Goal: Book appointment/travel/reservation

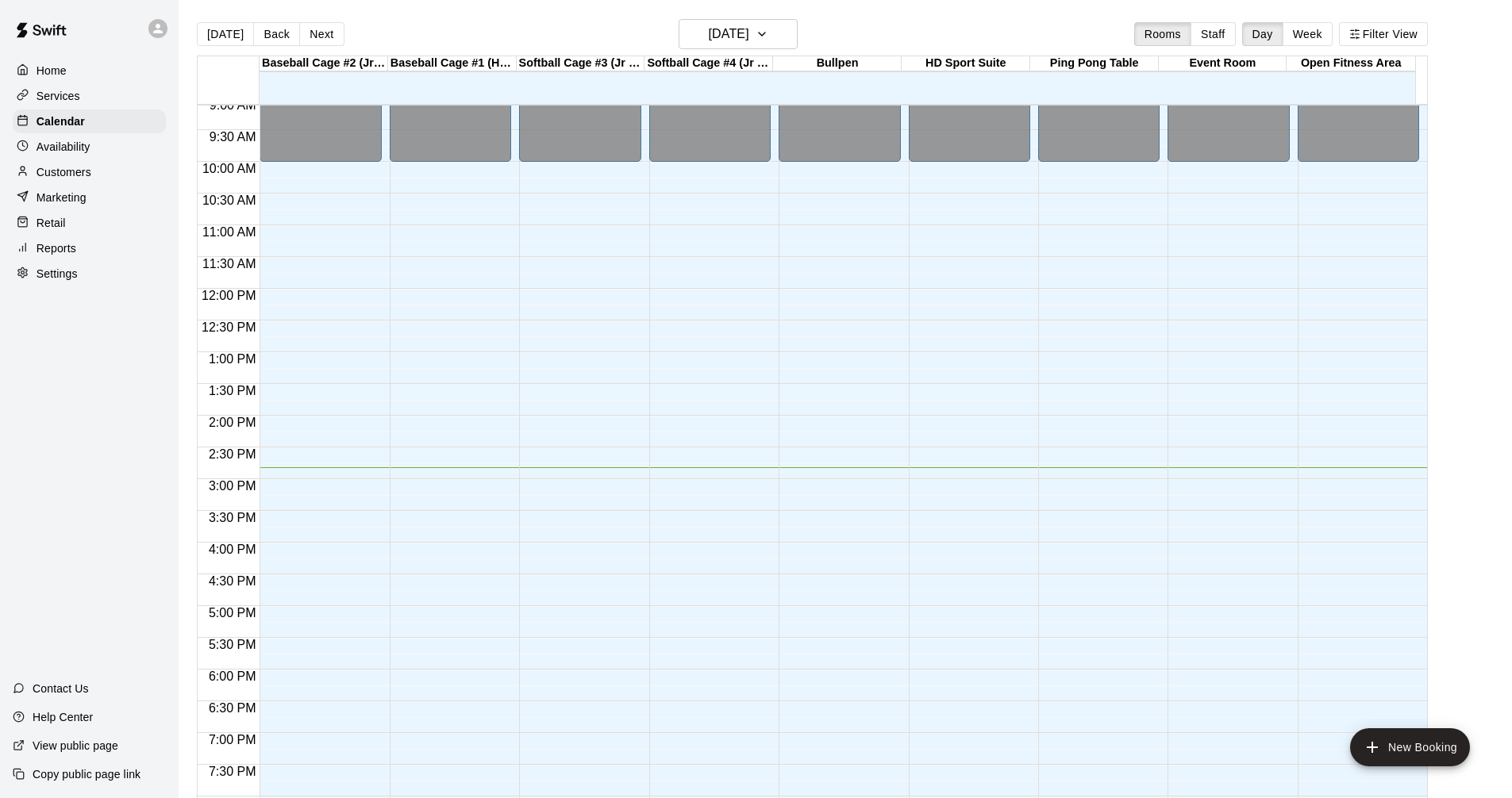
scroll to position [606, 0]
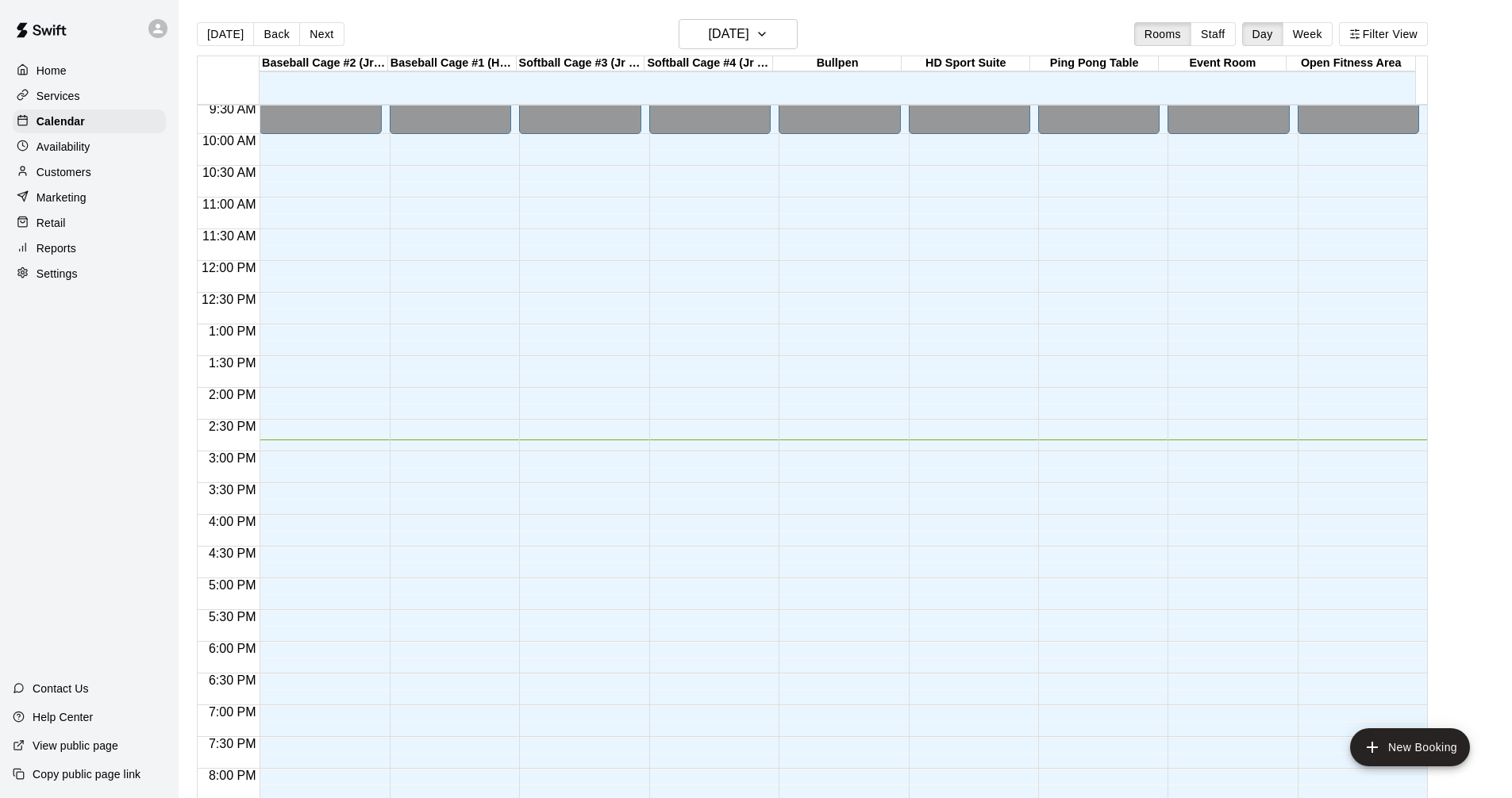
click at [90, 101] on div "Services" at bounding box center [89, 96] width 153 height 24
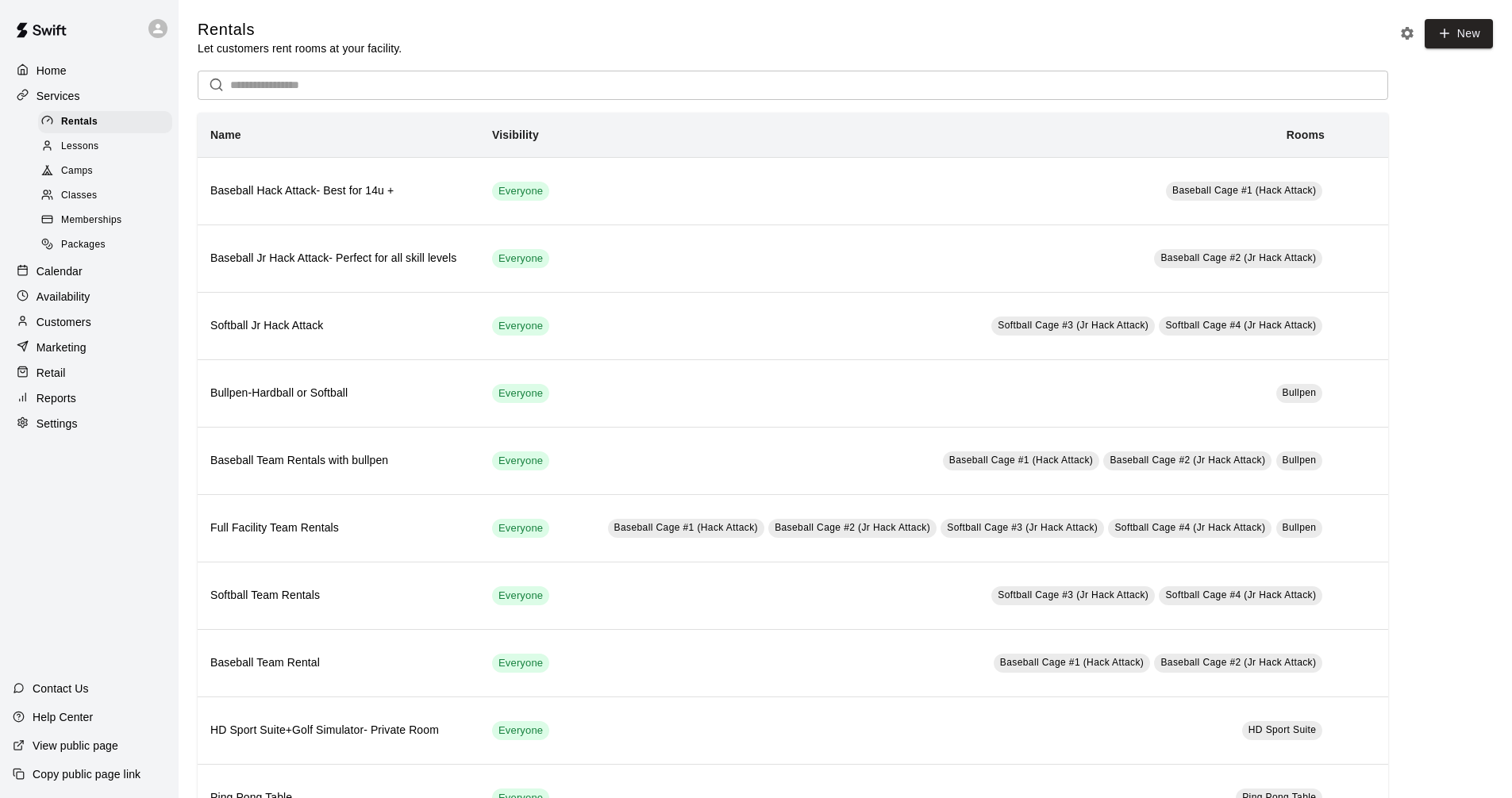
click at [89, 269] on div "Calendar" at bounding box center [89, 271] width 153 height 24
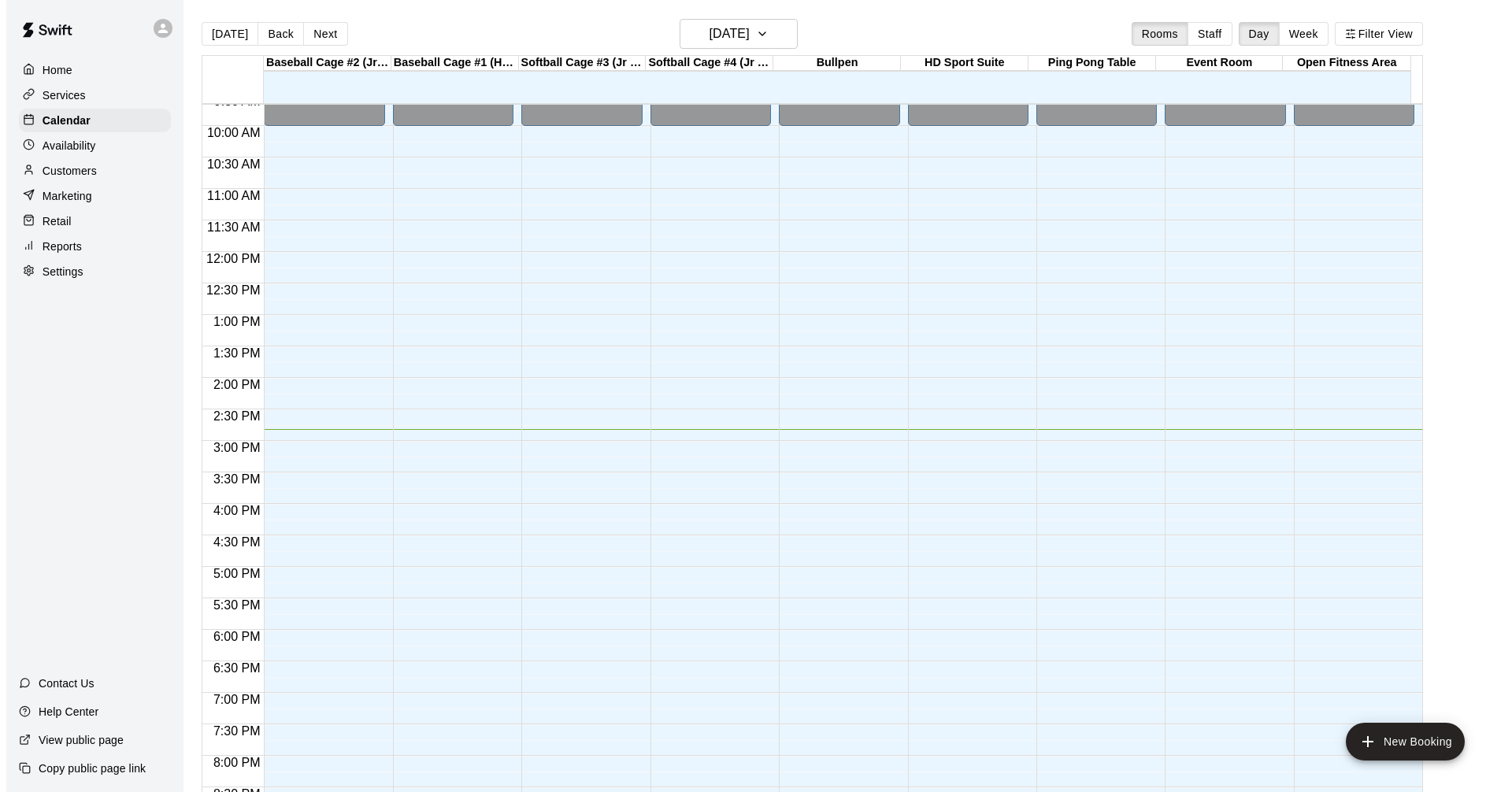
scroll to position [601, 0]
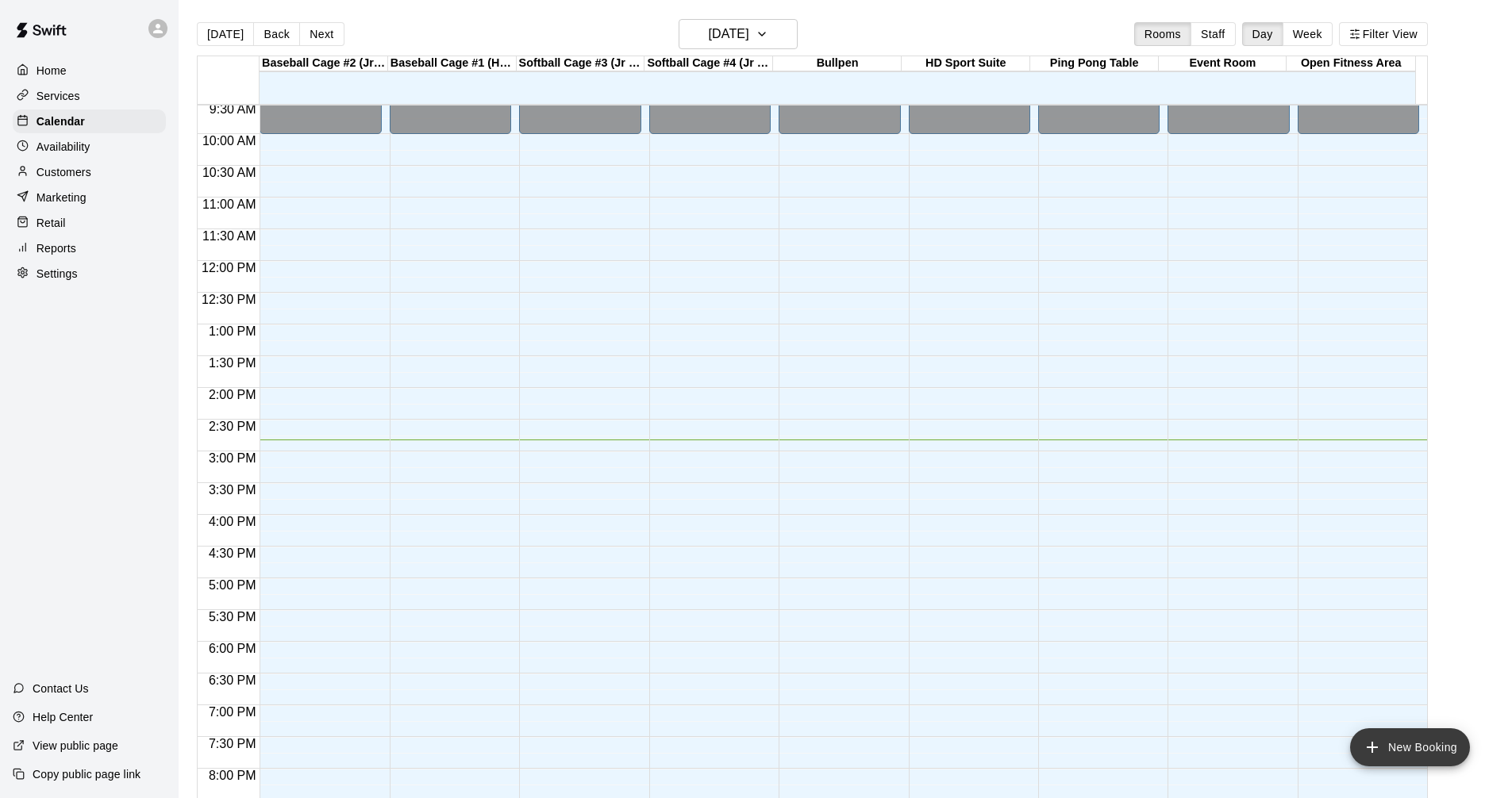
click at [1384, 743] on button "New Booking" at bounding box center [1410, 747] width 120 height 38
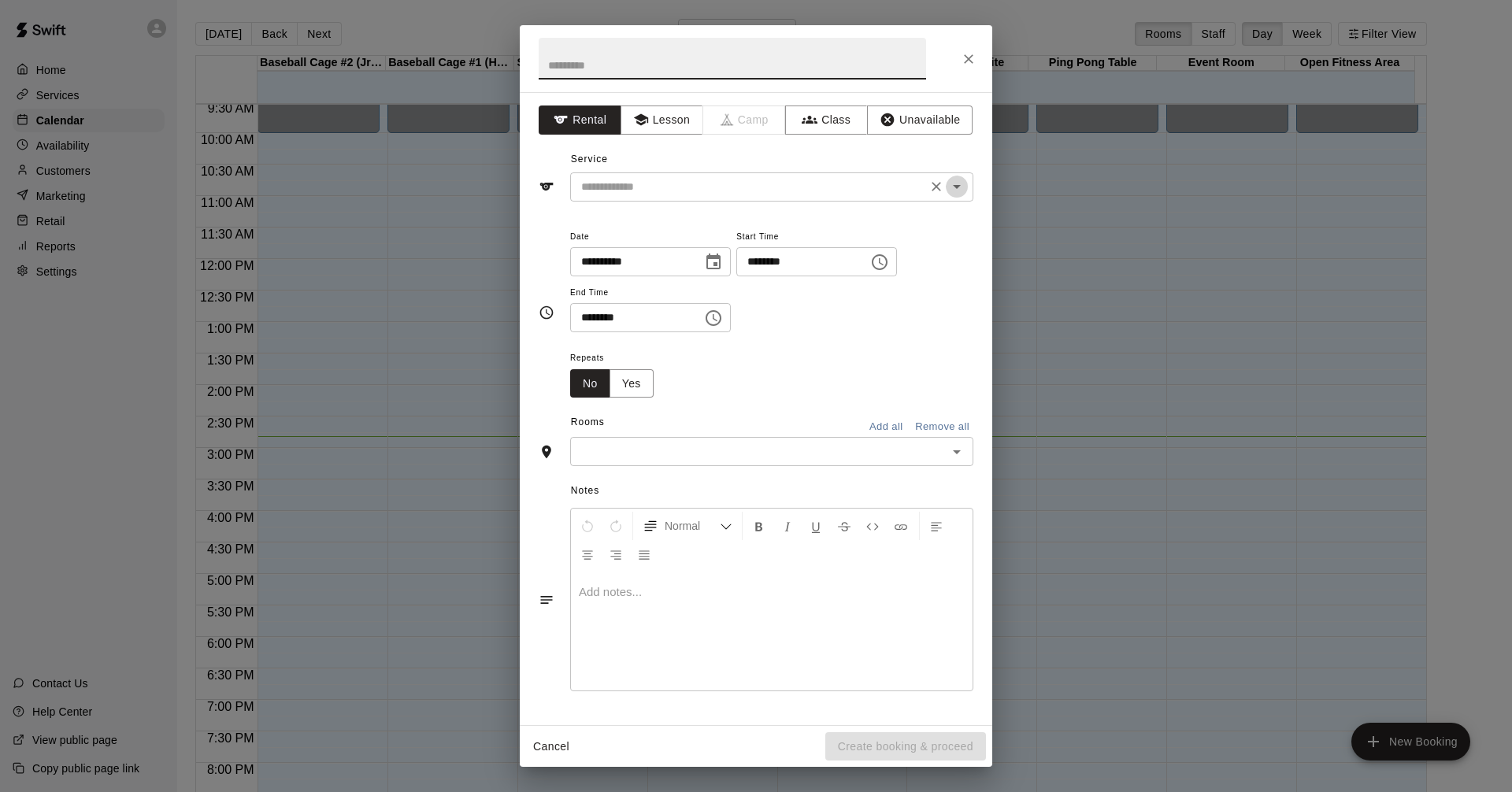
click at [960, 188] on icon "Open" at bounding box center [956, 186] width 19 height 19
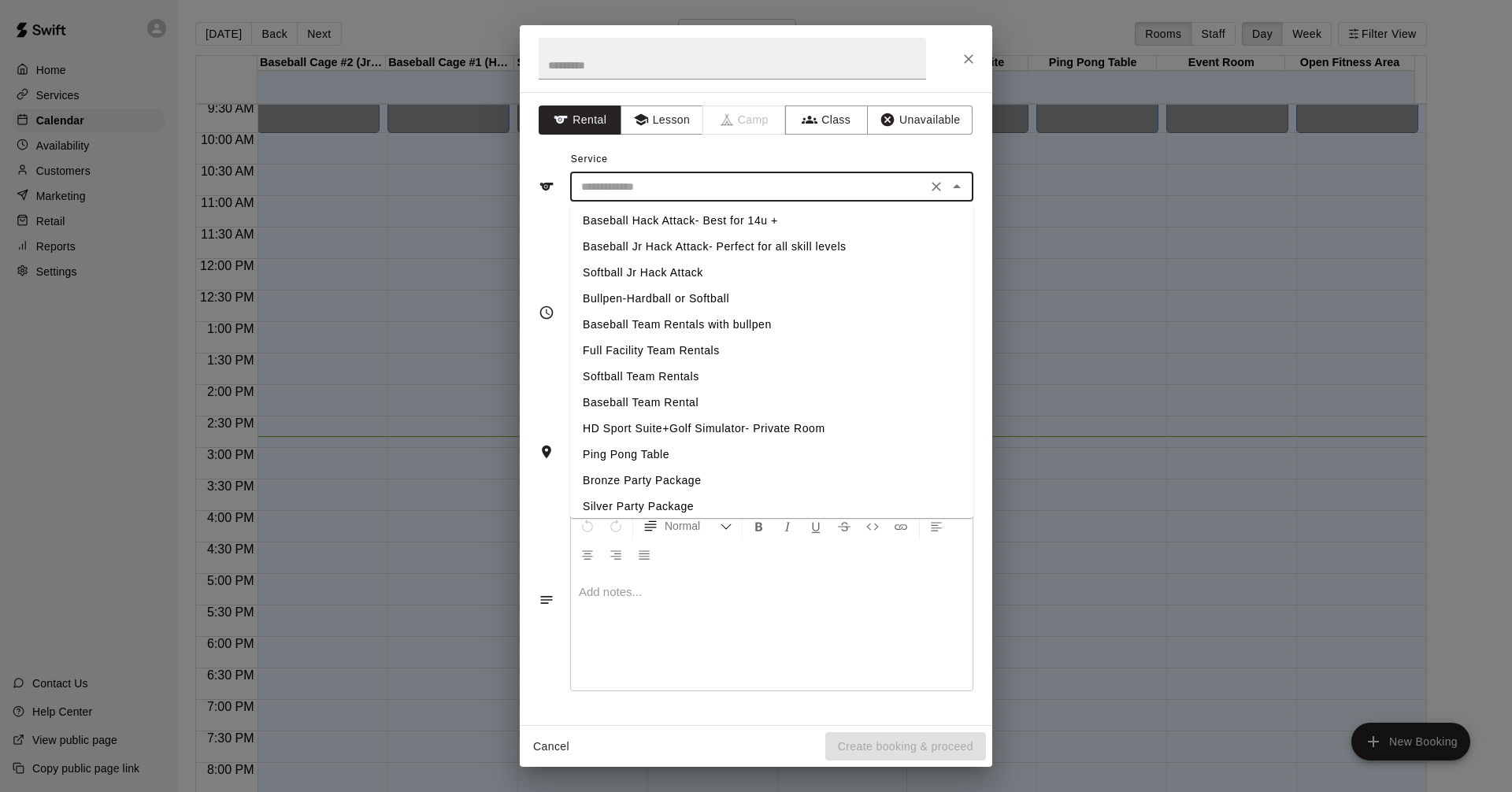
click at [688, 270] on li "Softball Jr Hack Attack" at bounding box center [772, 272] width 403 height 26
type input "**********"
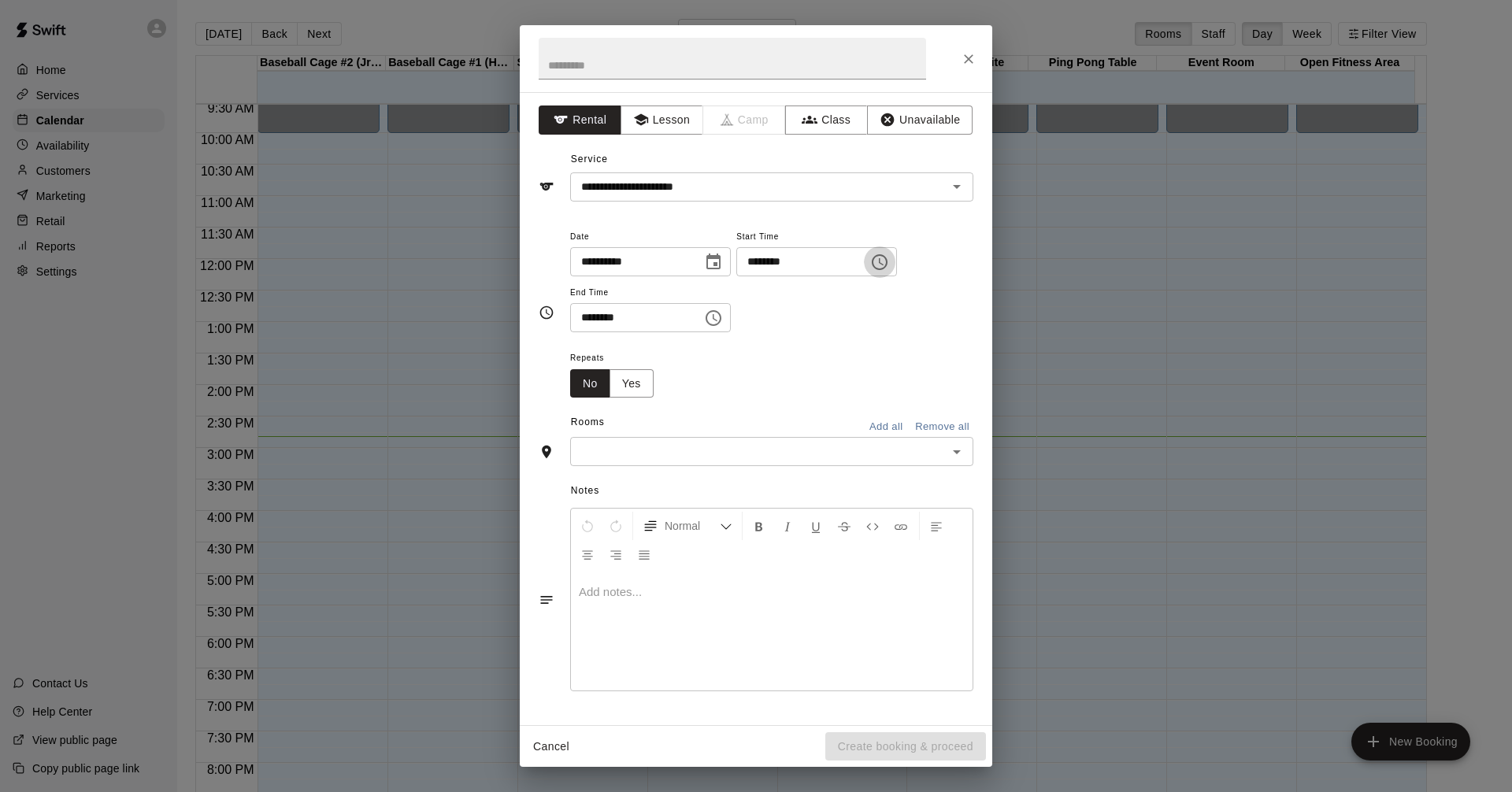
click at [889, 262] on icon "Choose time, selected time is 2:00 PM" at bounding box center [879, 262] width 19 height 19
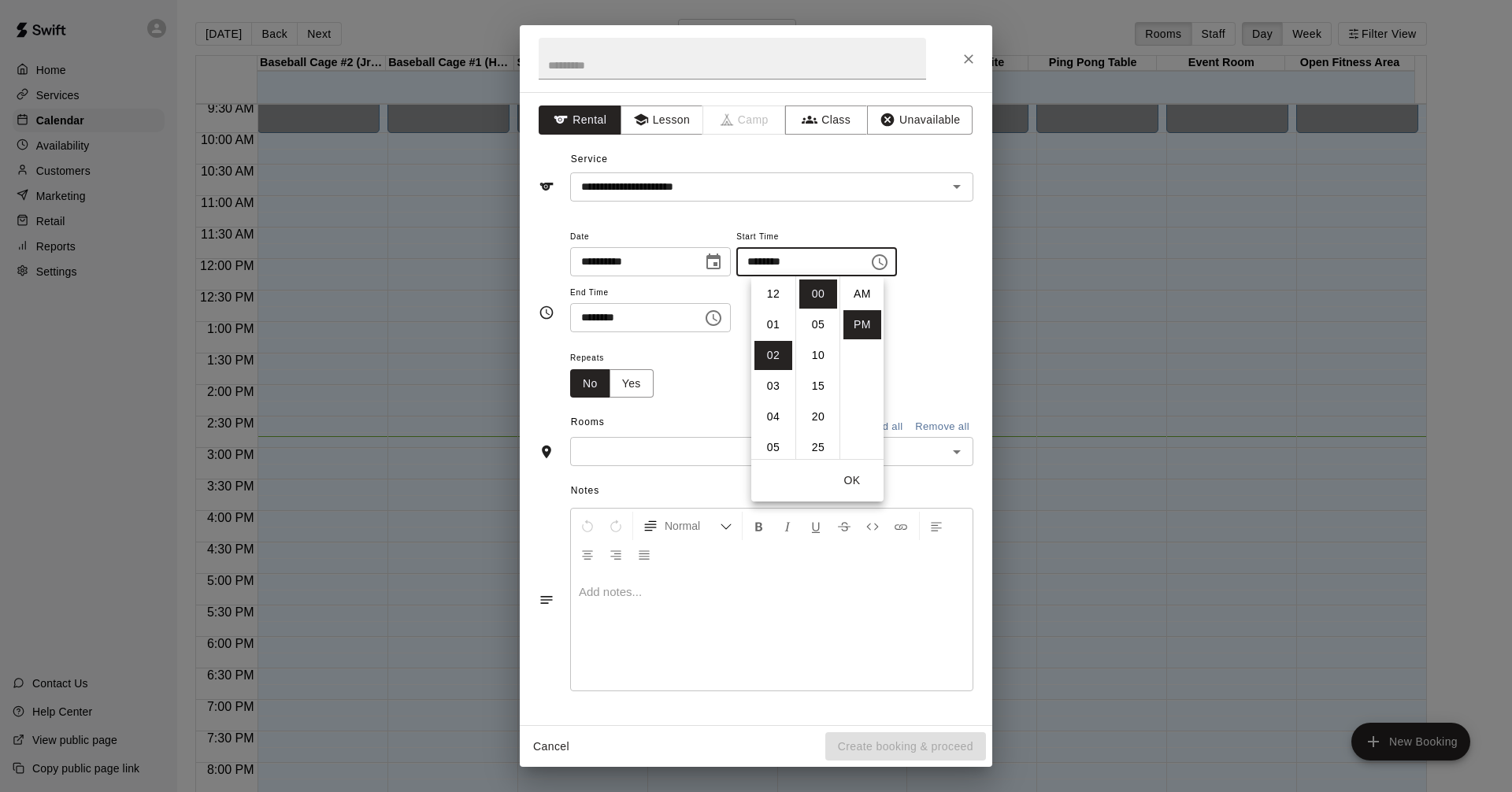
scroll to position [28, 0]
click at [911, 310] on div "**********" at bounding box center [772, 280] width 403 height 106
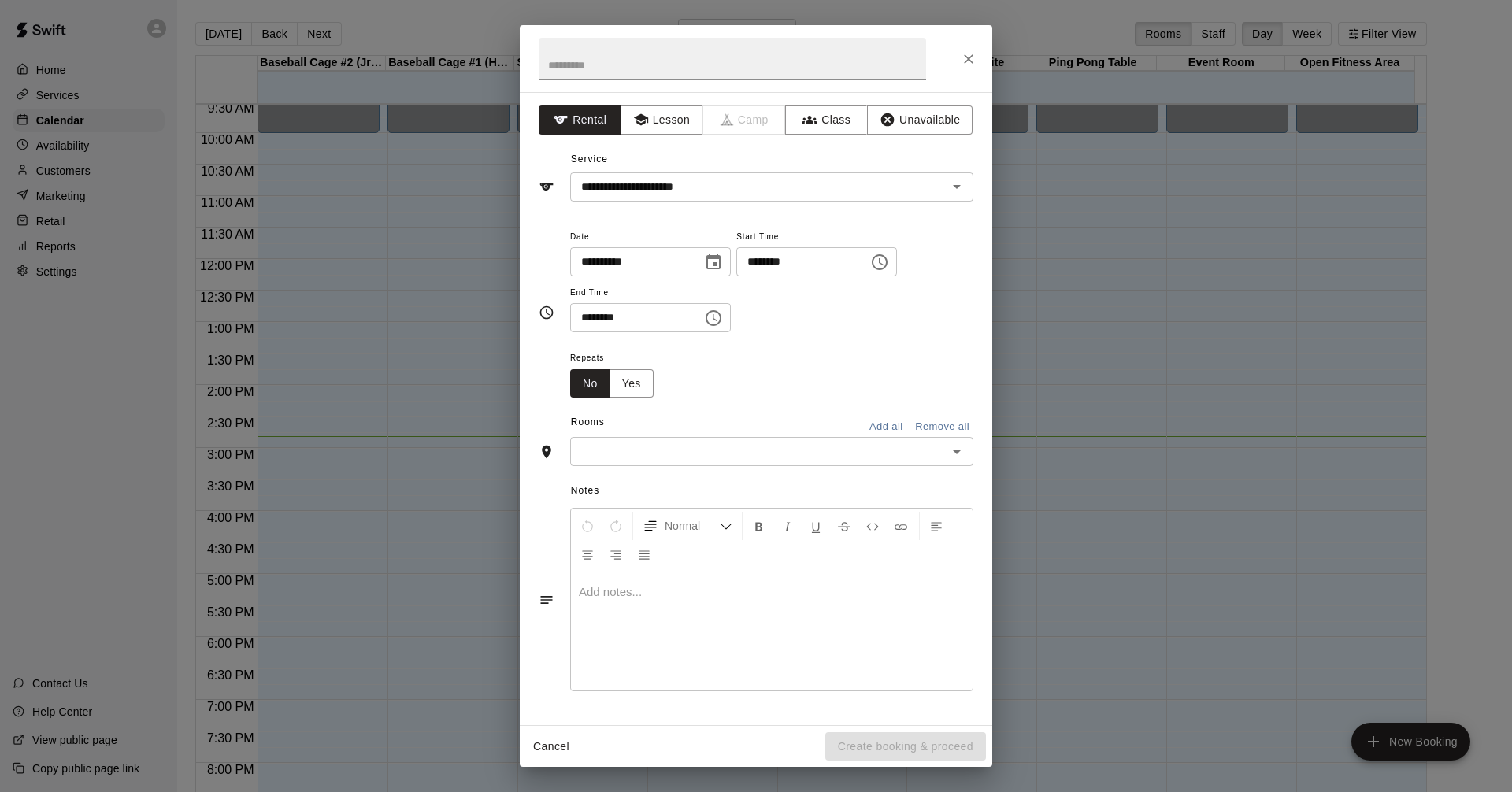
click at [938, 45] on h2 at bounding box center [732, 58] width 425 height 67
click at [888, 263] on icon "Choose time, selected time is 2:00 PM" at bounding box center [880, 263] width 16 height 16
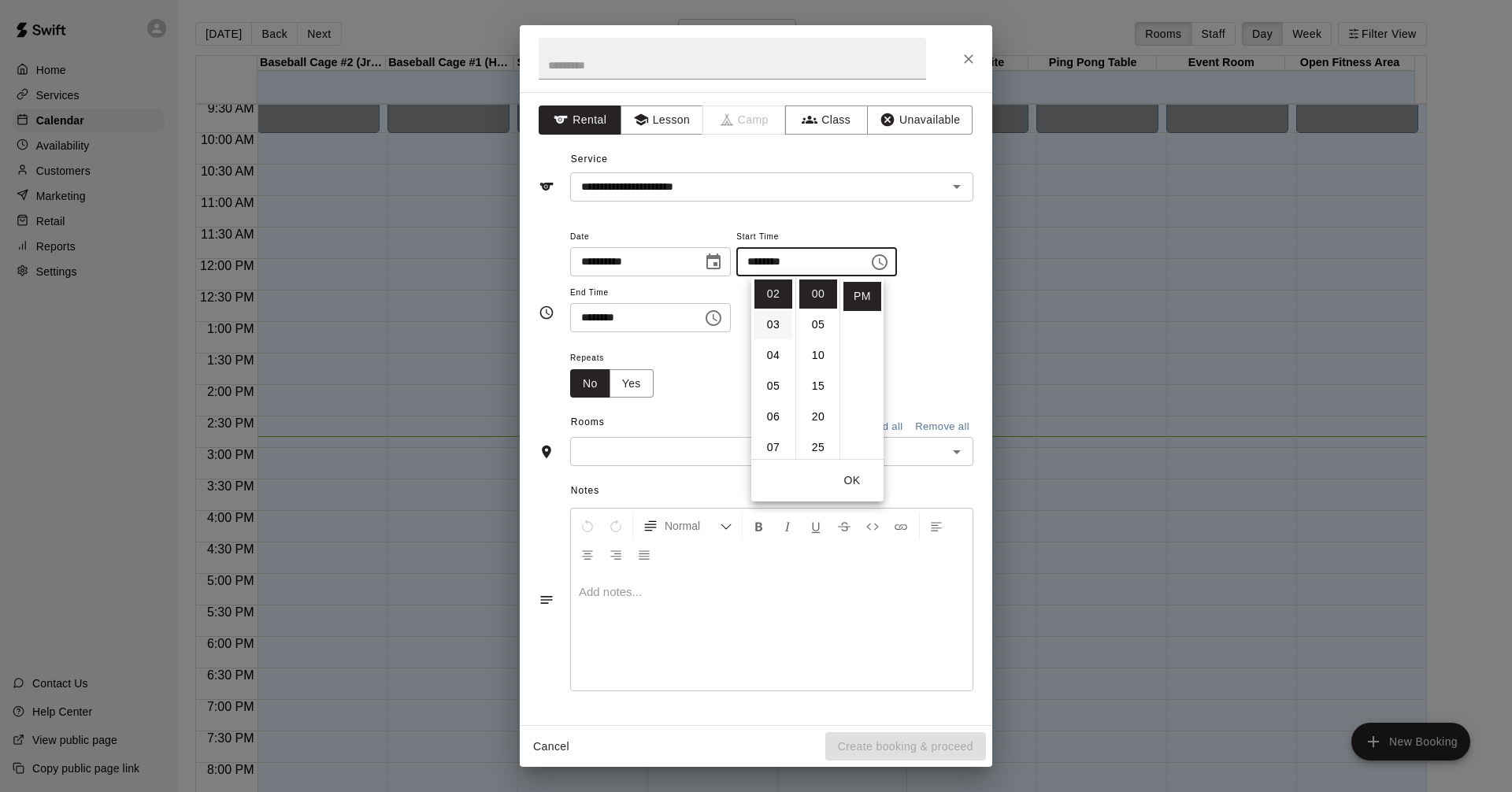
click at [769, 320] on li "03" at bounding box center [773, 325] width 38 height 29
type input "********"
click at [723, 318] on icon "Choose time, selected time is 2:30 PM" at bounding box center [713, 318] width 19 height 19
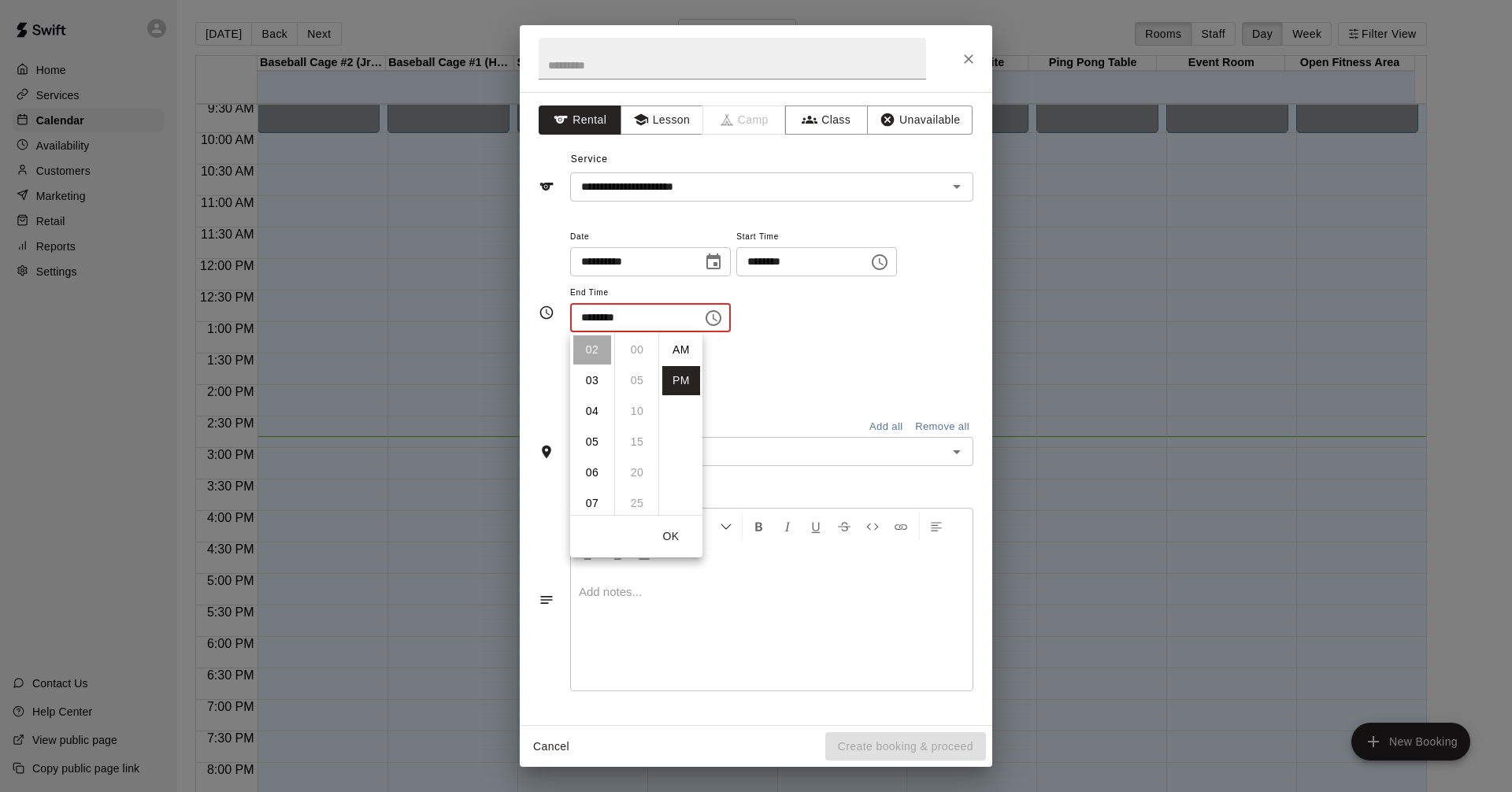
scroll to position [28, 0]
click at [596, 417] on li "04" at bounding box center [591, 411] width 38 height 29
click at [849, 341] on div "**********" at bounding box center [772, 288] width 403 height 122
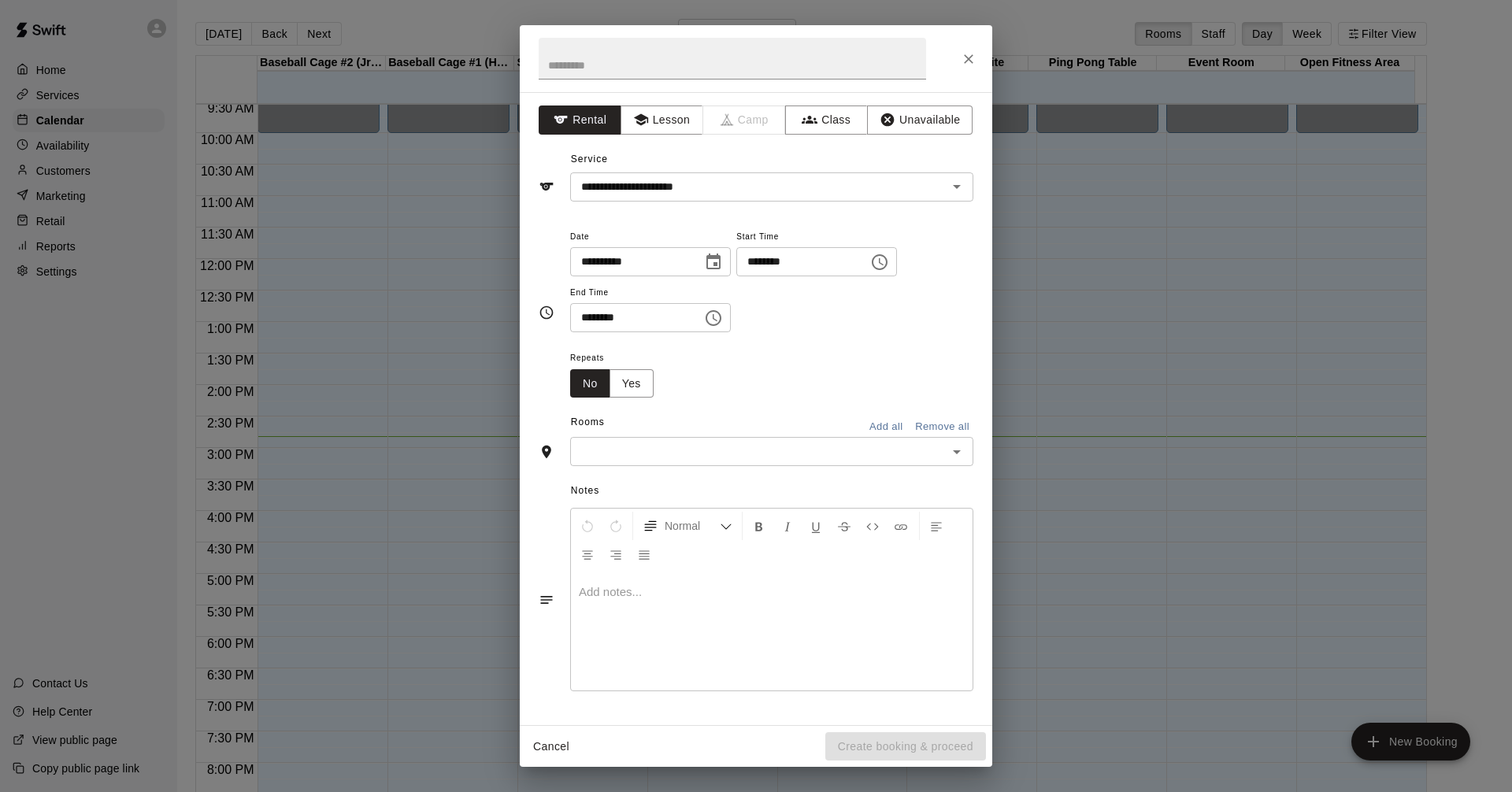
click at [723, 316] on icon "Choose time, selected time is 4:30 PM" at bounding box center [713, 318] width 19 height 19
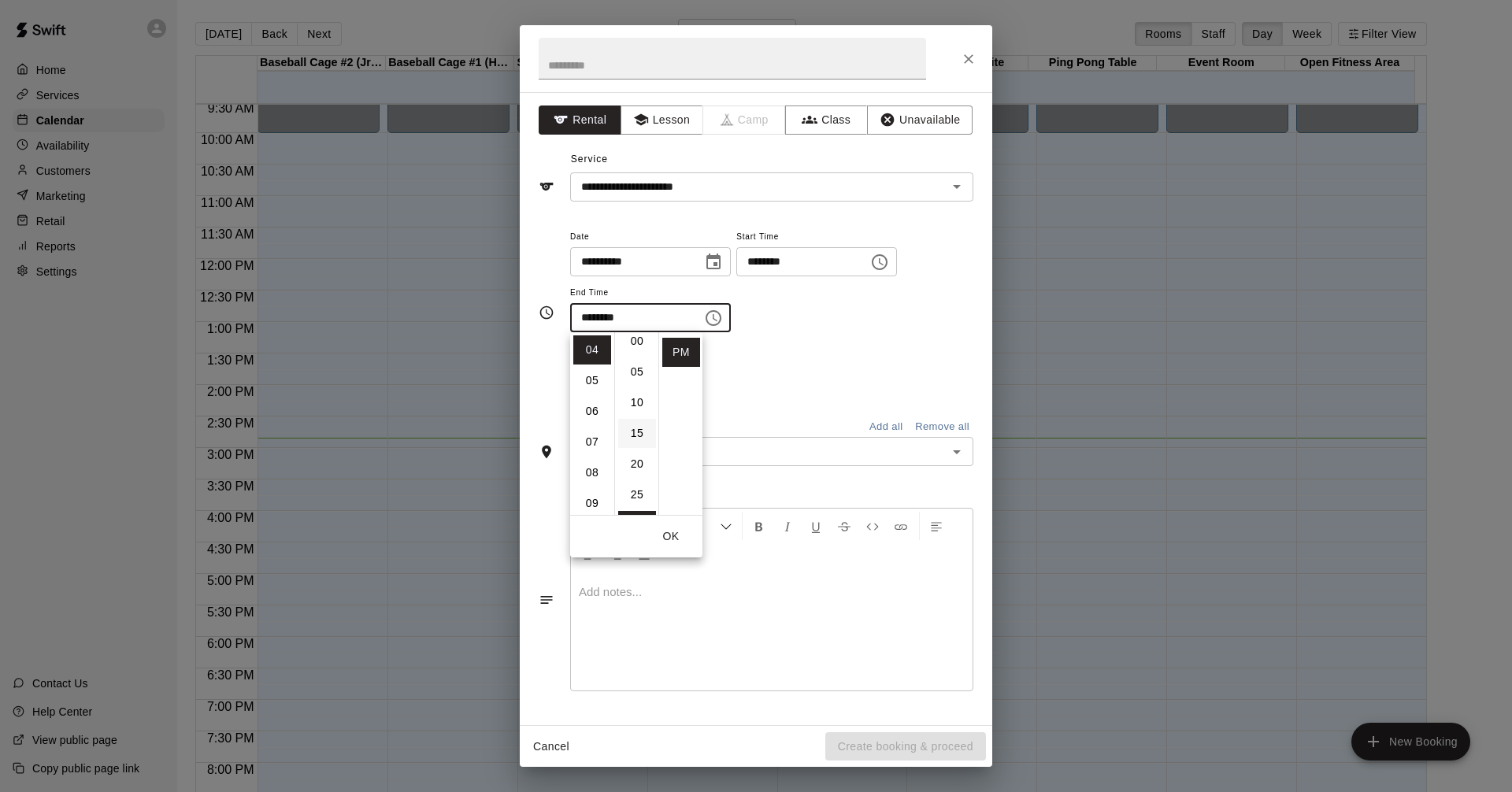
scroll to position [0, 0]
click at [634, 351] on li "00" at bounding box center [637, 349] width 38 height 29
type input "********"
click at [798, 338] on div "**********" at bounding box center [772, 288] width 403 height 122
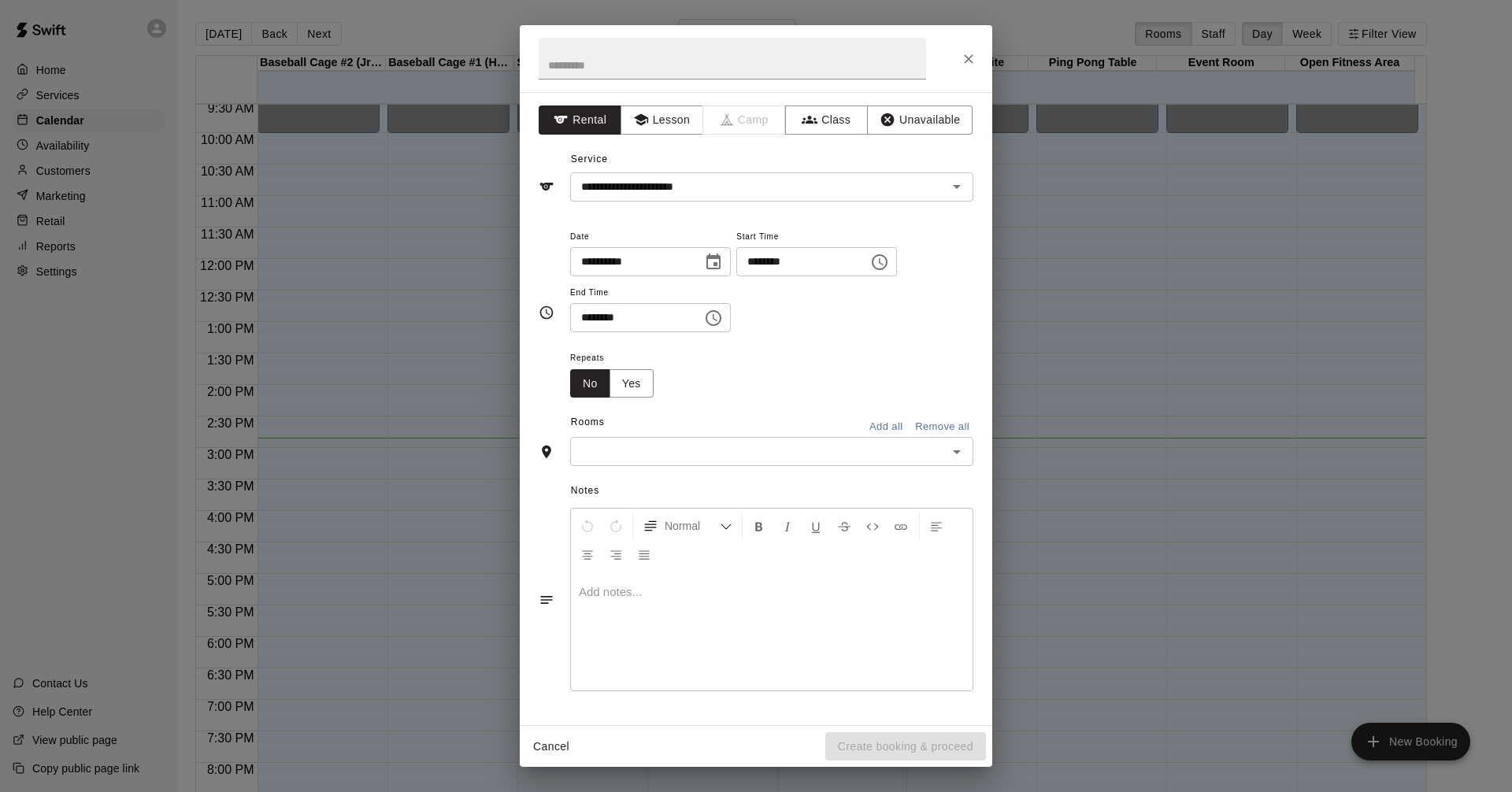
click at [965, 454] on icon "Open" at bounding box center [956, 451] width 19 height 19
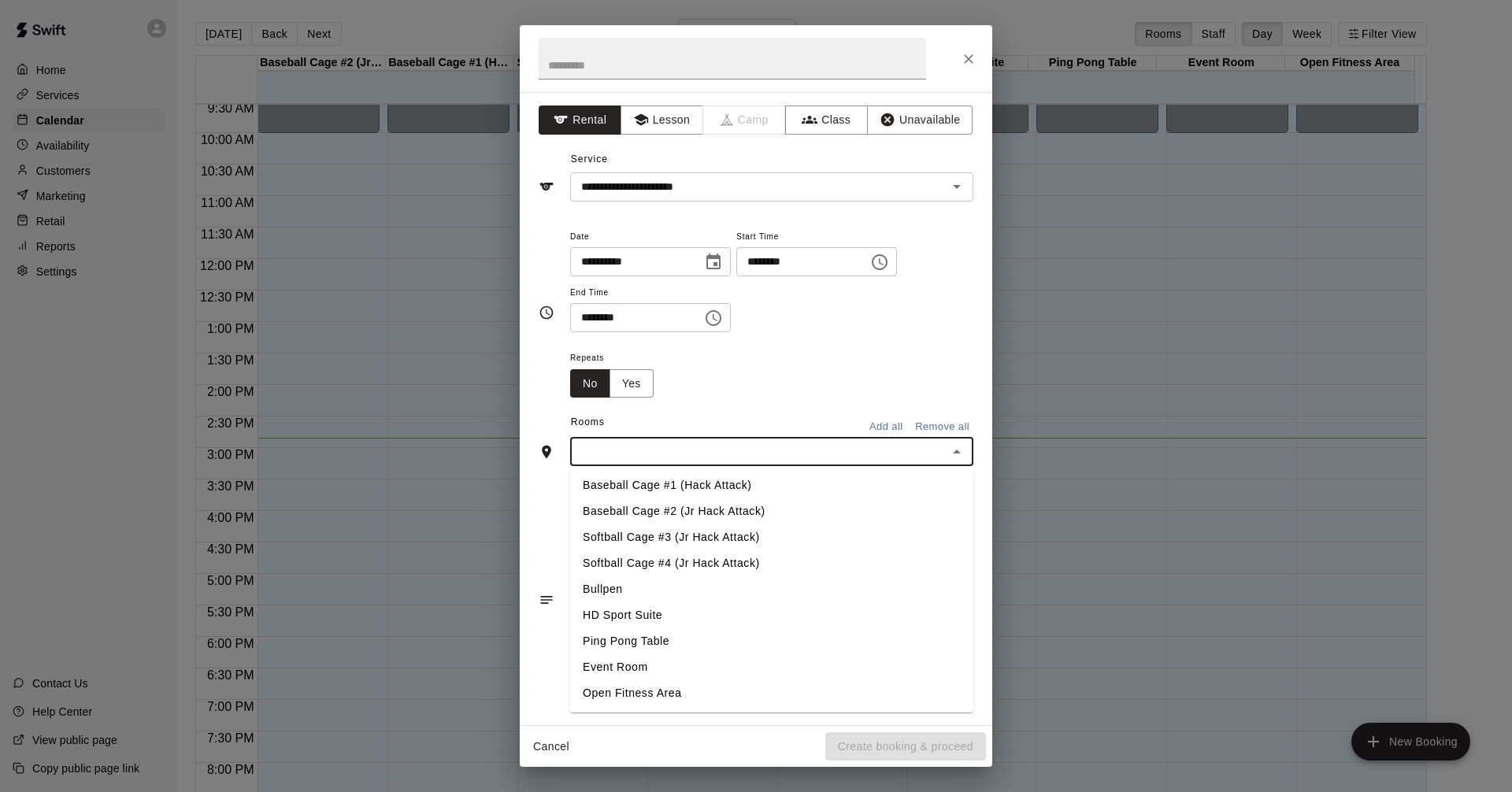
click at [755, 565] on li "Softball Cage #4 (Jr Hack Attack)" at bounding box center [772, 563] width 403 height 26
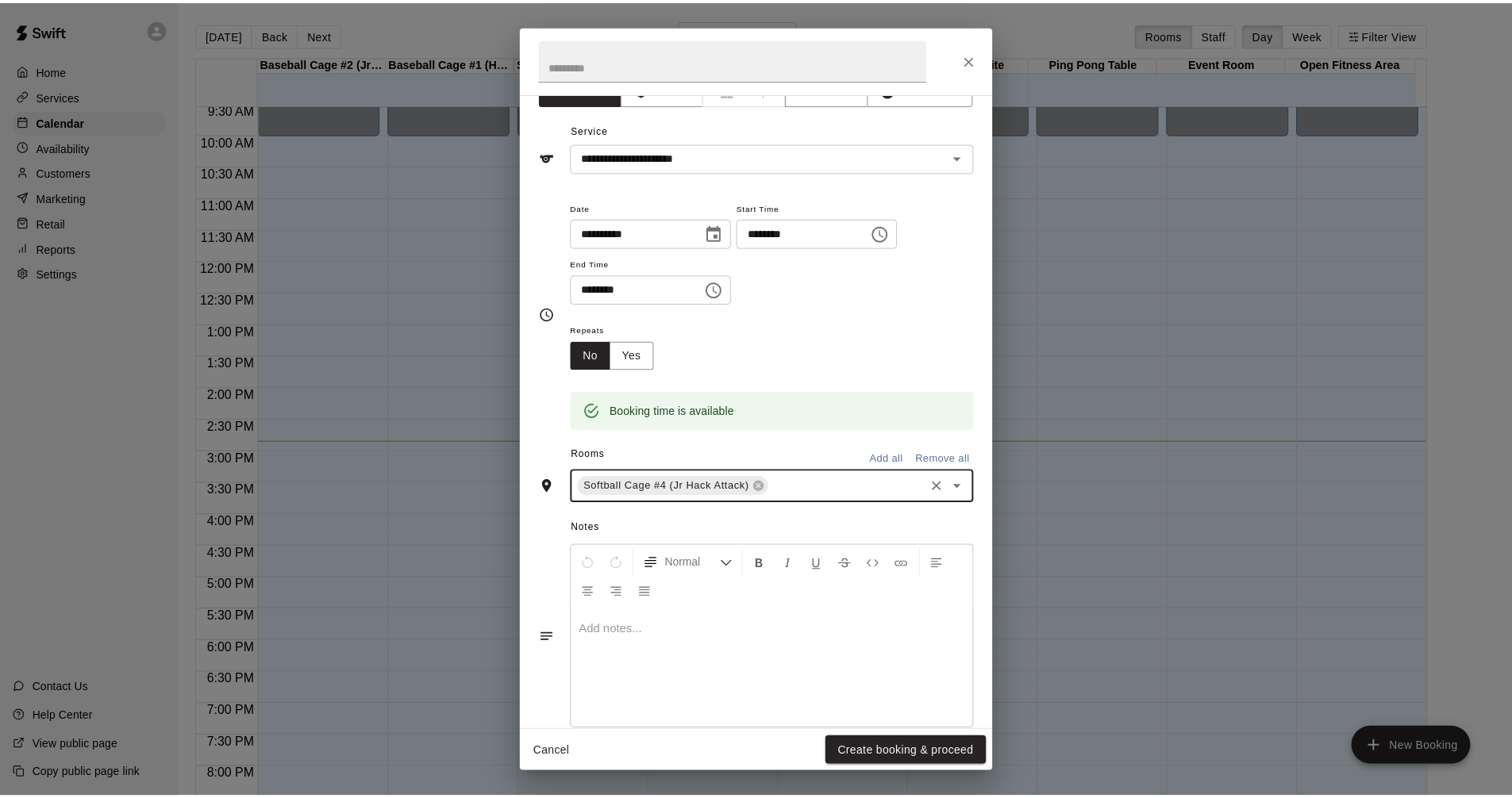
scroll to position [60, 0]
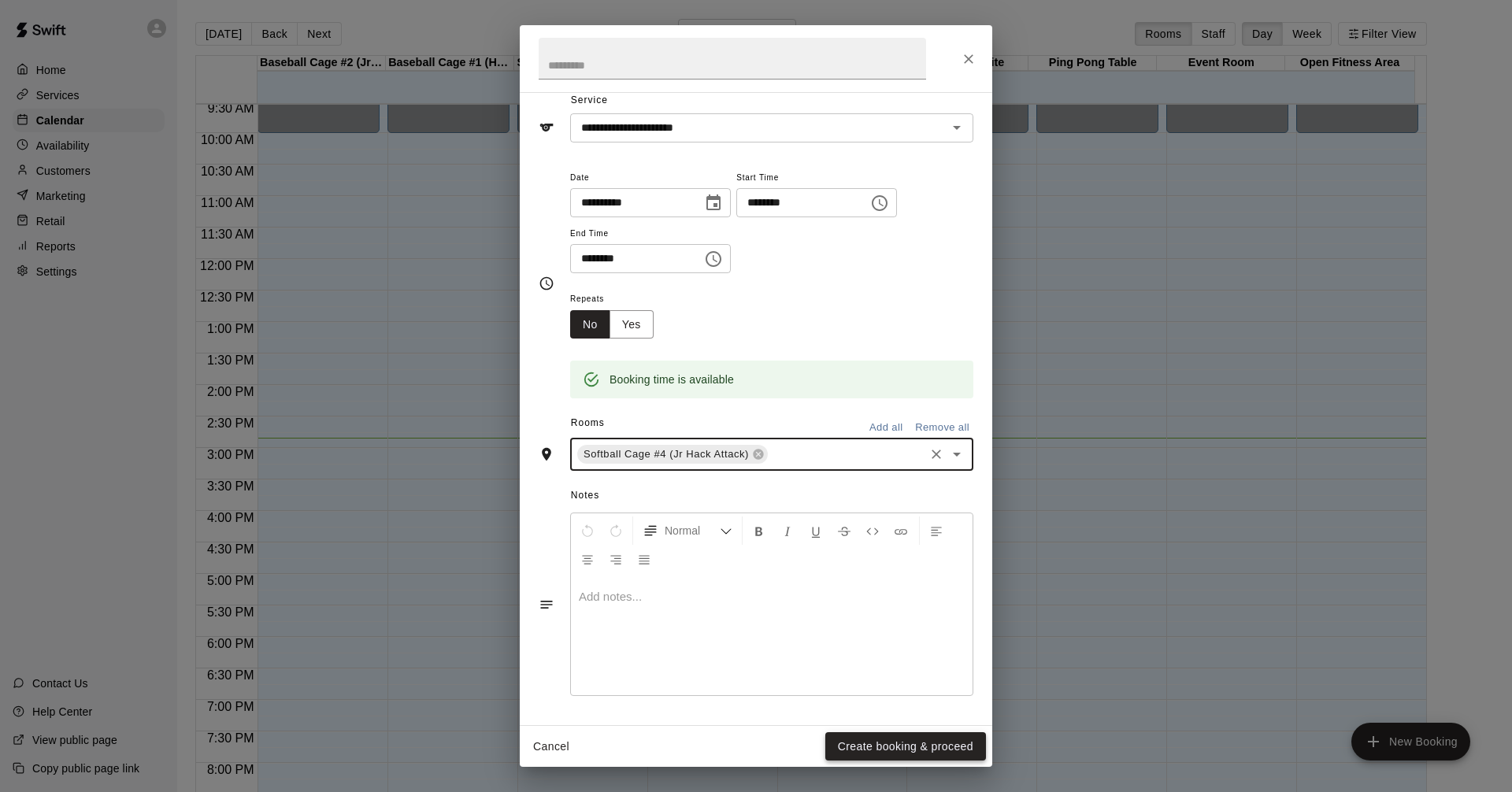
click at [902, 742] on button "Create booking & proceed" at bounding box center [905, 747] width 161 height 29
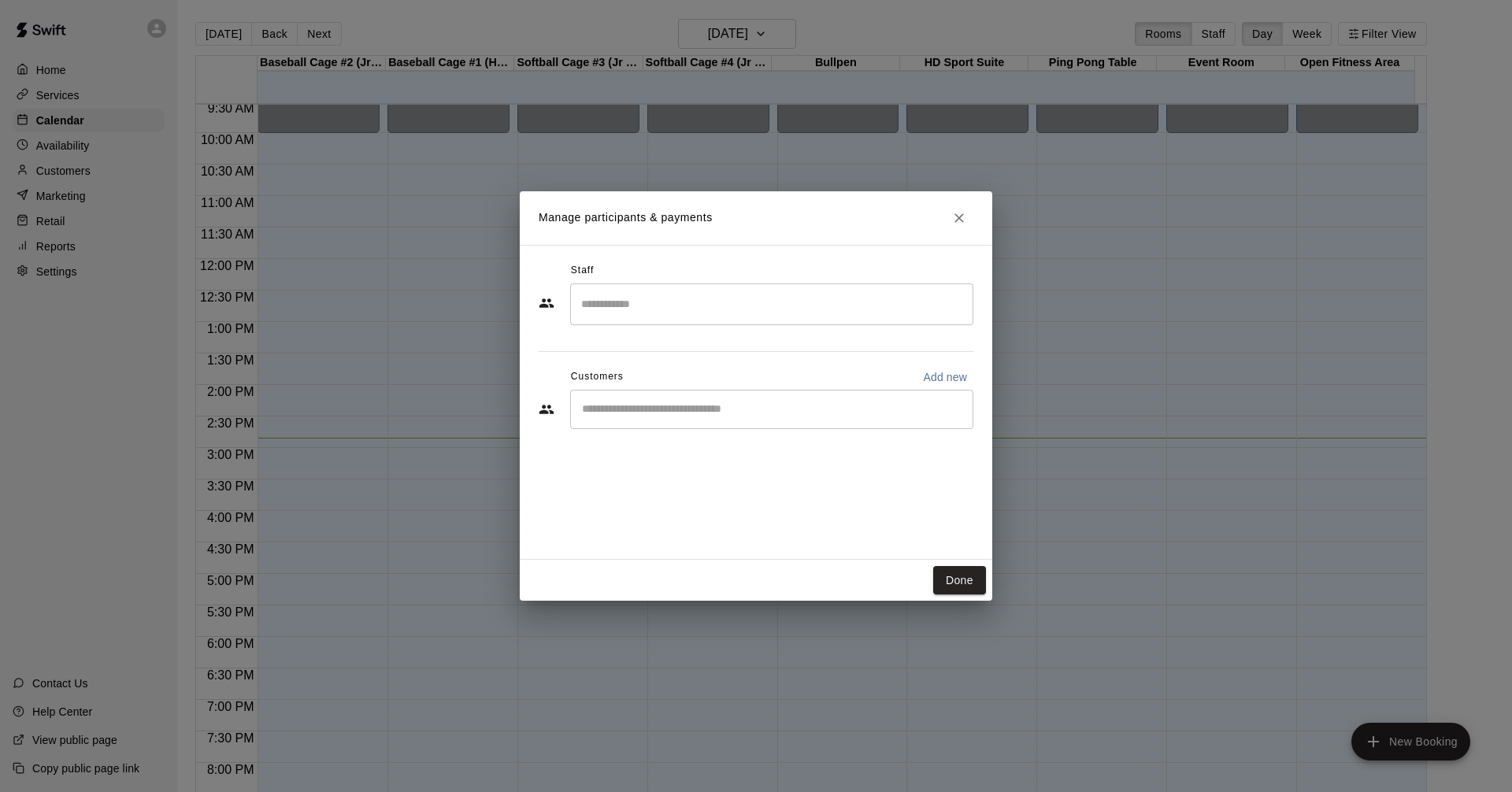
click at [877, 403] on input "Start typing to search customers..." at bounding box center [772, 410] width 389 height 16
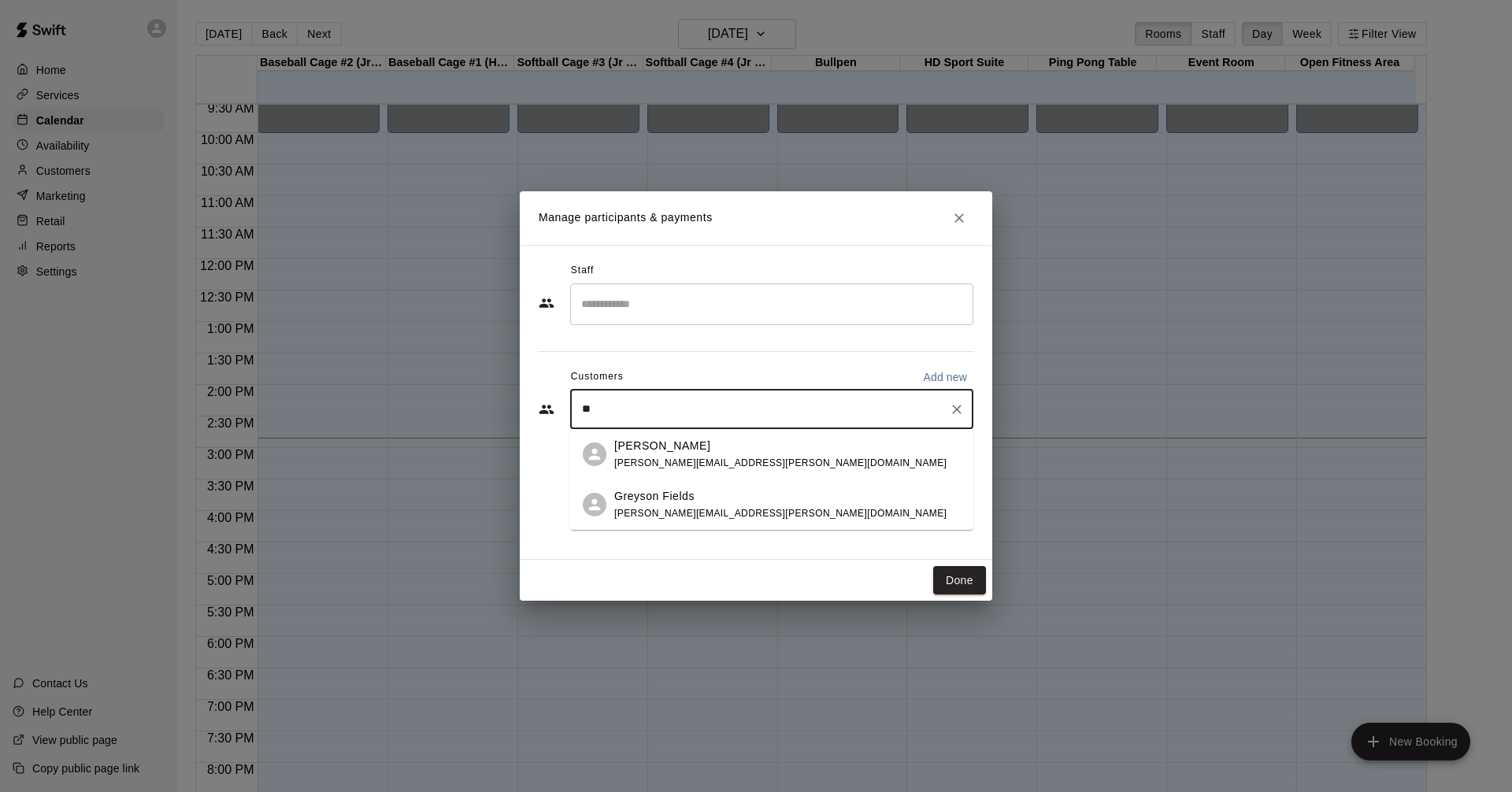
type input "*"
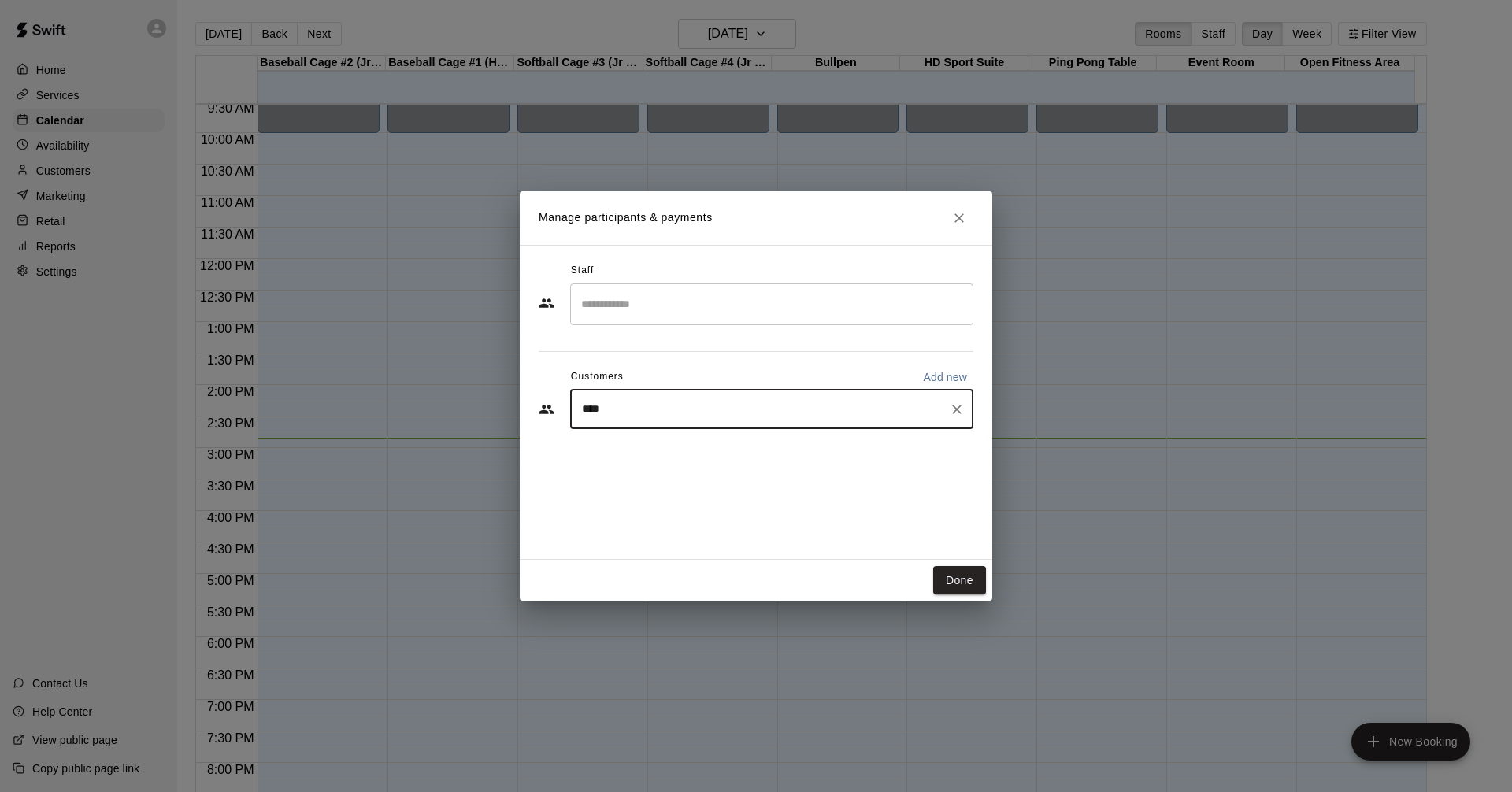
type input "*****"
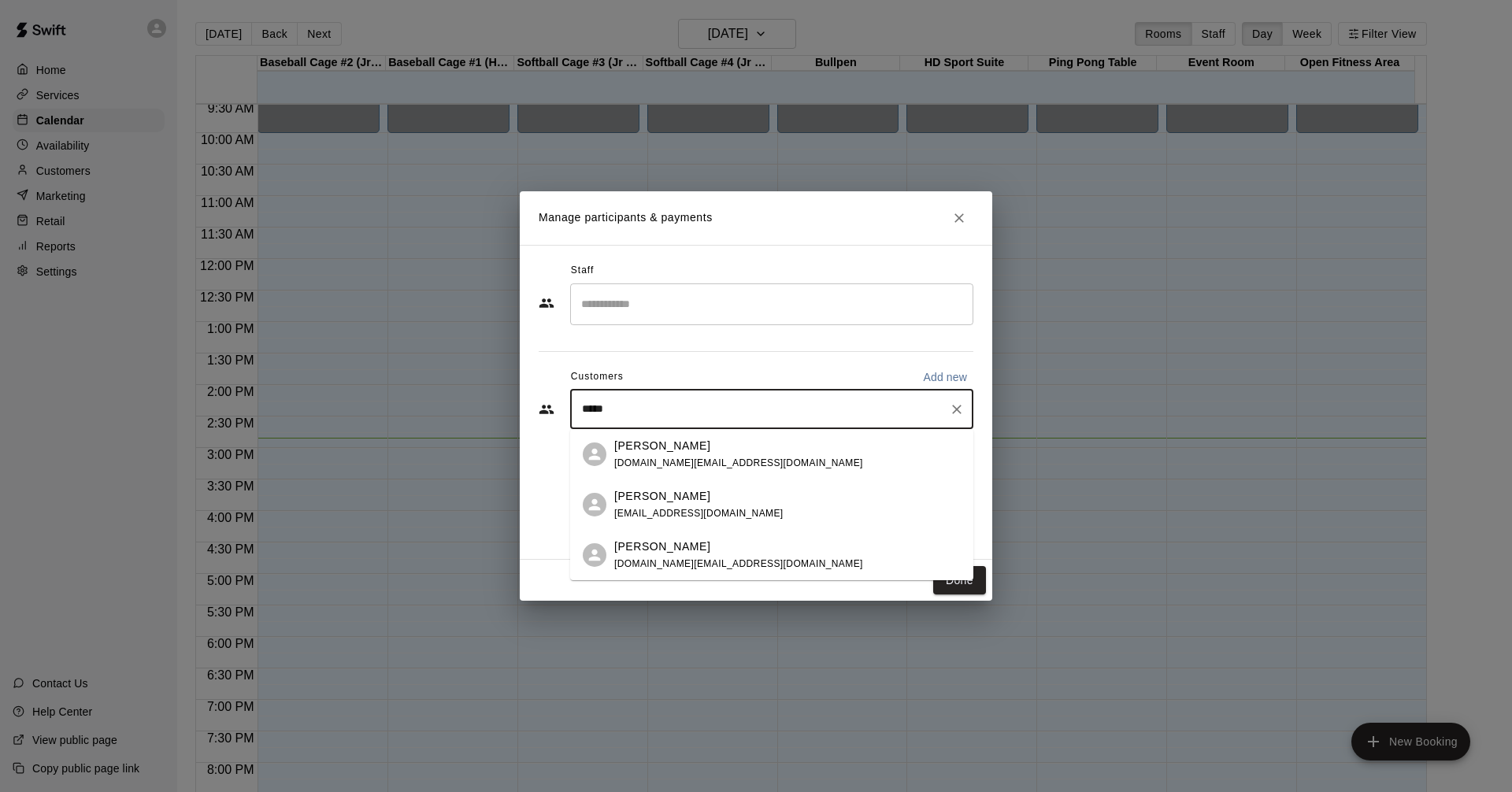
click at [650, 463] on span "[DOMAIN_NAME][EMAIL_ADDRESS][DOMAIN_NAME]" at bounding box center [739, 463] width 249 height 11
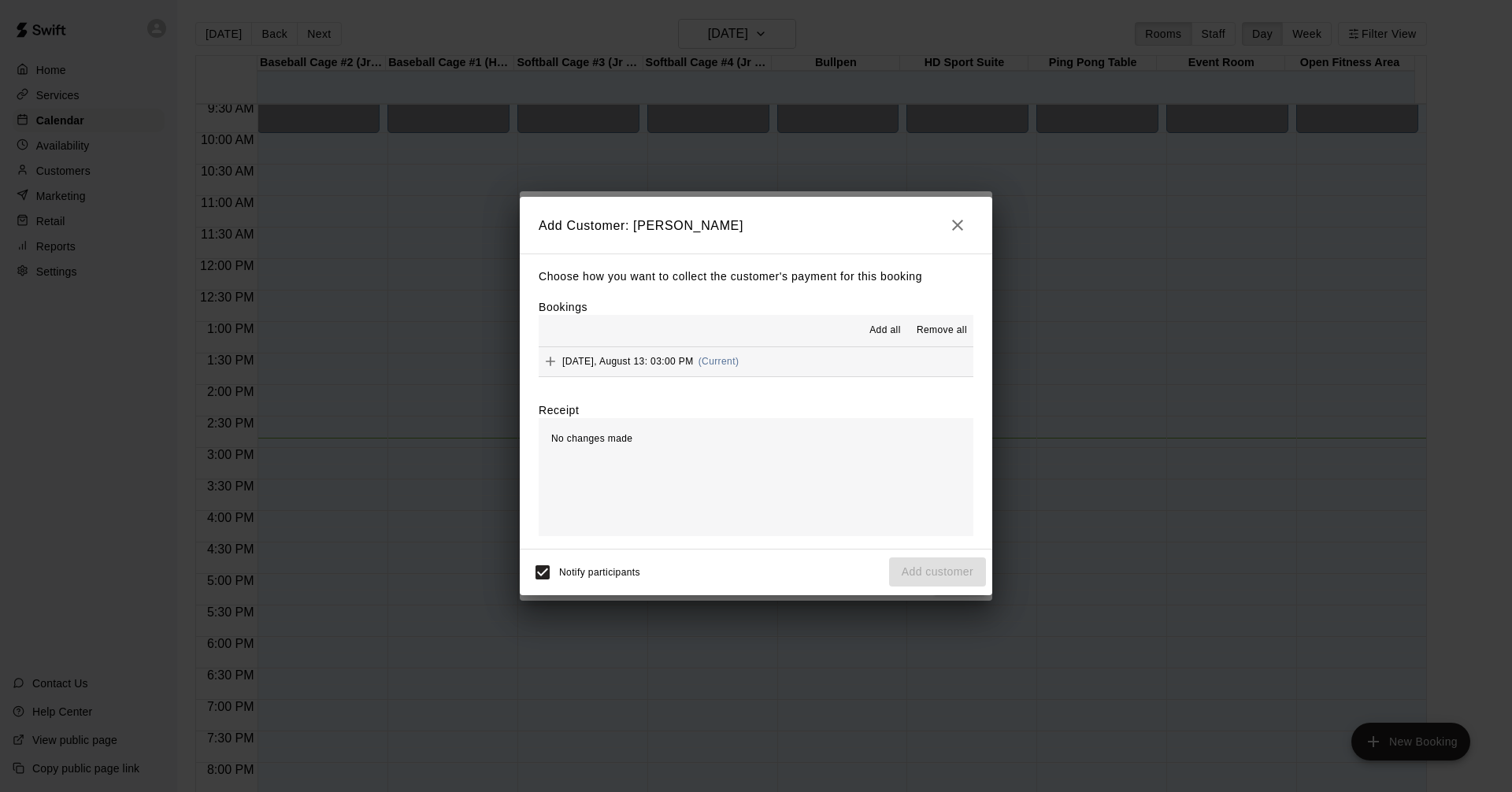
click at [812, 372] on button "[DATE], August 13: 03:00 PM (Current)" at bounding box center [756, 362] width 435 height 29
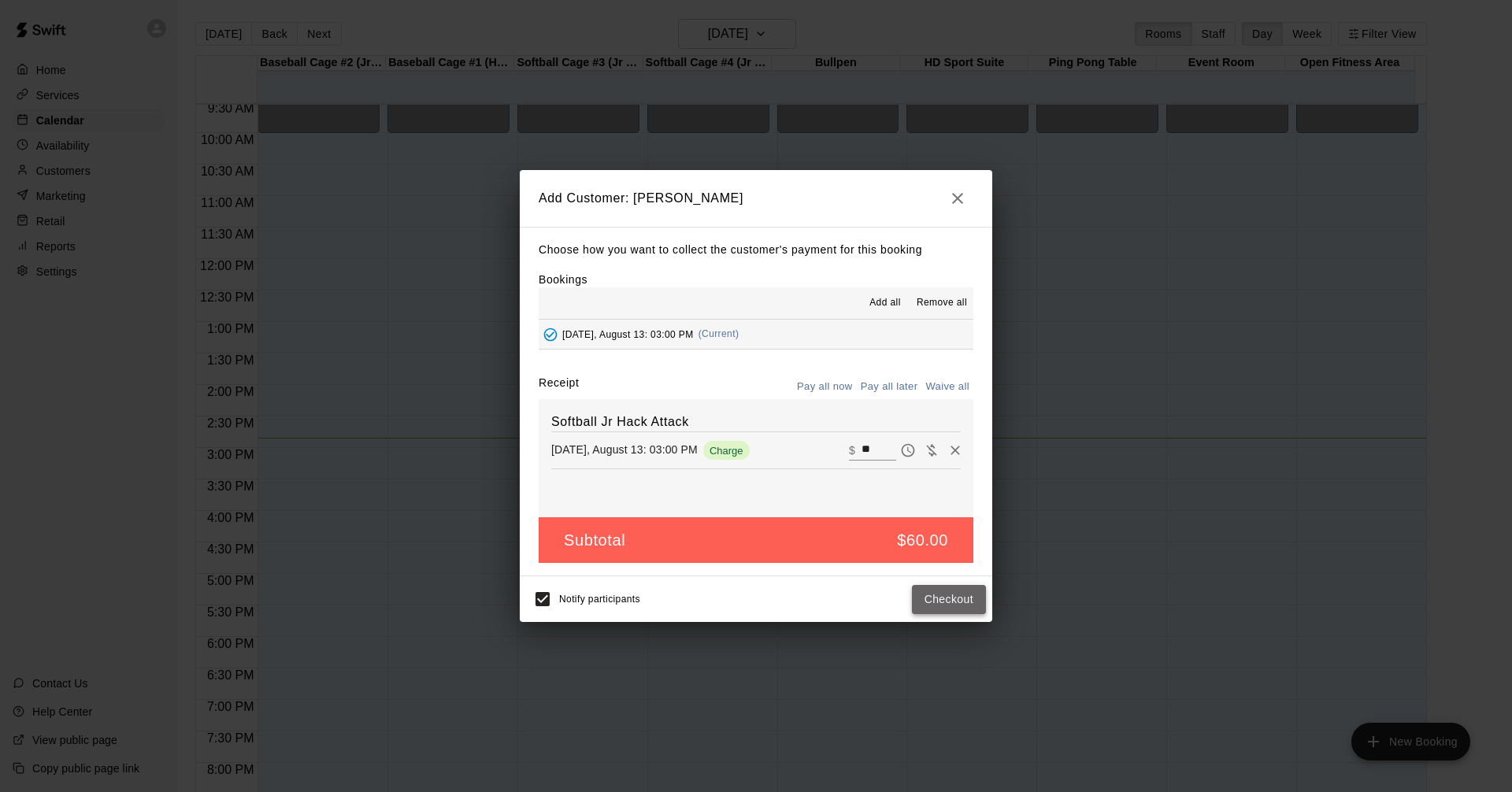
click at [957, 598] on button "Checkout" at bounding box center [948, 600] width 74 height 29
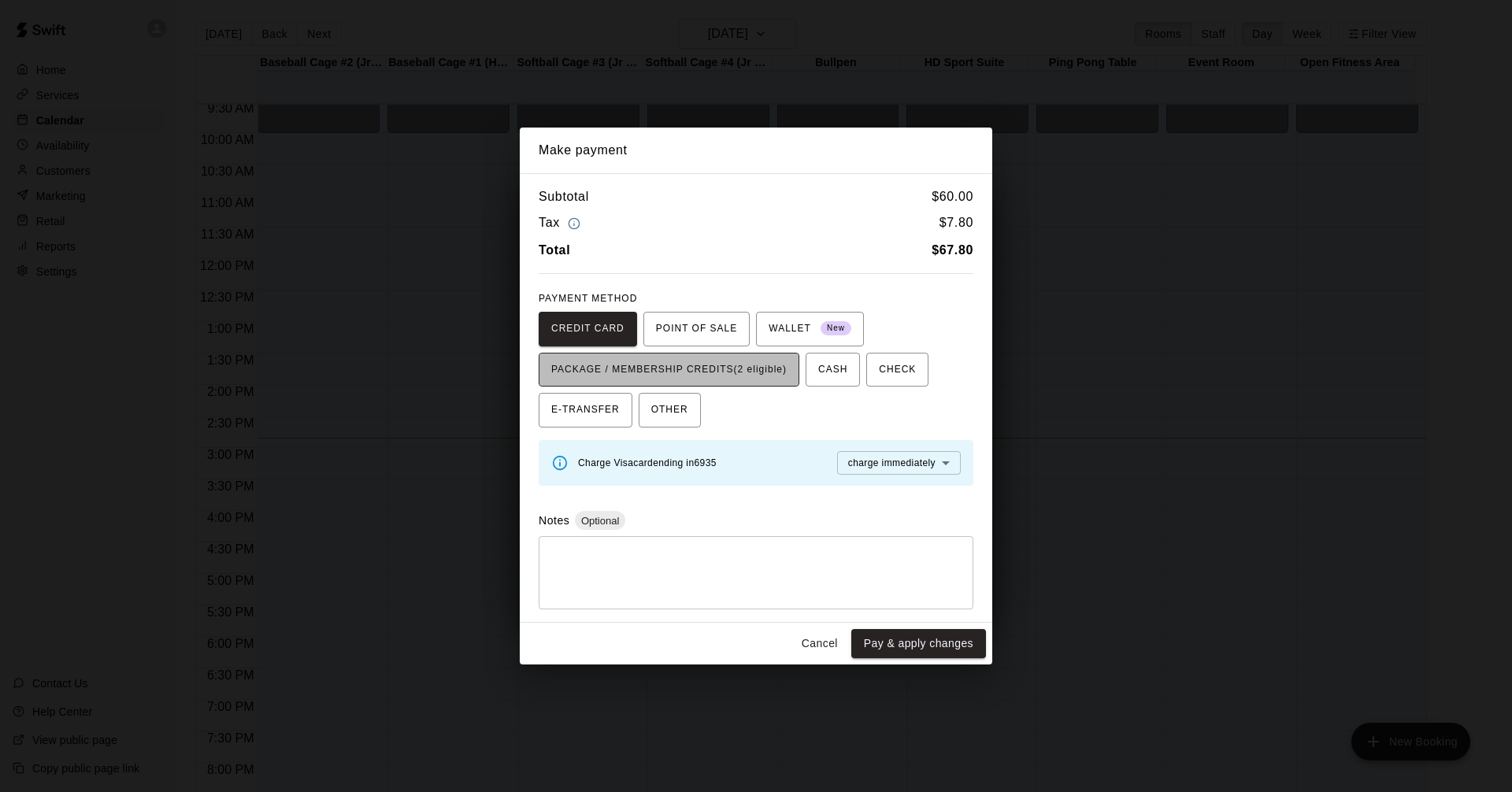
click at [751, 379] on span "PACKAGE / MEMBERSHIP CREDITS (2 eligible)" at bounding box center [669, 370] width 235 height 25
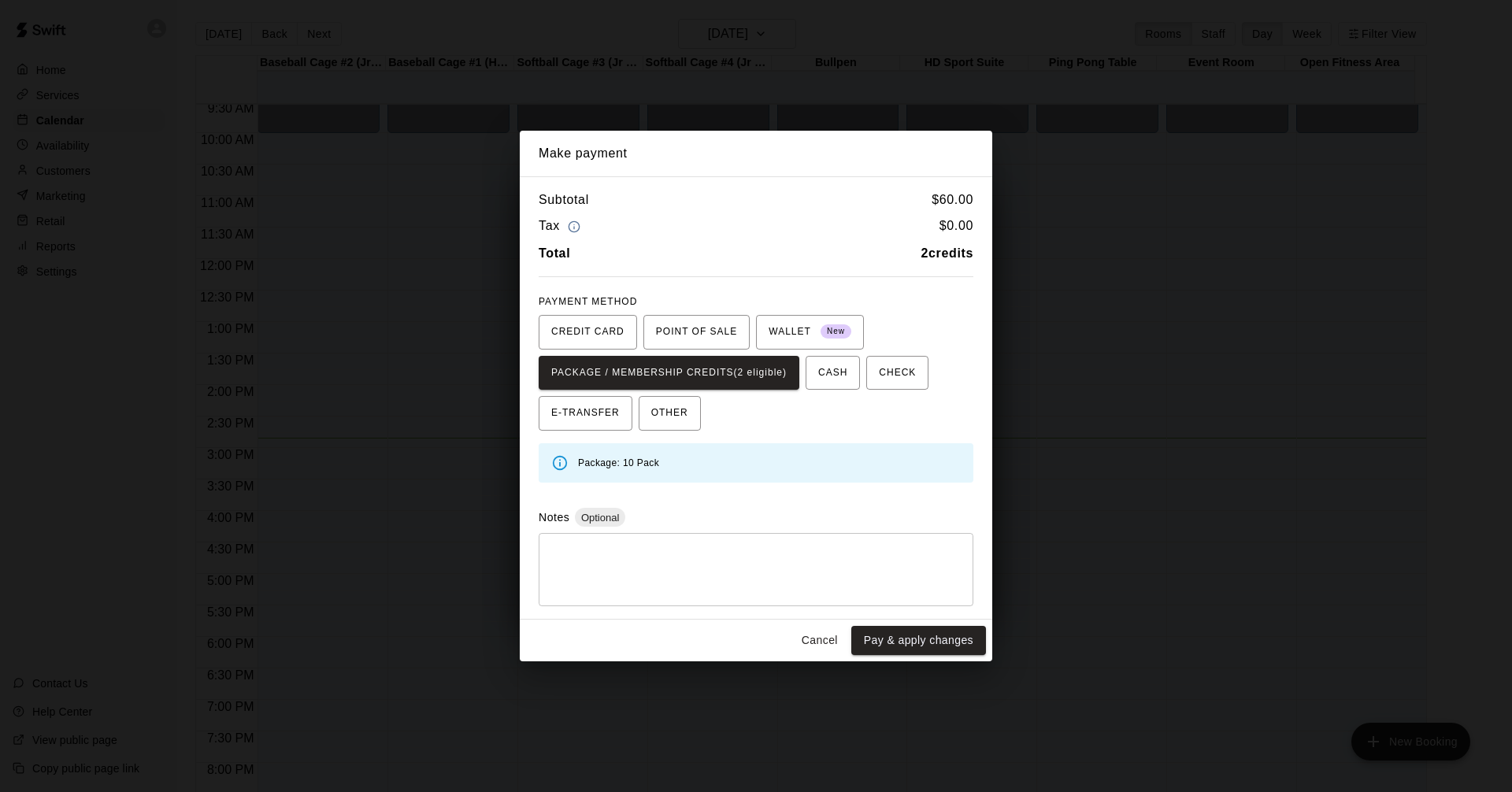
click at [860, 256] on div "Total 2 credits" at bounding box center [756, 253] width 435 height 20
click at [858, 261] on div "Total 2 credits" at bounding box center [756, 253] width 435 height 20
click at [918, 640] on button "Pay & apply changes" at bounding box center [919, 640] width 135 height 29
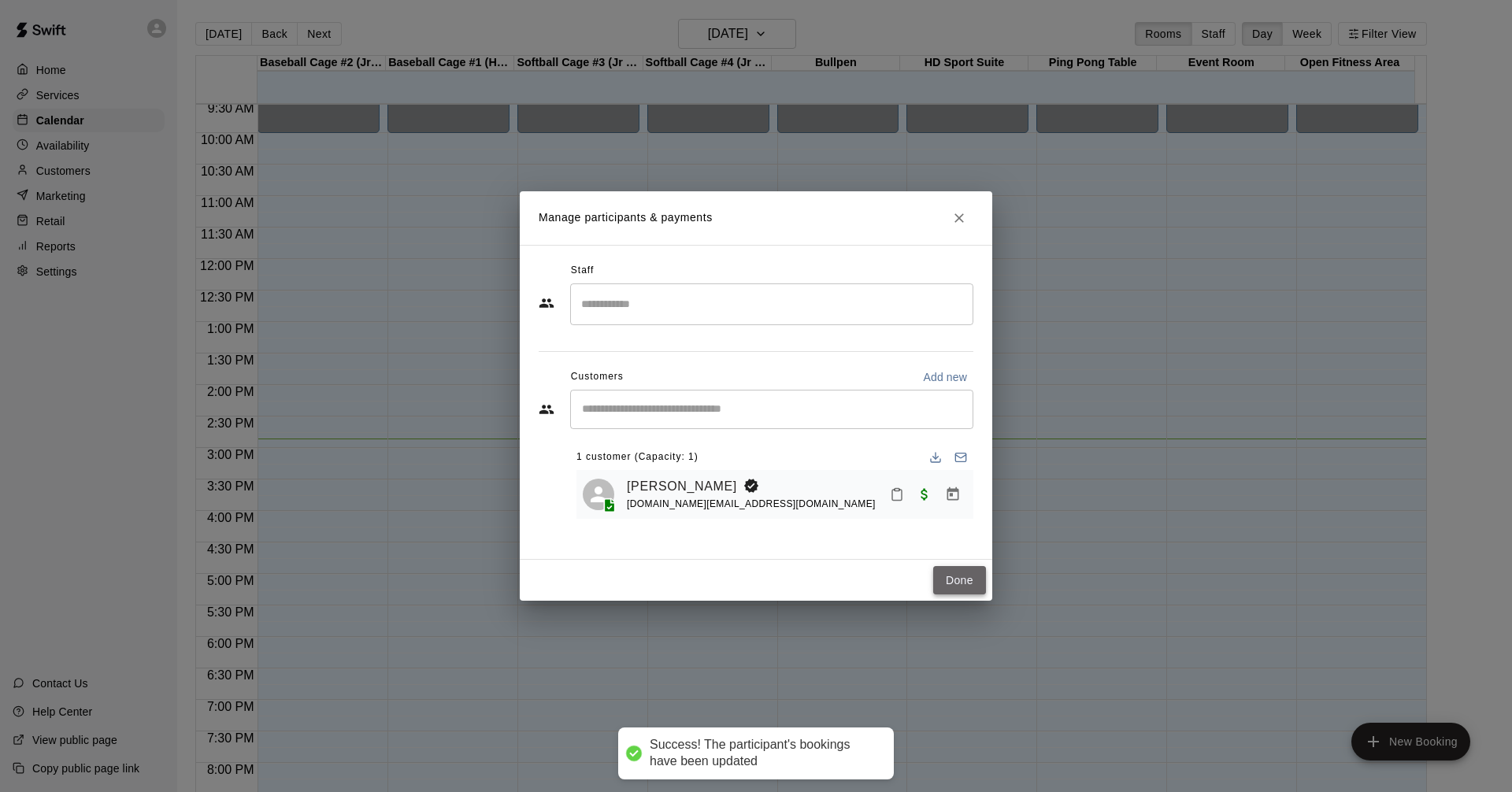
click at [963, 576] on button "Done" at bounding box center [959, 580] width 52 height 29
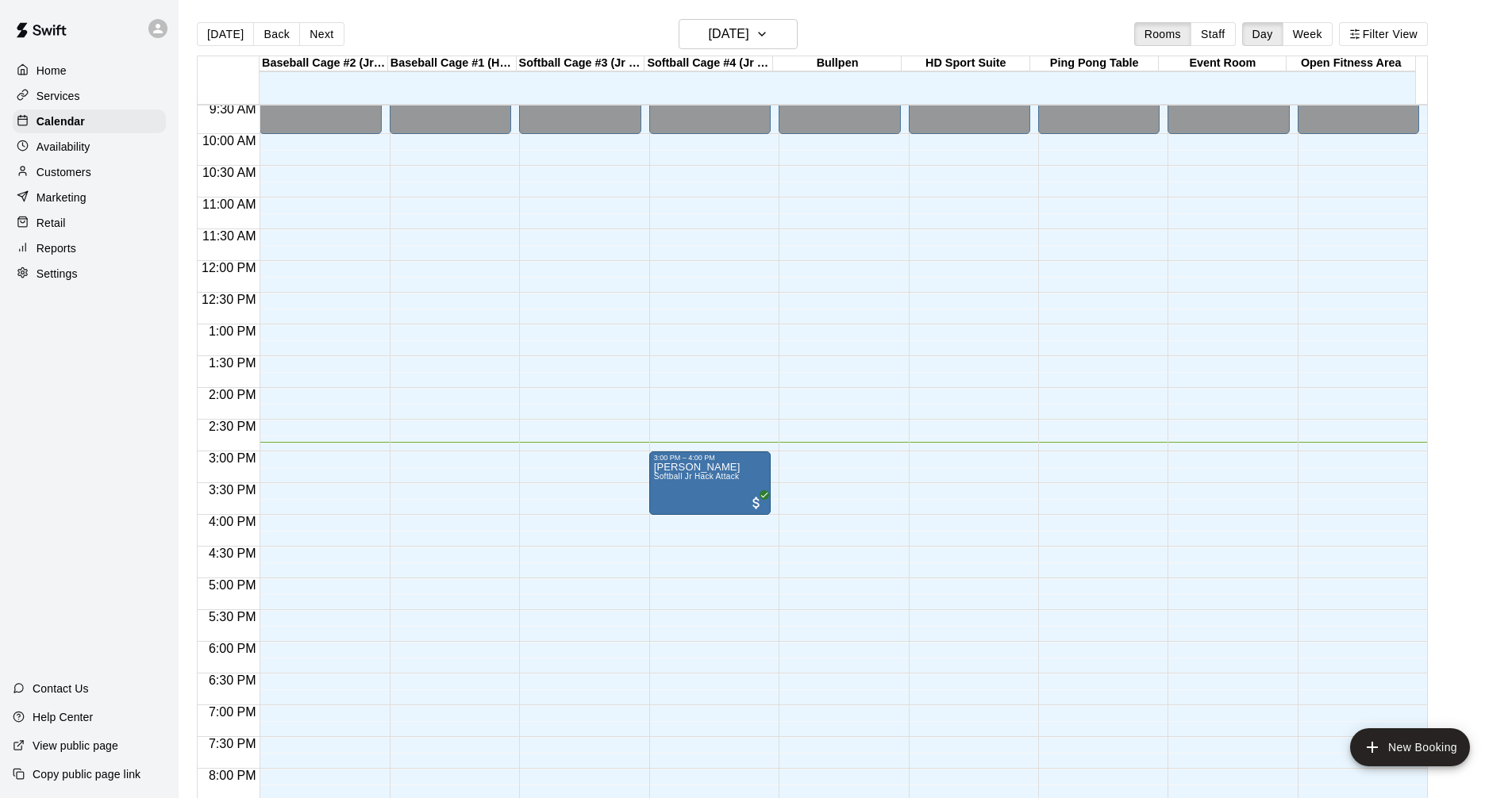
click at [92, 95] on div "Services" at bounding box center [89, 96] width 153 height 24
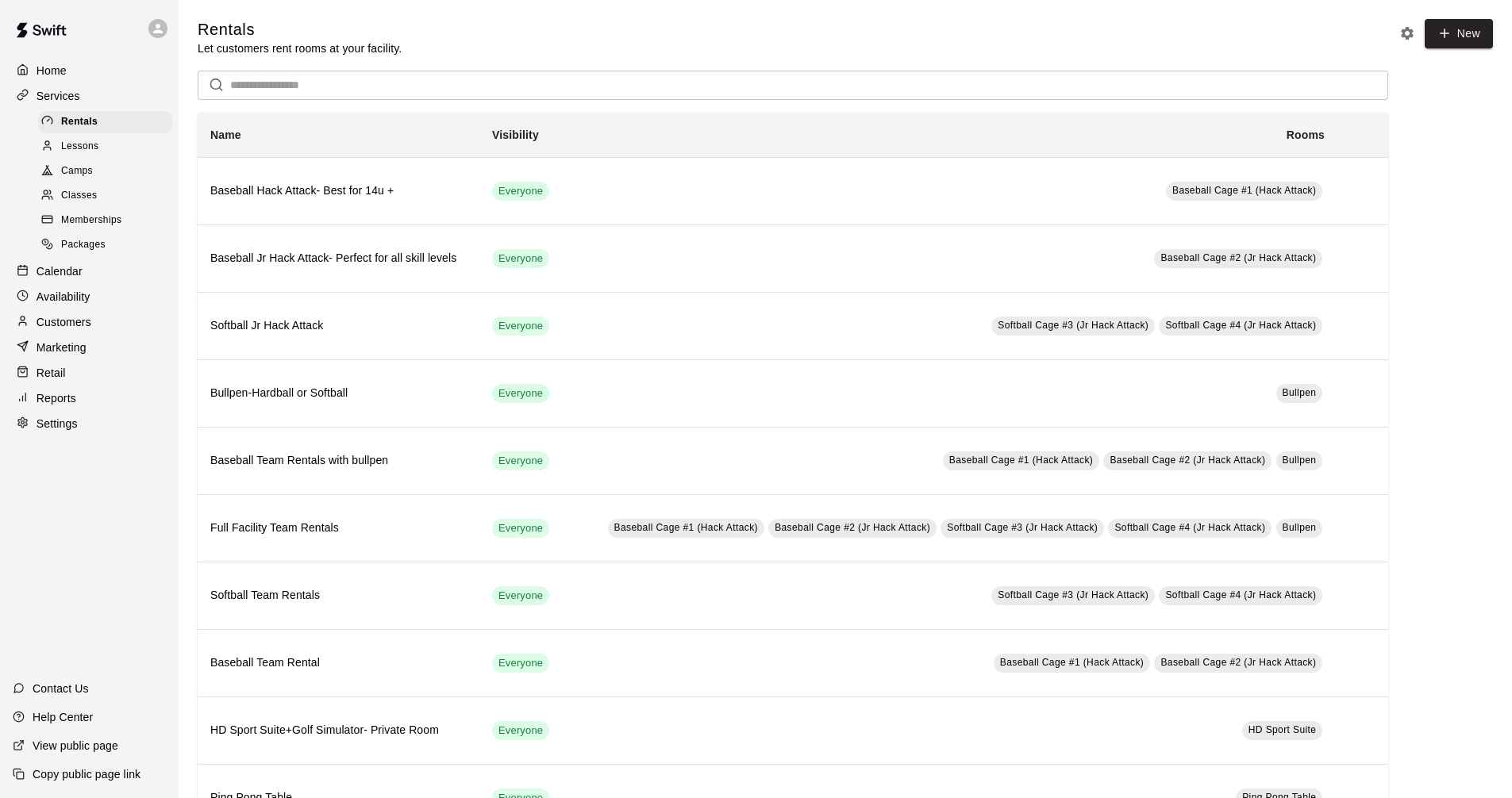
click at [86, 330] on p "Customers" at bounding box center [63, 323] width 55 height 16
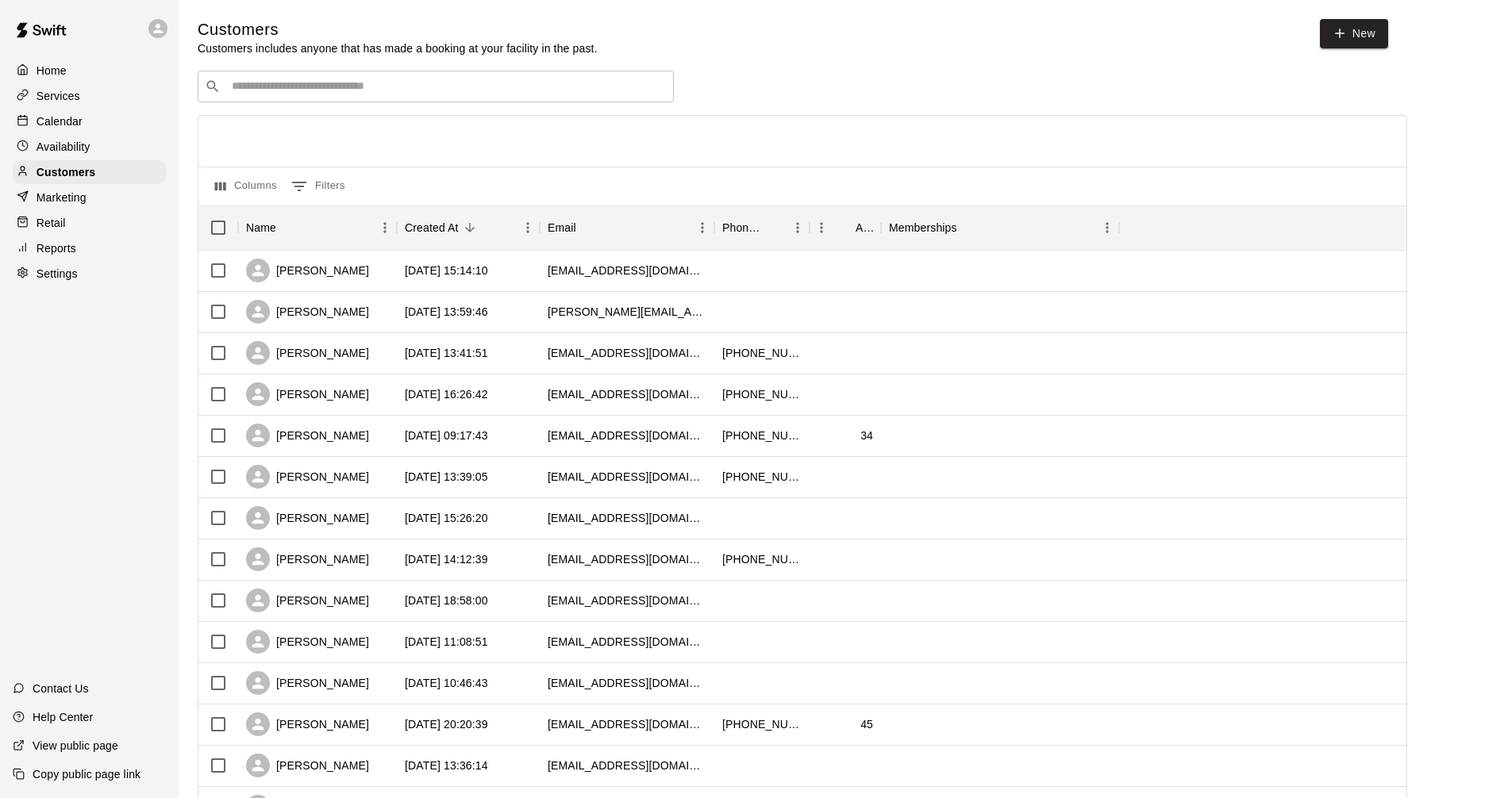
click at [339, 75] on div "​ ​" at bounding box center [435, 87] width 477 height 32
type input "*"
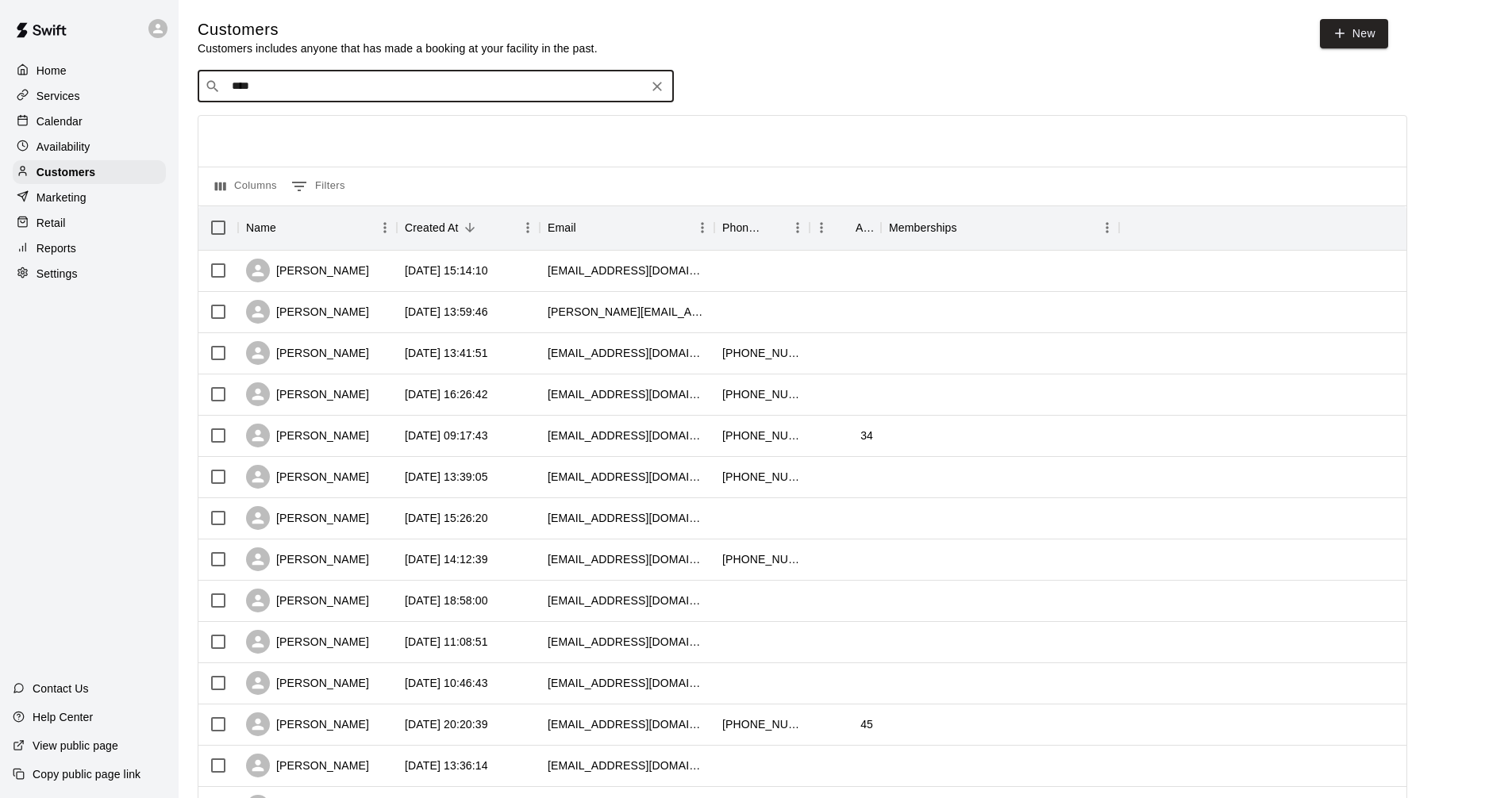
type input "****"
click at [343, 133] on span "[DOMAIN_NAME][EMAIL_ADDRESS][DOMAIN_NAME]" at bounding box center [367, 139] width 251 height 11
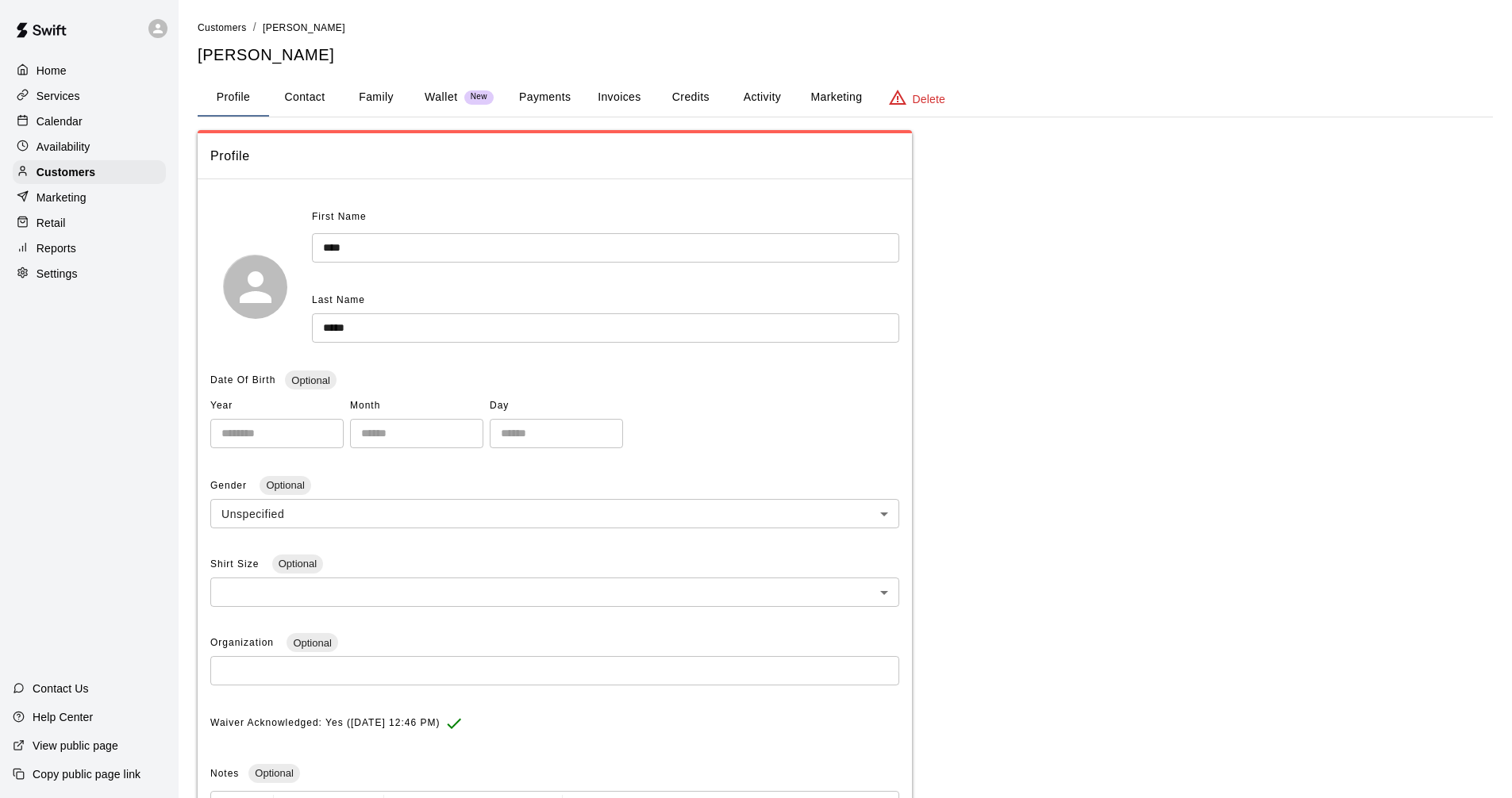
click at [674, 96] on button "Credits" at bounding box center [690, 97] width 72 height 38
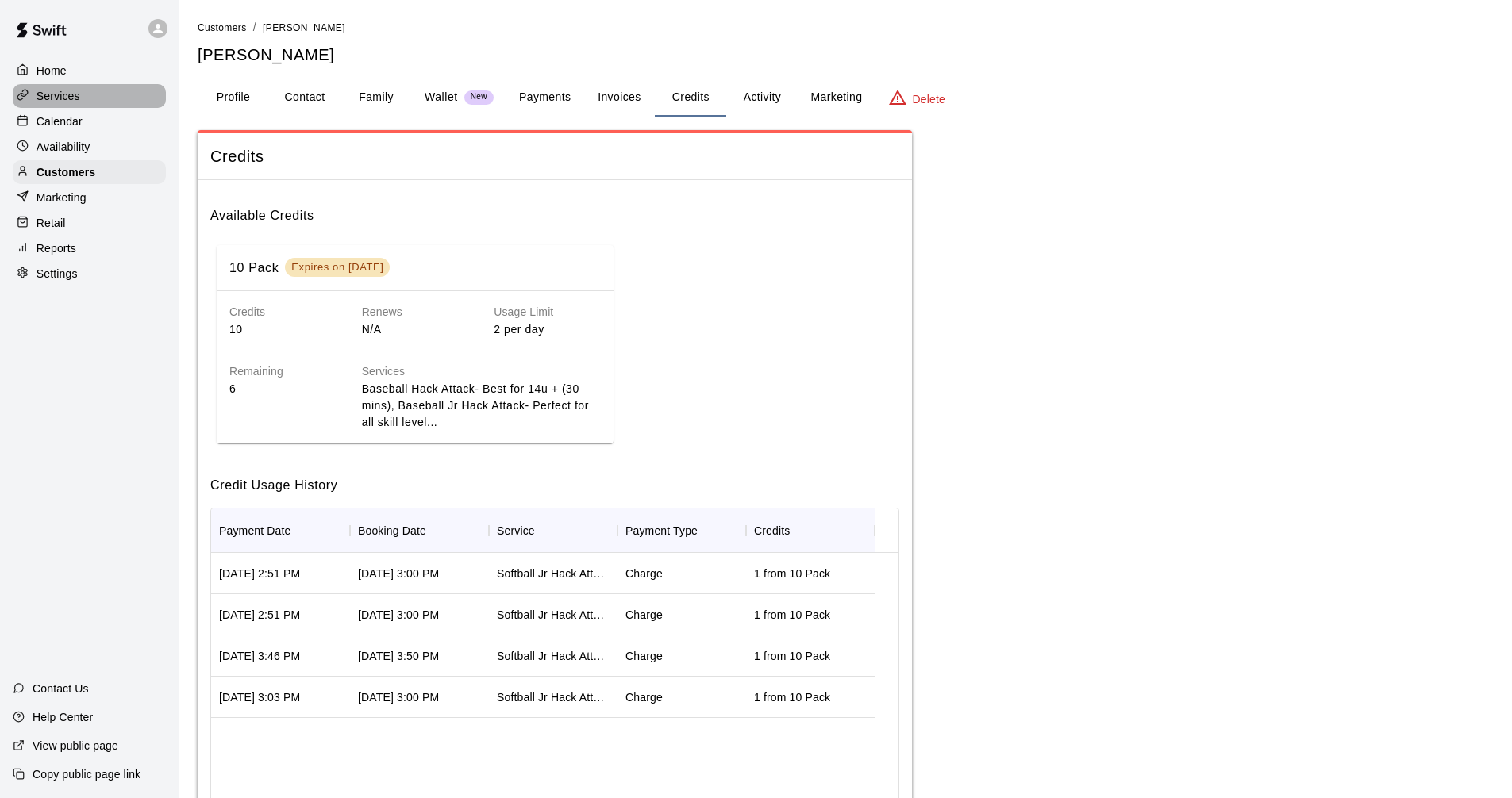
click at [95, 97] on div "Services" at bounding box center [89, 96] width 153 height 24
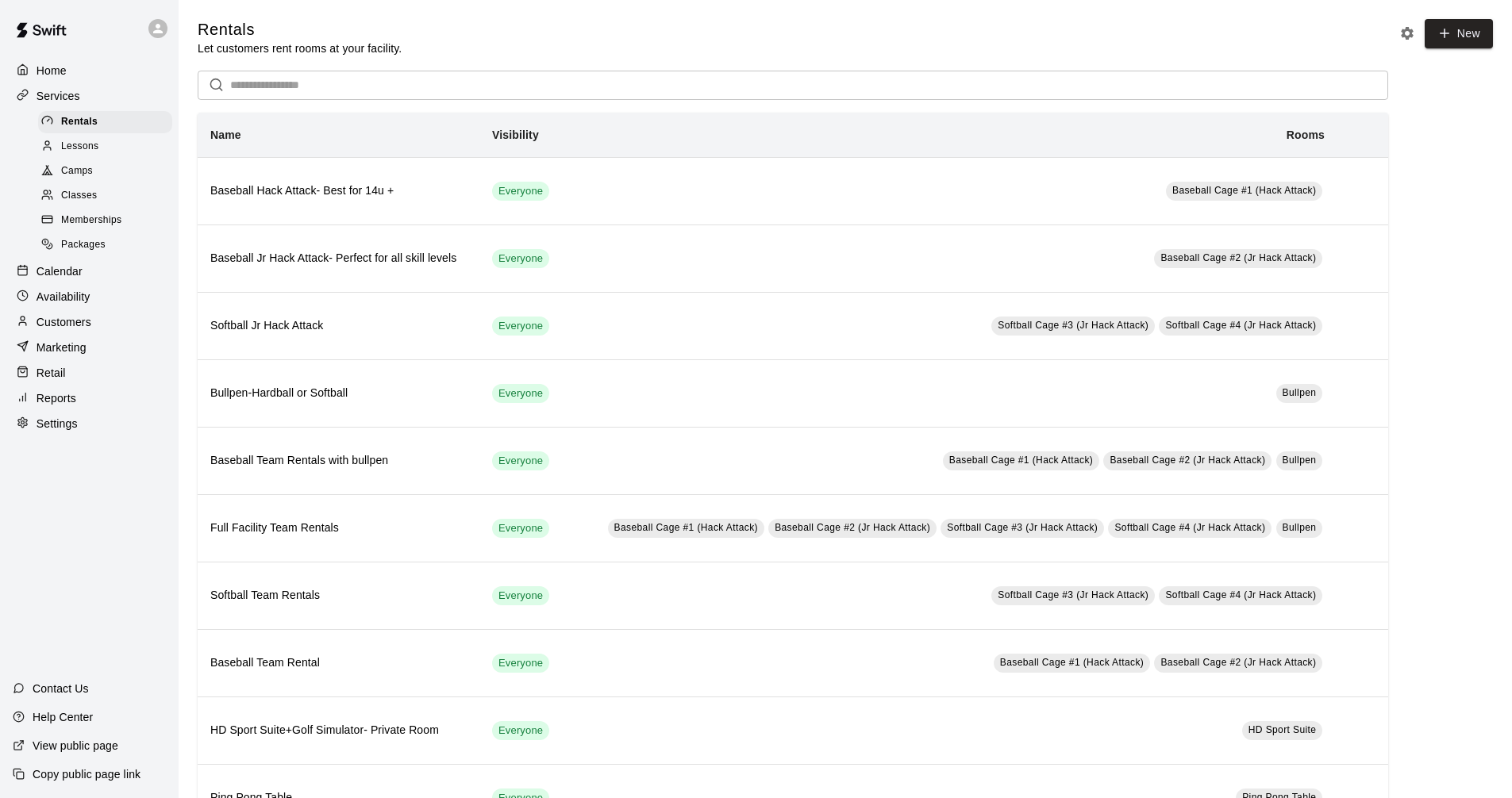
click at [89, 283] on div "Calendar" at bounding box center [89, 271] width 153 height 24
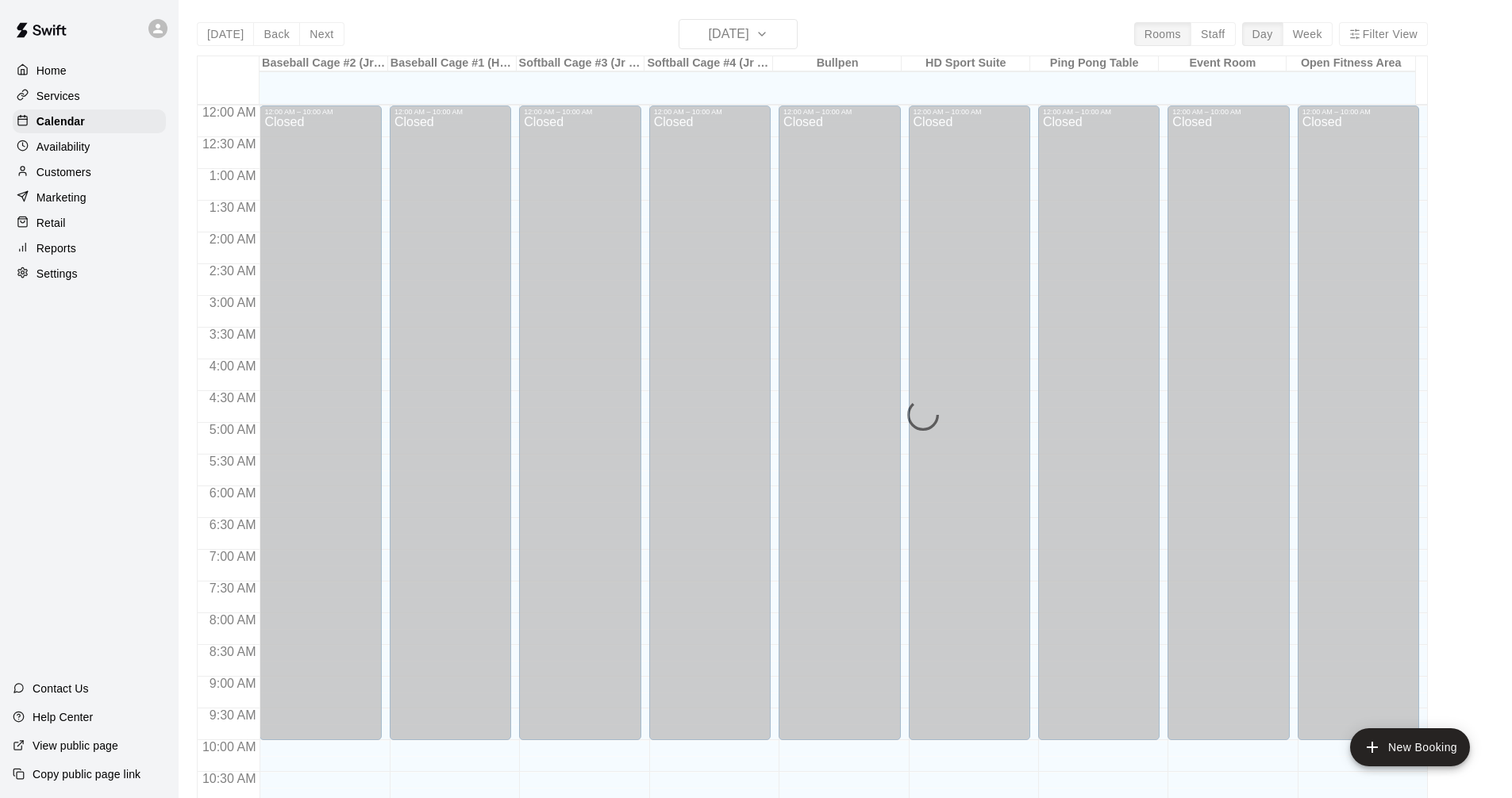
scroll to position [765, 0]
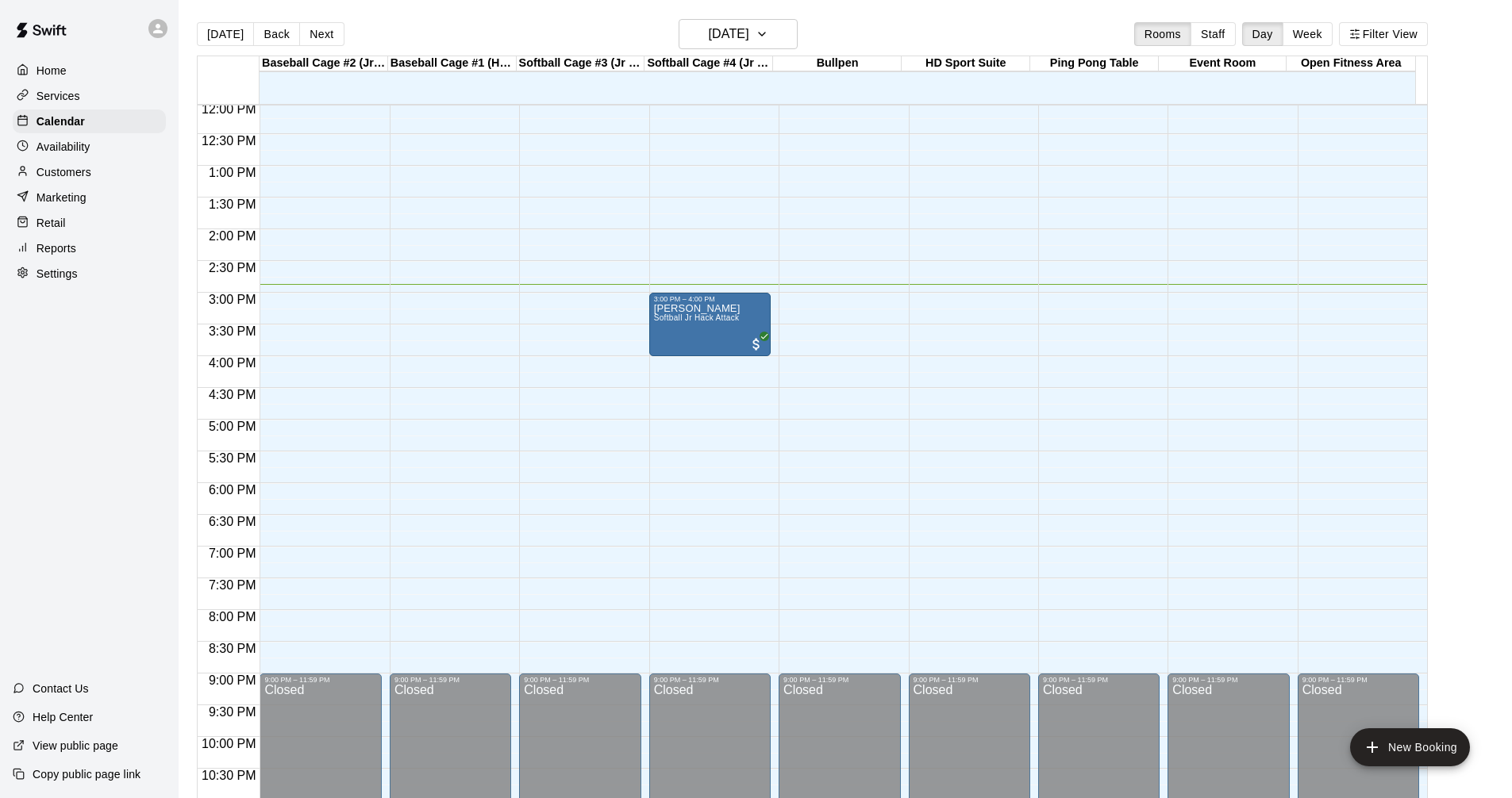
click at [73, 95] on p "Services" at bounding box center [58, 97] width 44 height 16
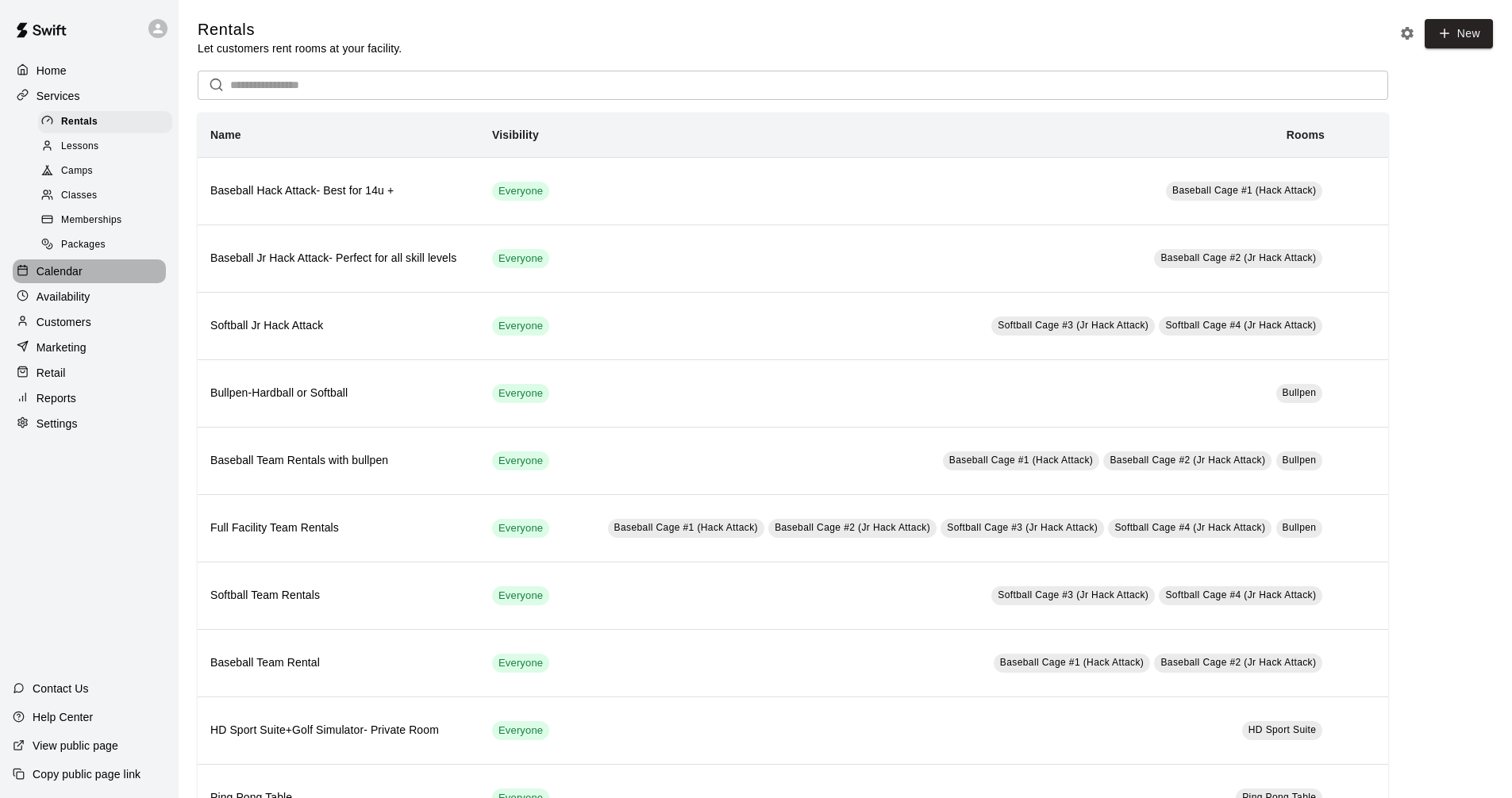
click at [89, 273] on div "Calendar" at bounding box center [89, 271] width 153 height 24
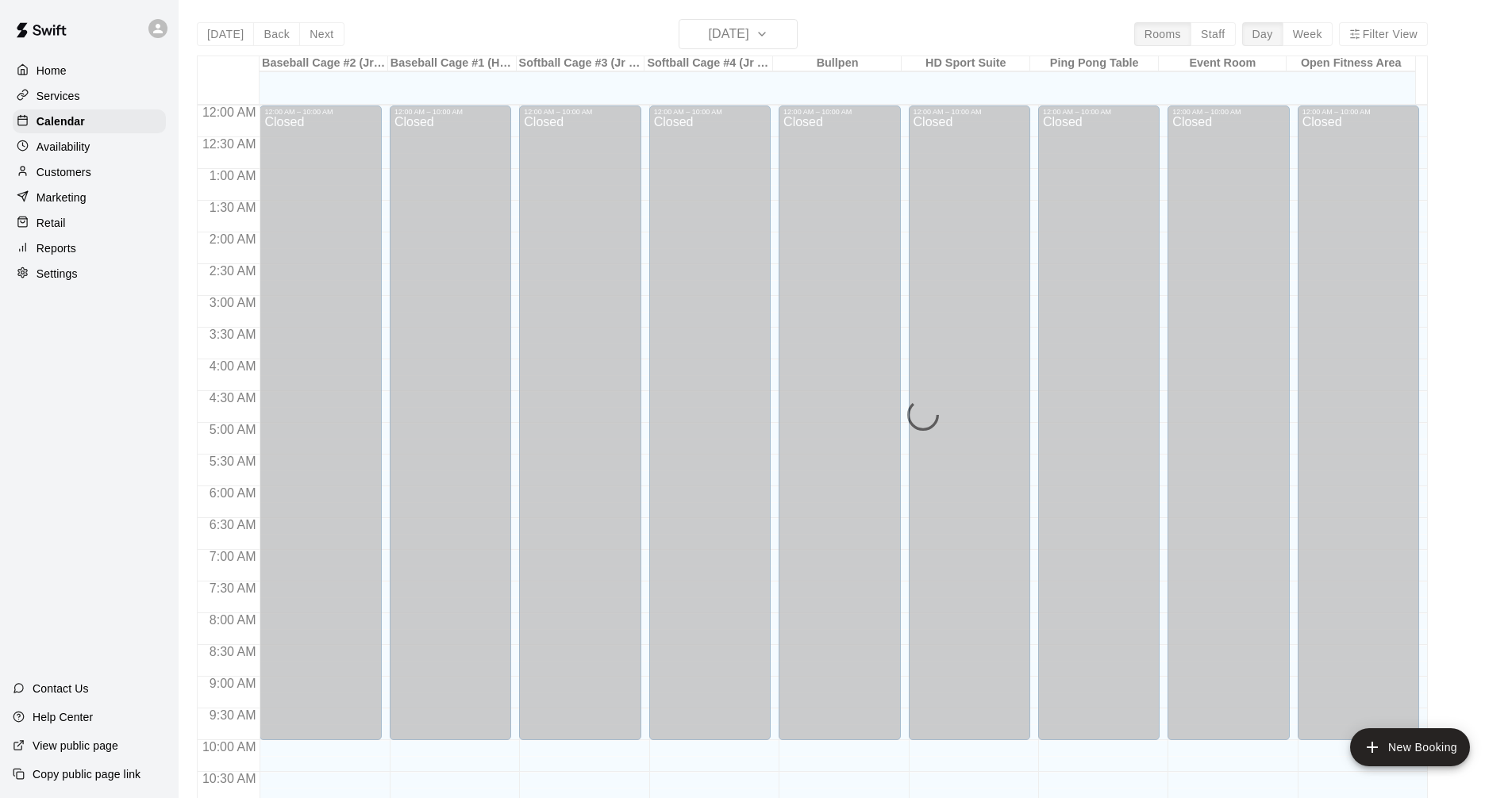
scroll to position [765, 0]
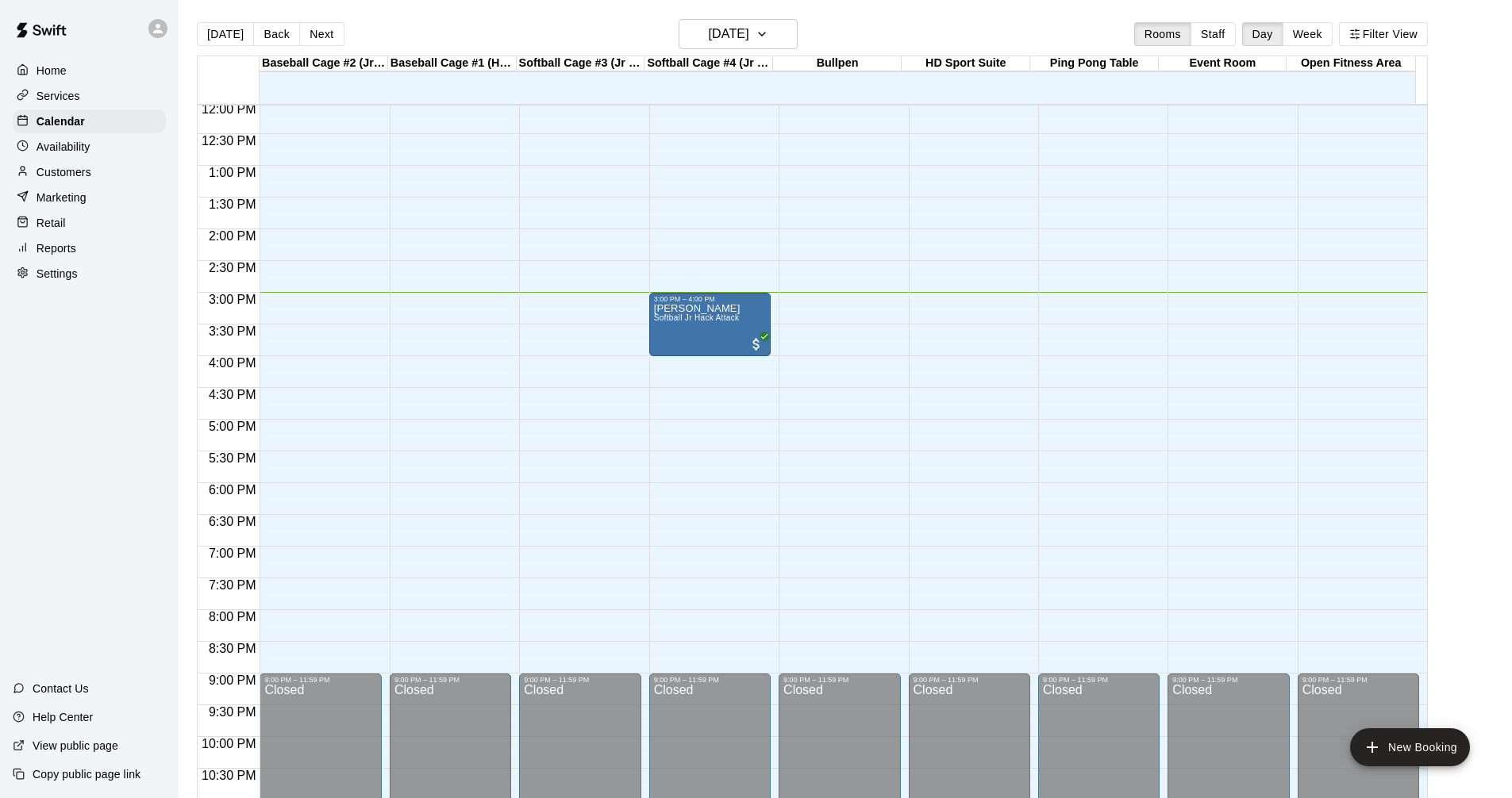
click at [106, 97] on div "Services" at bounding box center [89, 96] width 153 height 24
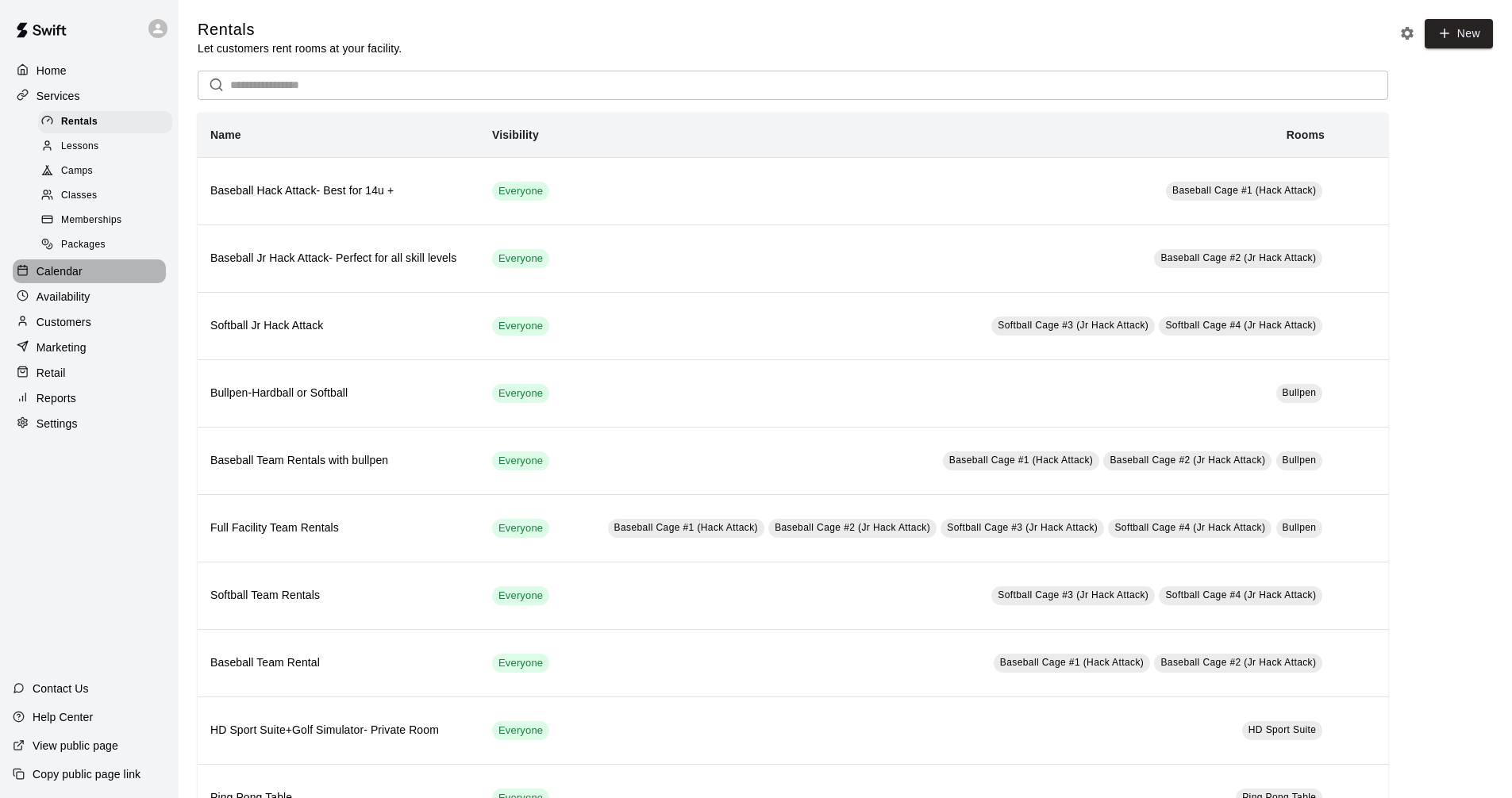
click at [92, 265] on div "Calendar" at bounding box center [89, 271] width 153 height 24
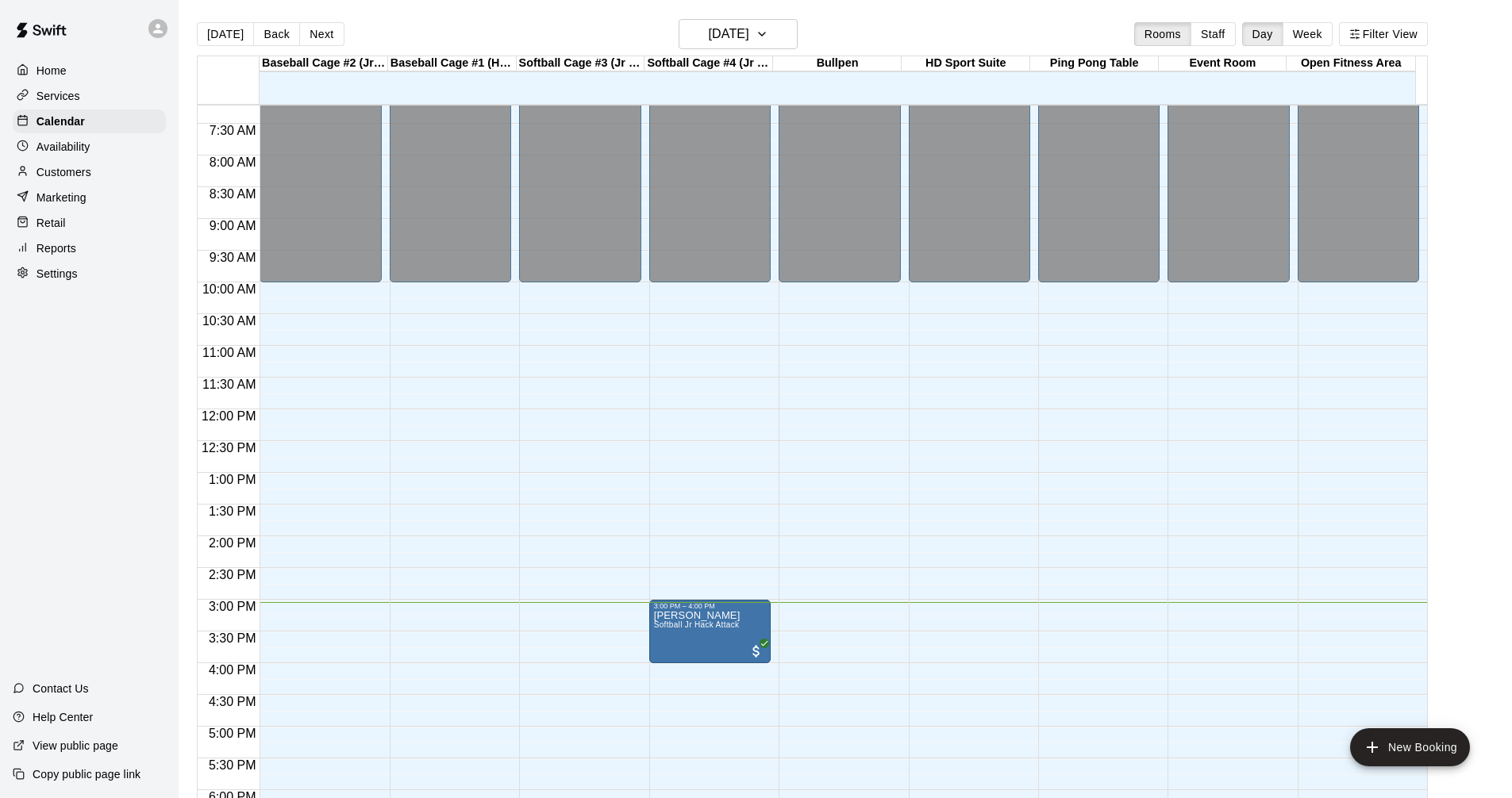
scroll to position [417, 0]
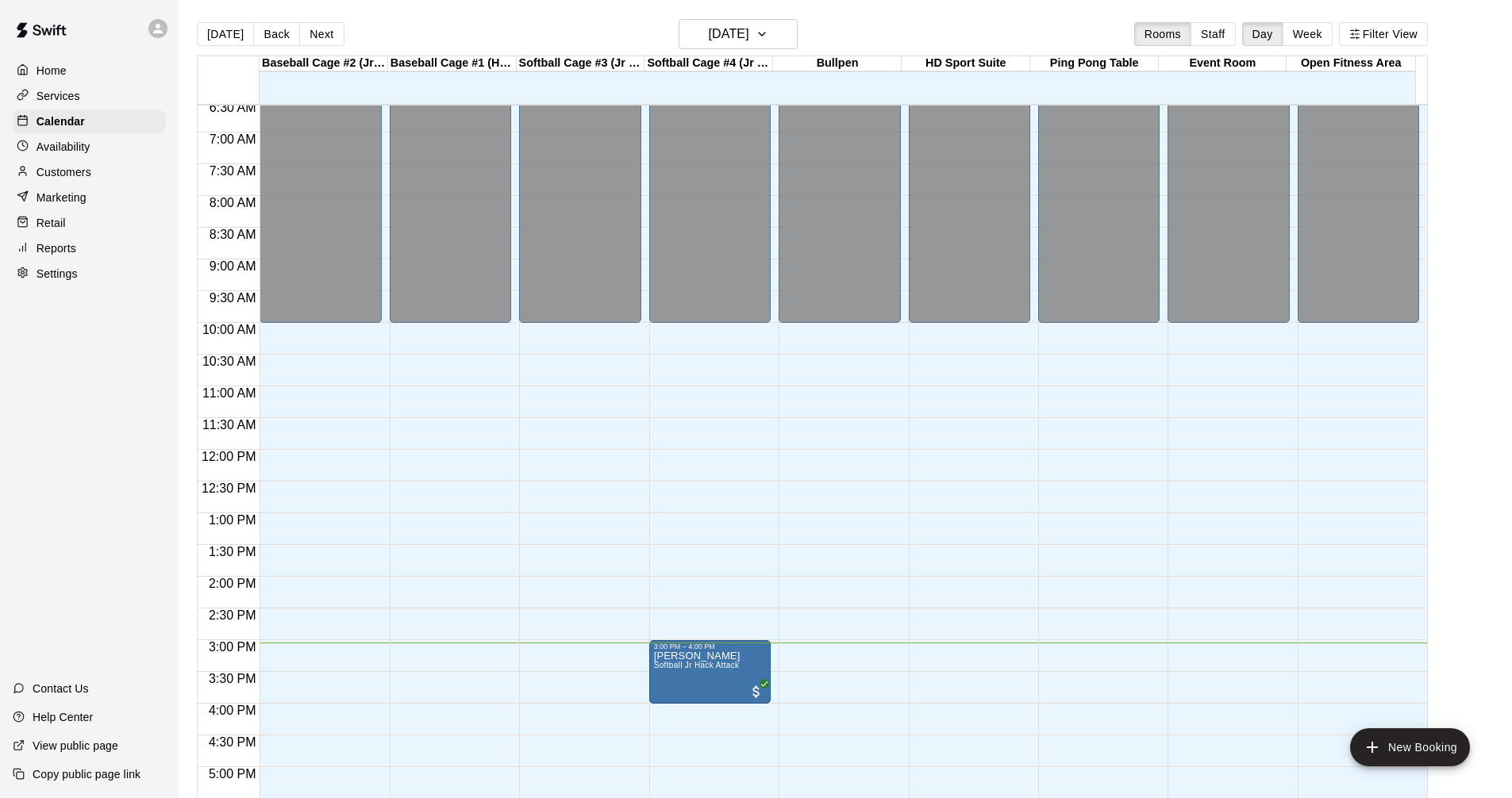
click at [115, 97] on div "Services" at bounding box center [89, 96] width 153 height 24
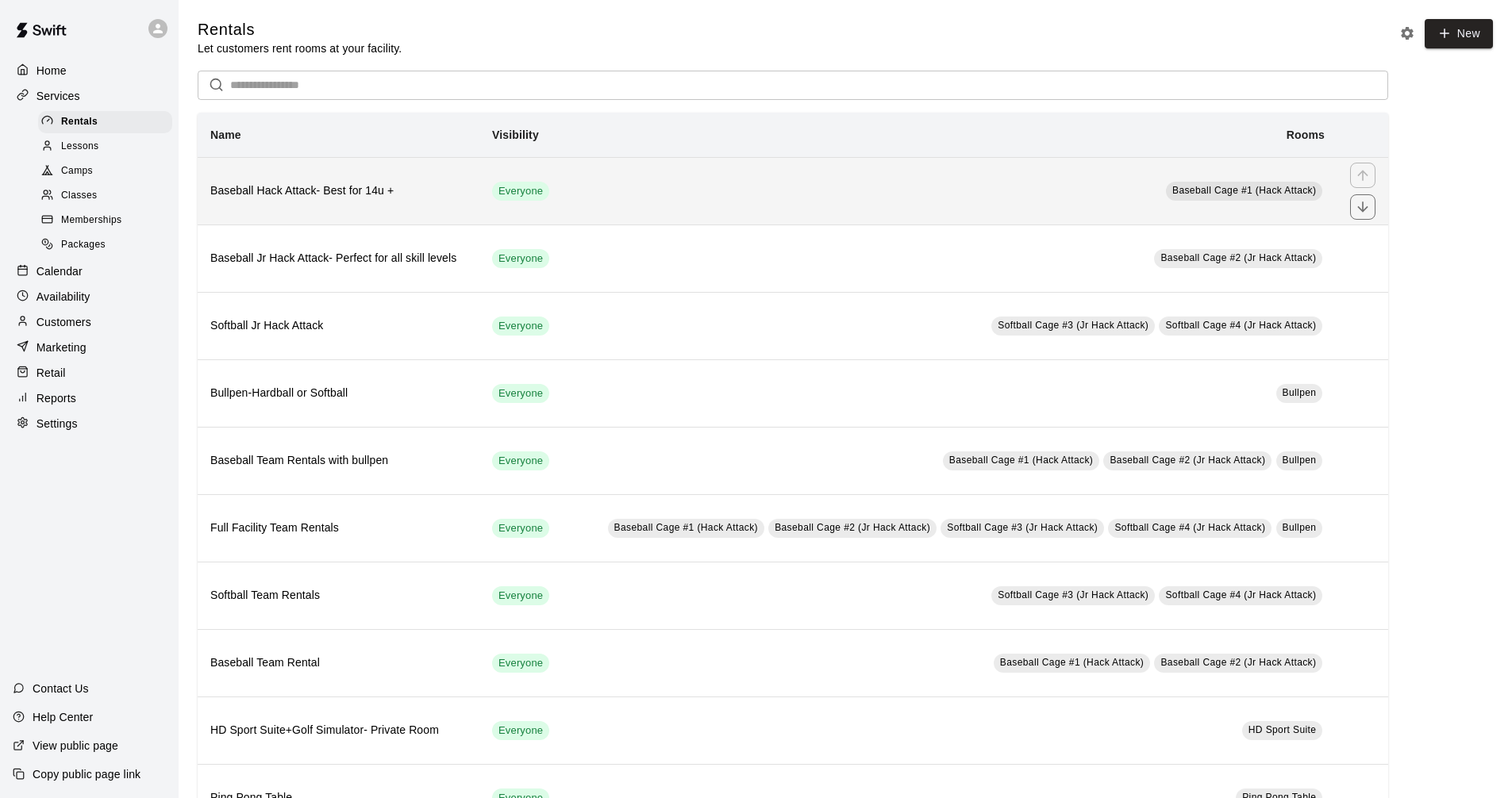
click at [760, 196] on td "Baseball Cage #1 (Hack Attack)" at bounding box center [951, 190] width 773 height 67
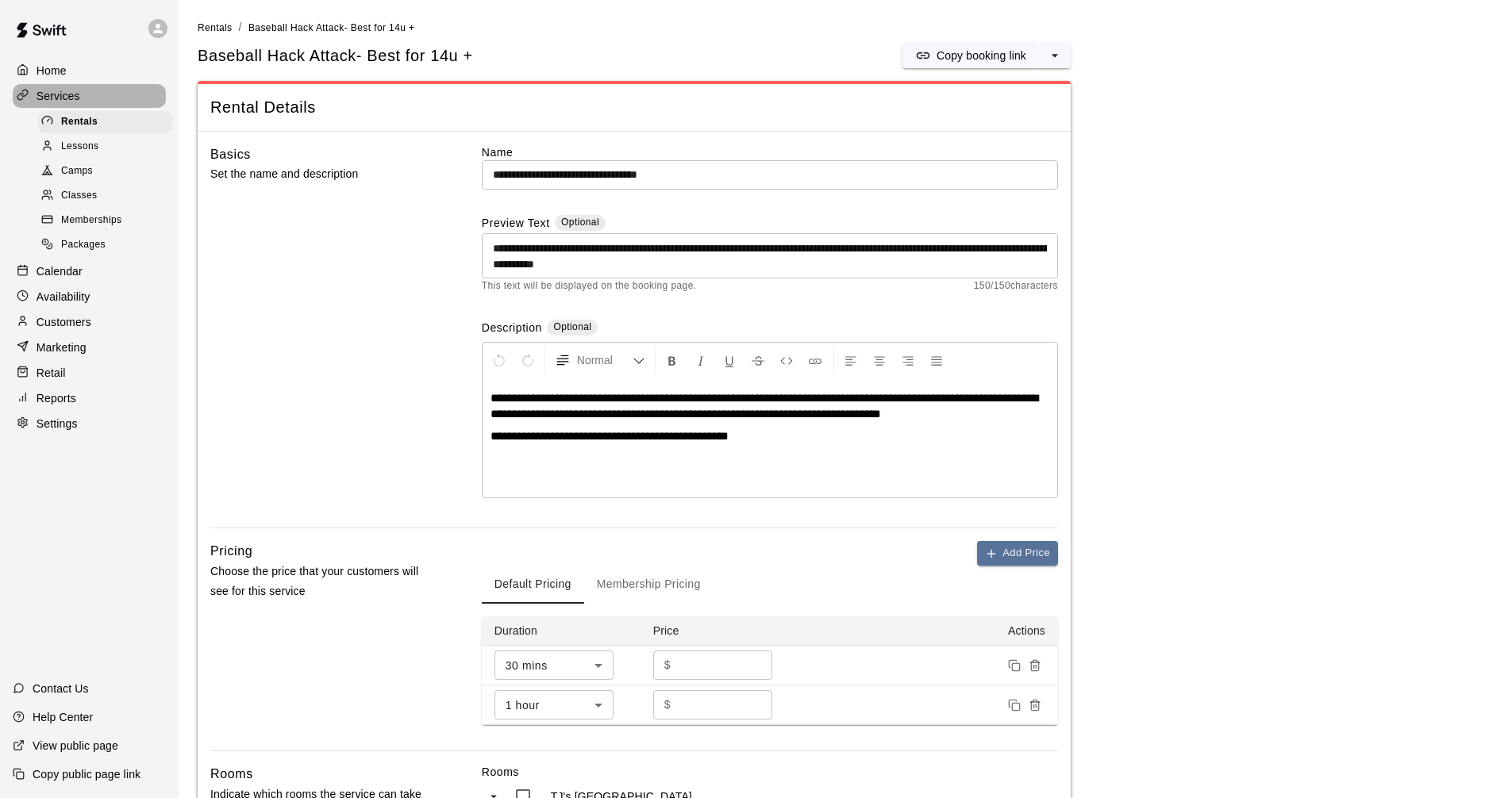
click at [131, 105] on div "Services" at bounding box center [89, 96] width 153 height 24
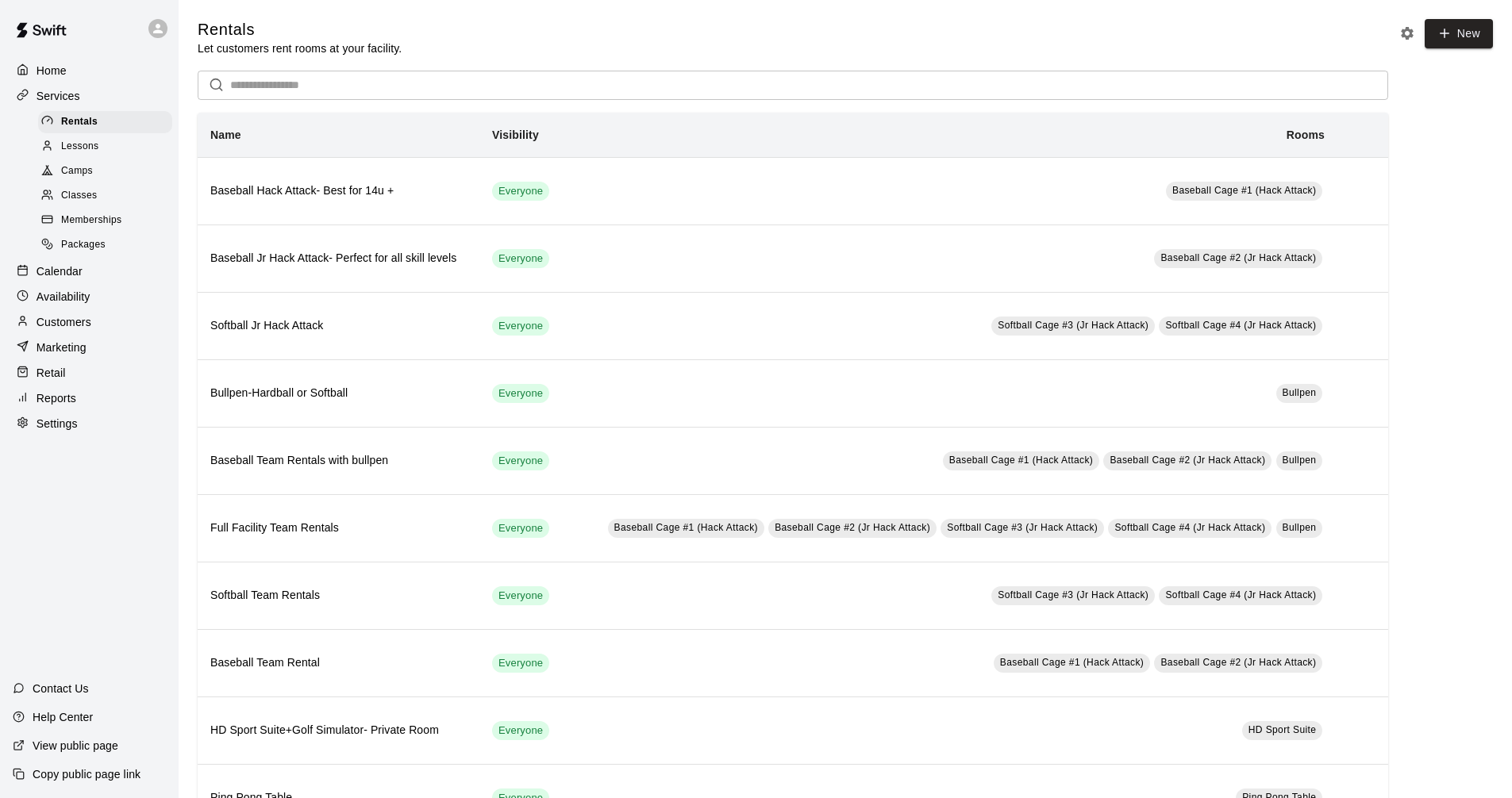
scroll to position [476, 0]
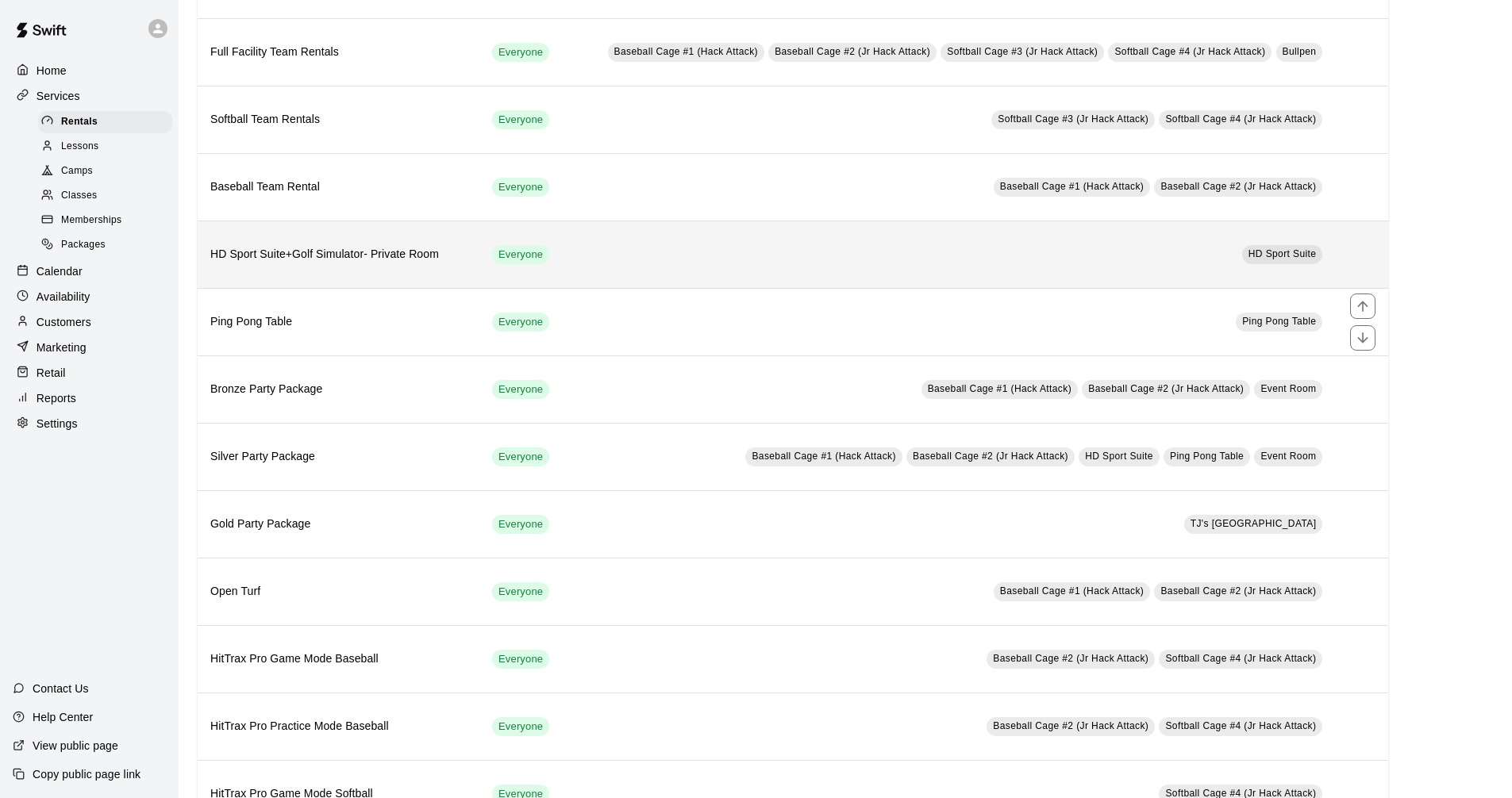
click at [686, 257] on td "HD Sport Suite" at bounding box center [951, 254] width 773 height 67
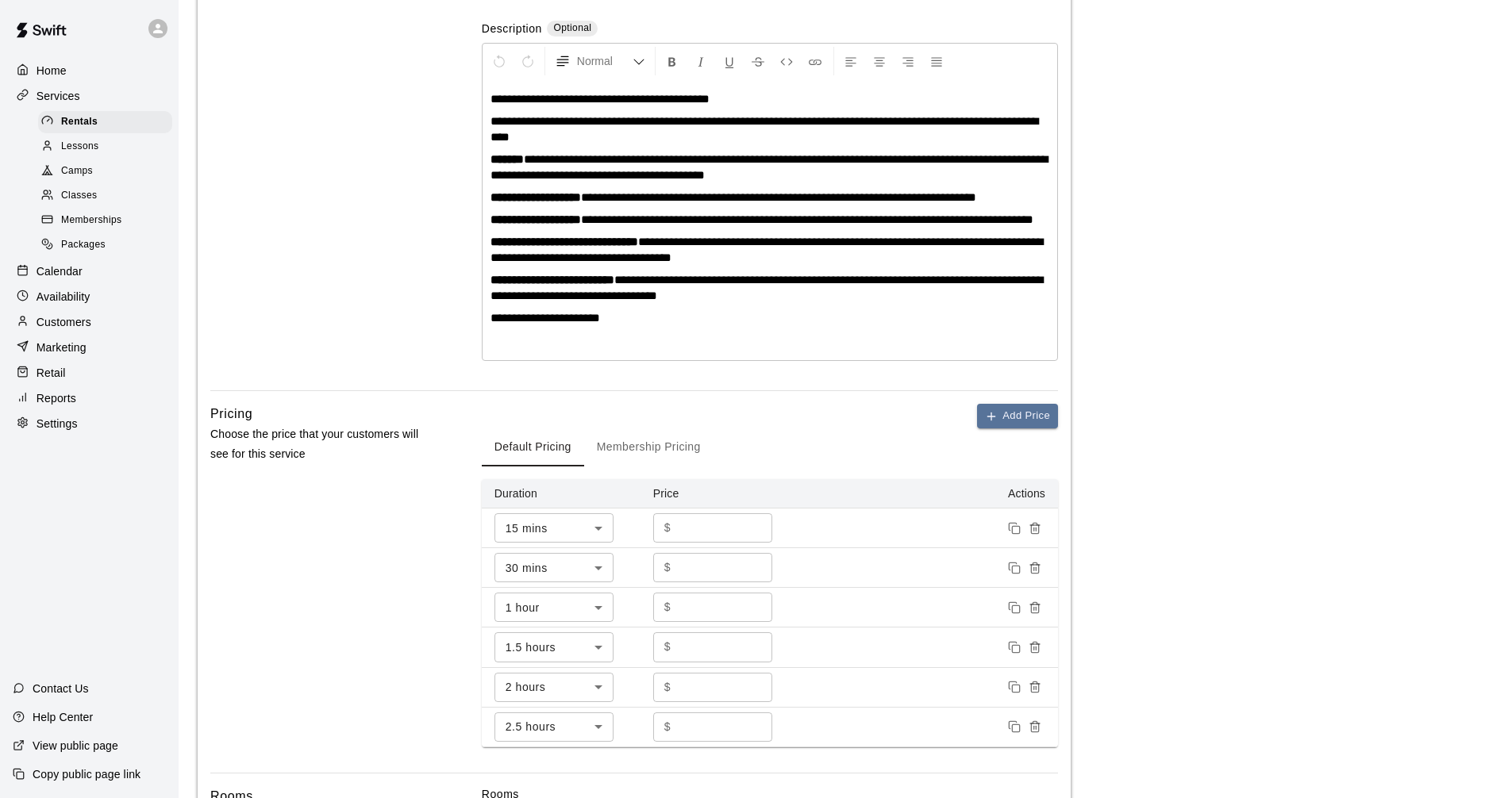
scroll to position [317, 0]
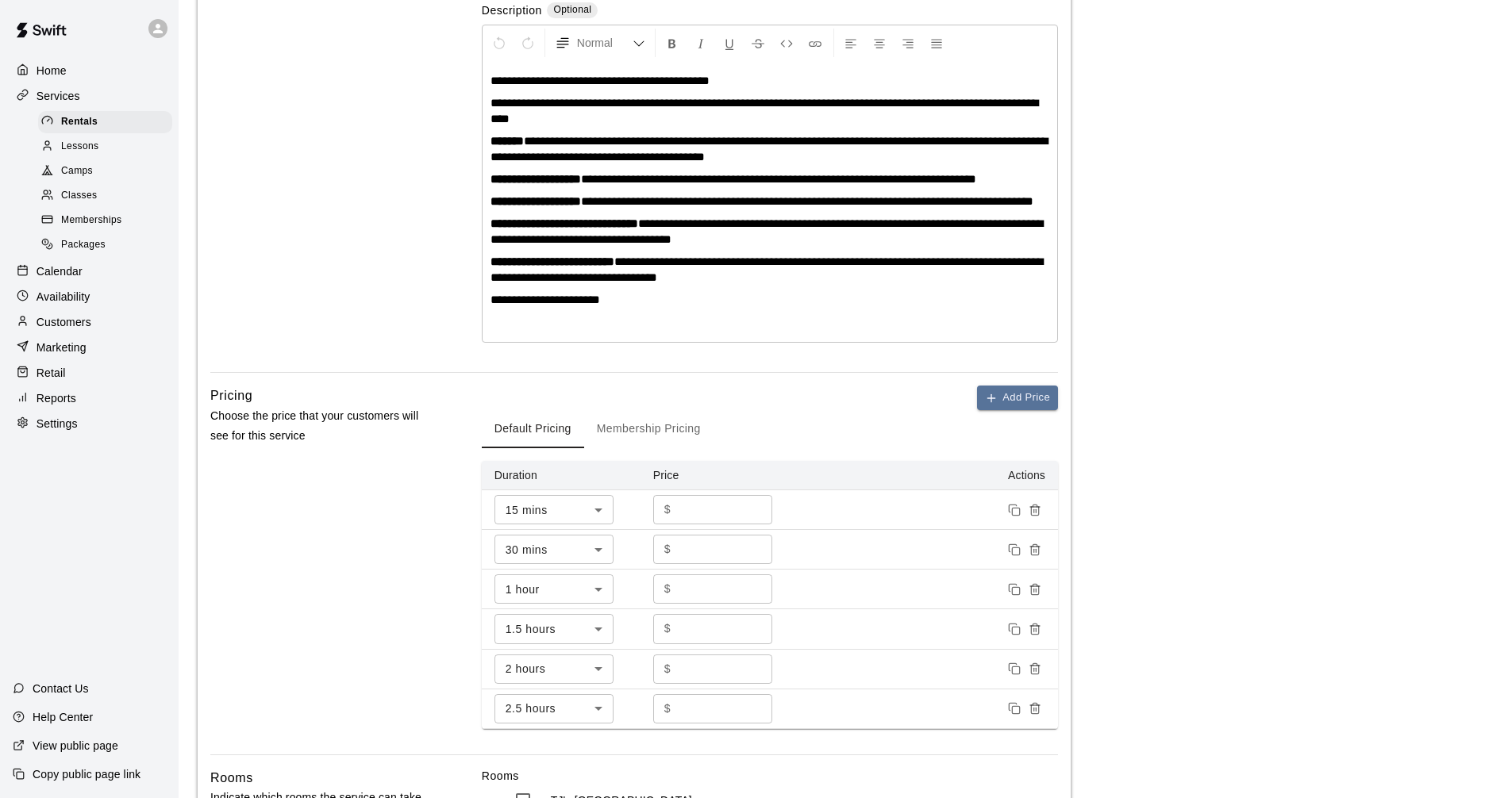
click at [228, 279] on div "Basics Set the name and description" at bounding box center [320, 99] width 221 height 546
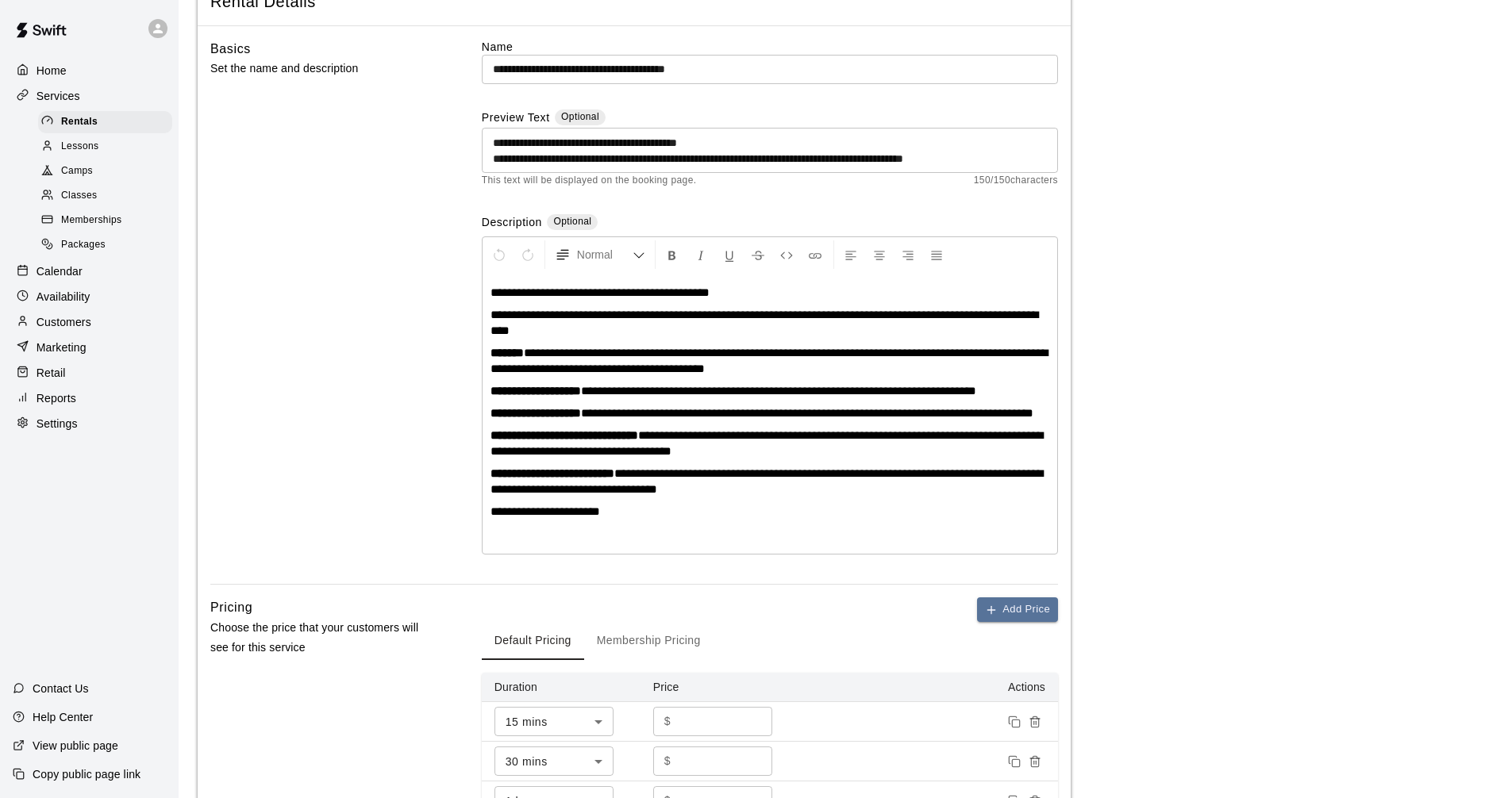
scroll to position [0, 0]
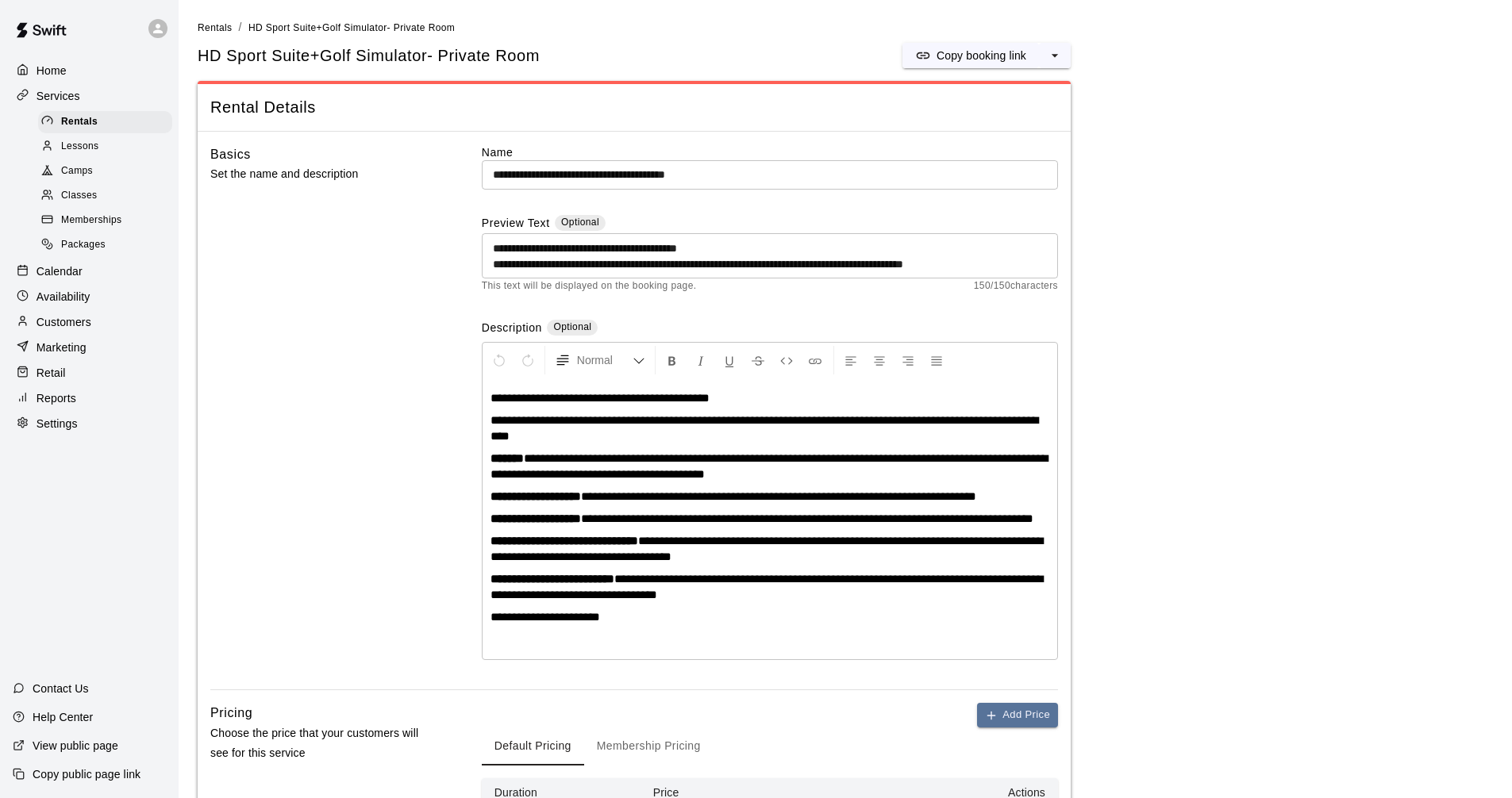
click at [83, 96] on div "Services" at bounding box center [89, 96] width 153 height 24
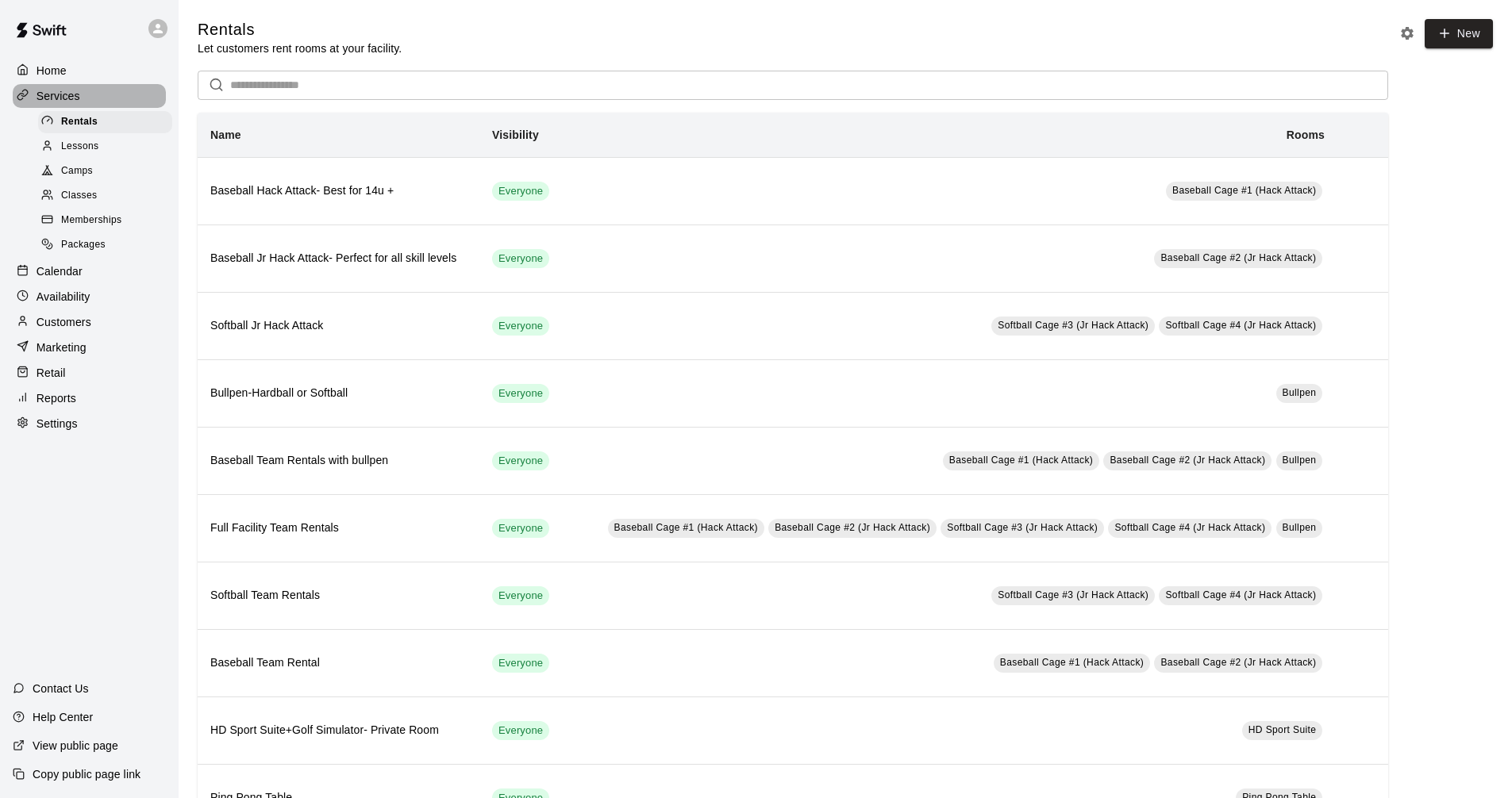
click at [72, 98] on p "Services" at bounding box center [58, 97] width 44 height 16
click at [79, 96] on p "Services" at bounding box center [58, 97] width 44 height 16
click at [78, 280] on p "Calendar" at bounding box center [59, 272] width 46 height 16
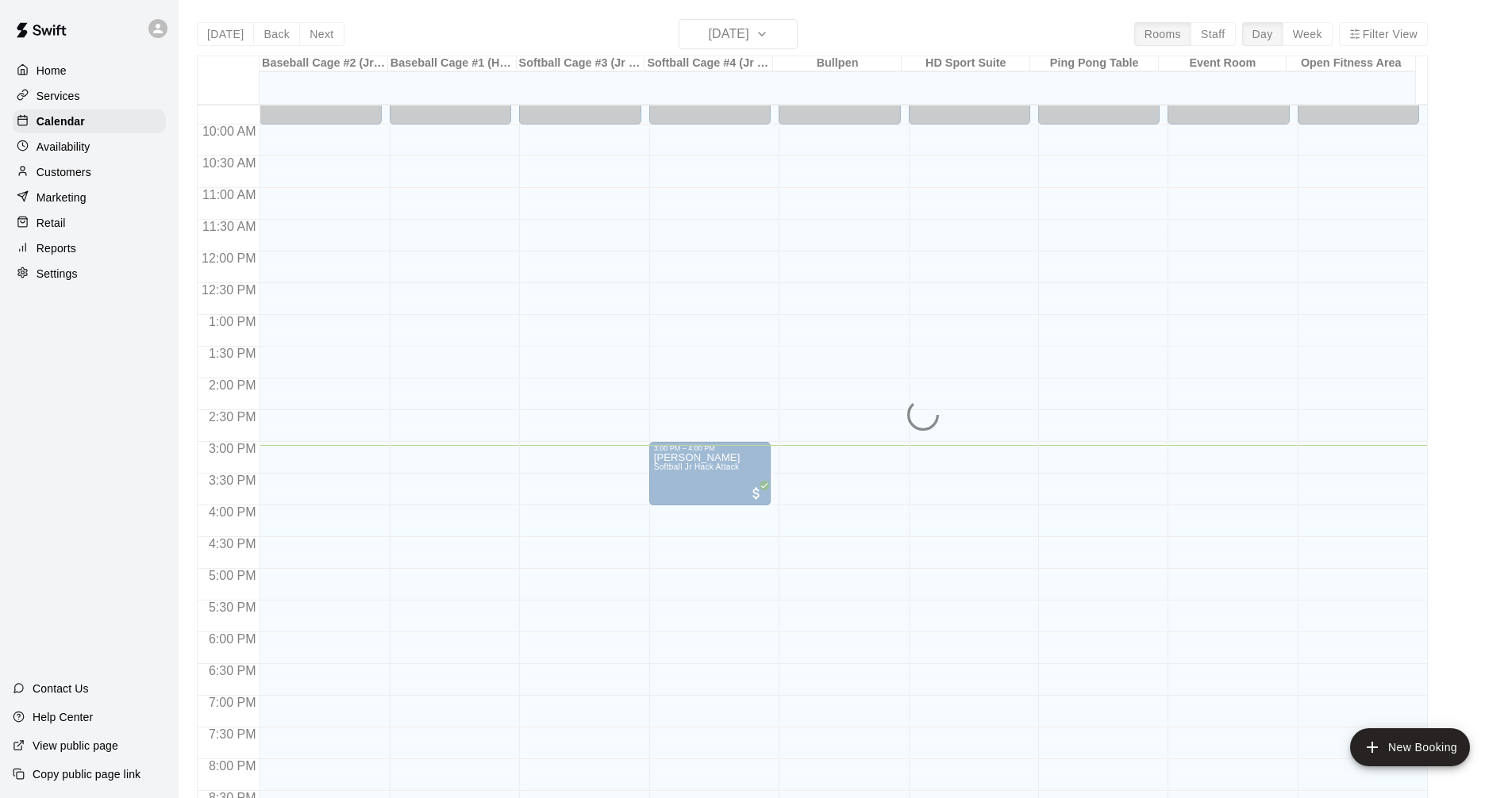
scroll to position [606, 0]
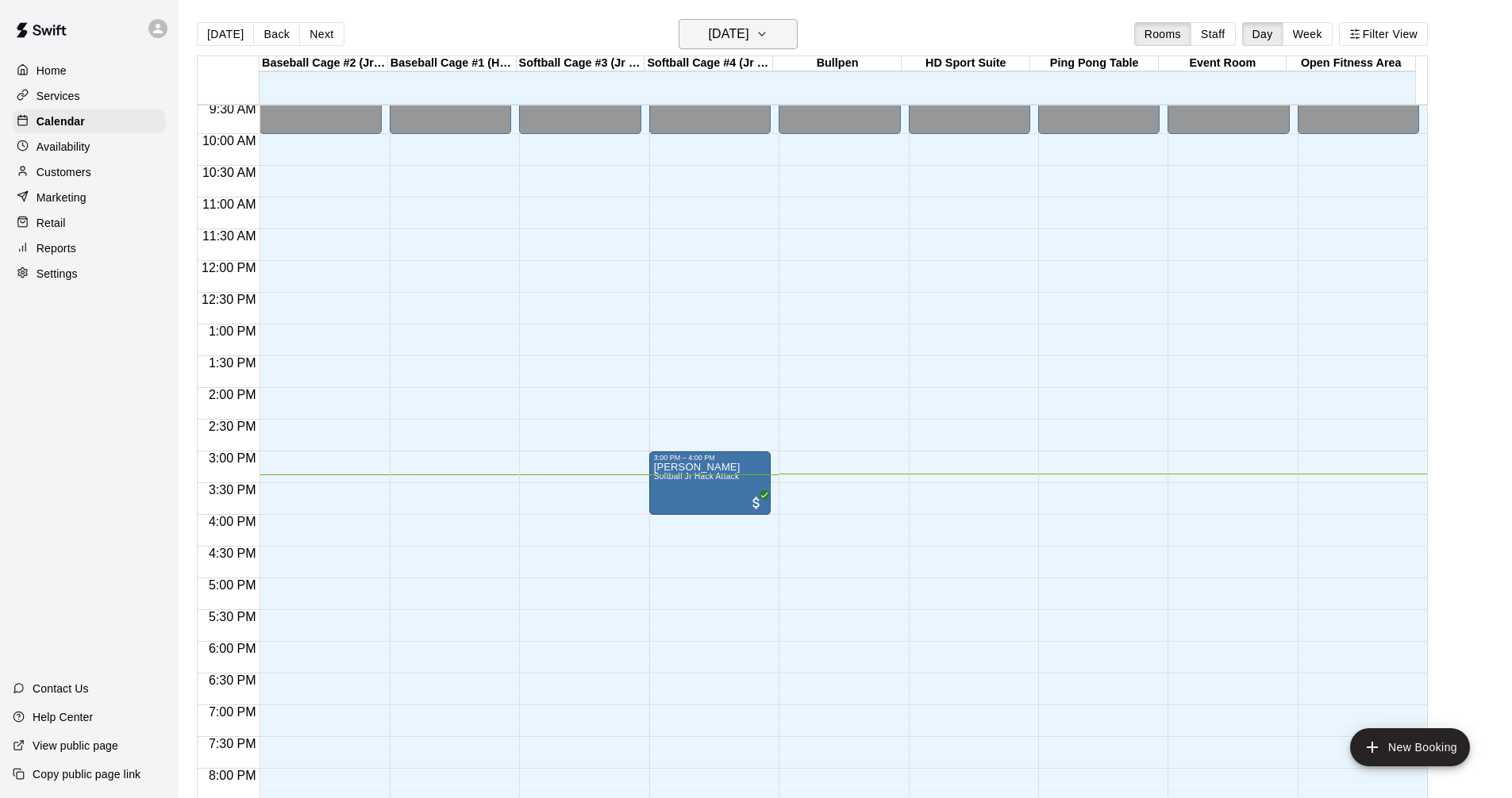
click at [726, 38] on h6 "[DATE]" at bounding box center [729, 34] width 40 height 22
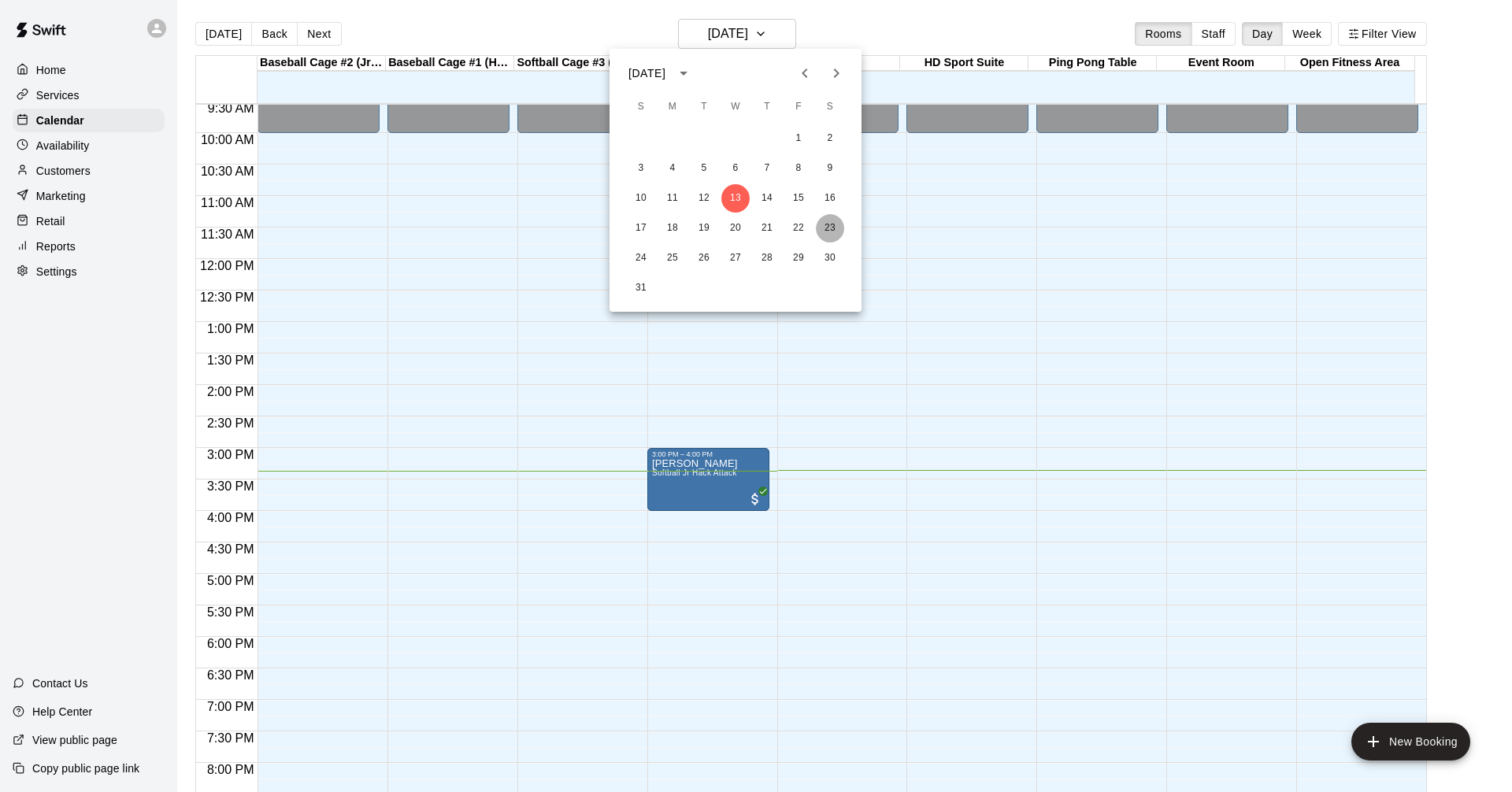
click at [837, 228] on button "23" at bounding box center [830, 228] width 28 height 28
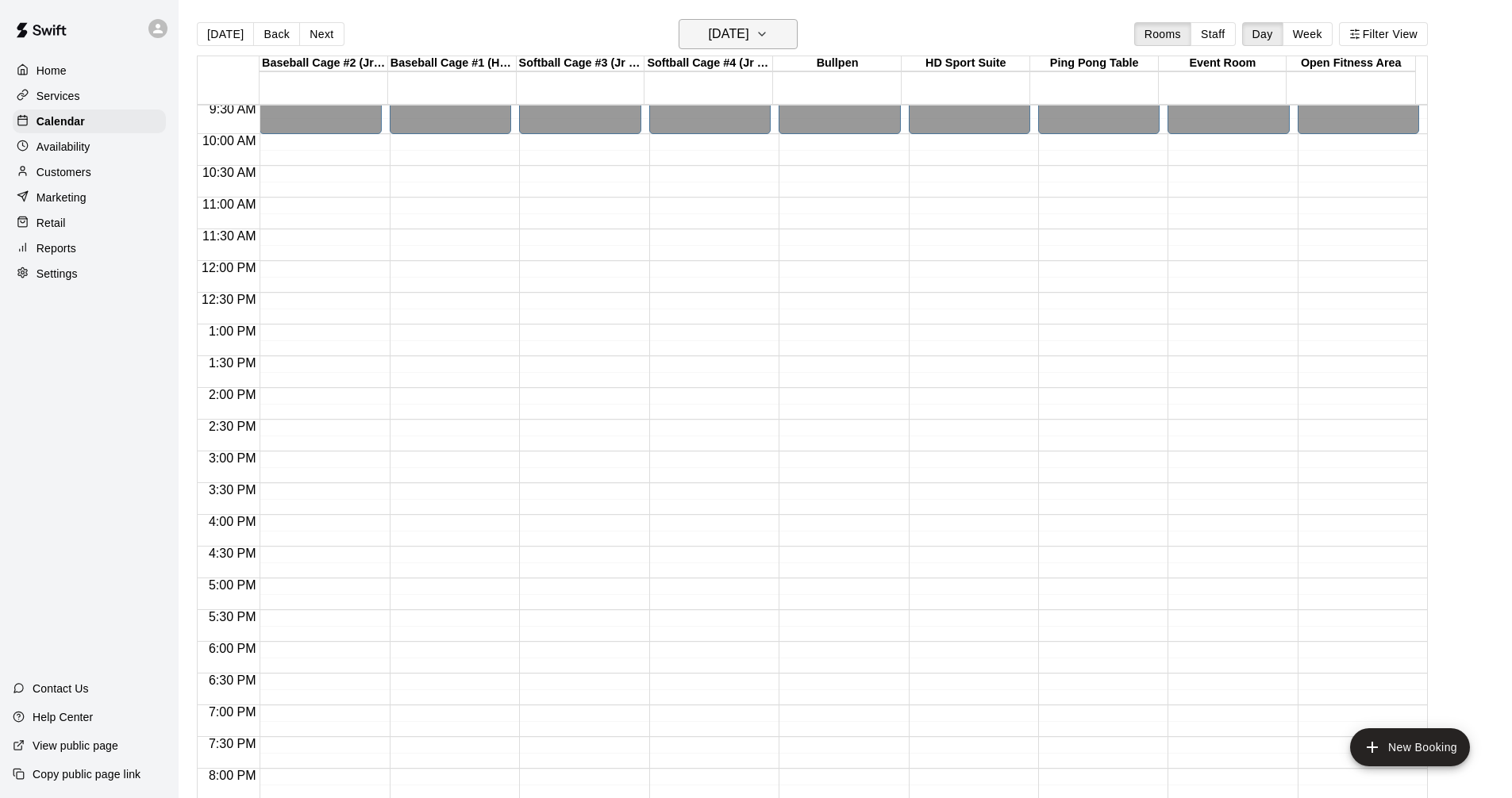
click at [761, 22] on button "[DATE]" at bounding box center [738, 34] width 119 height 30
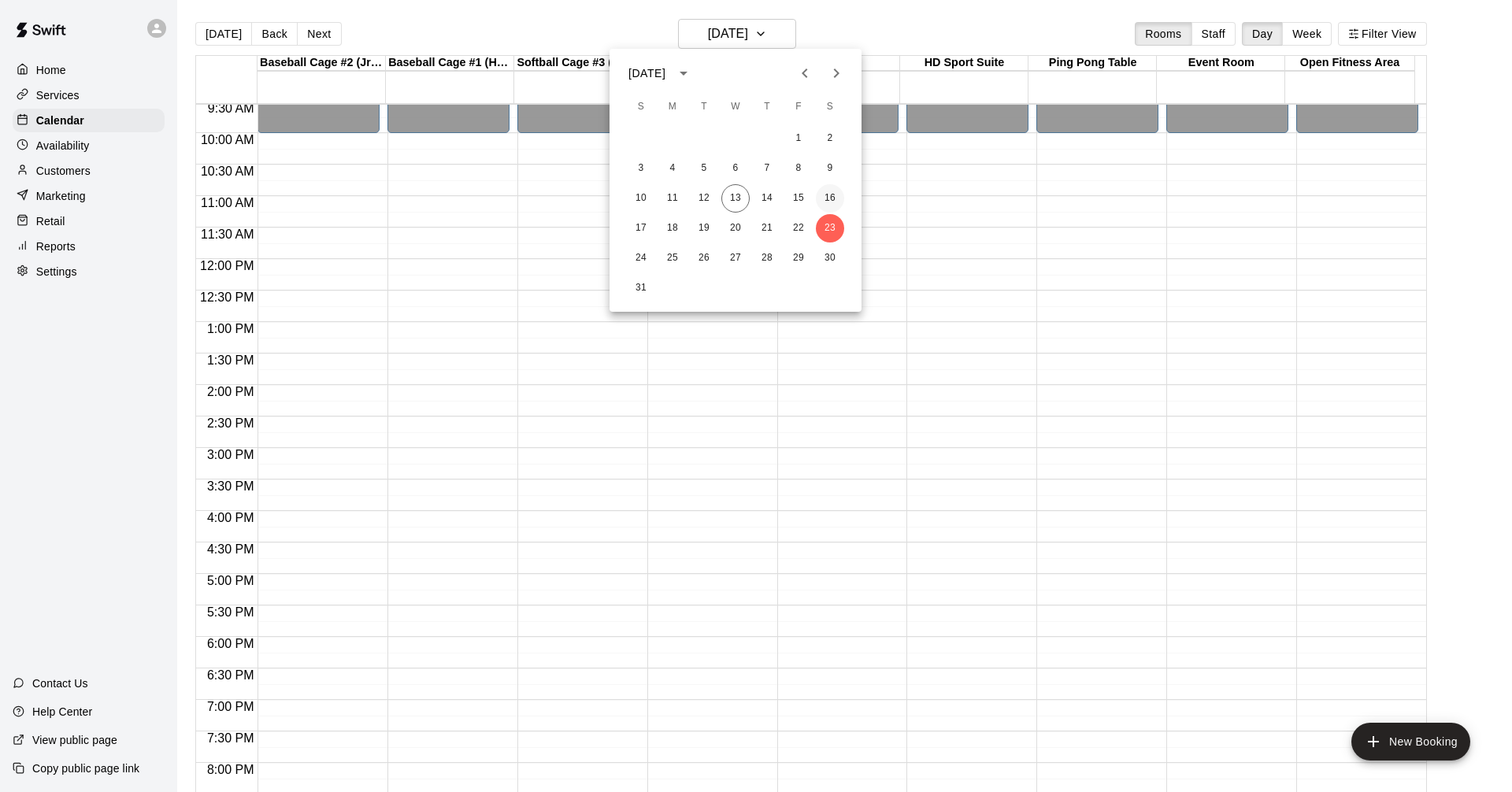
click at [837, 200] on button "16" at bounding box center [830, 199] width 28 height 28
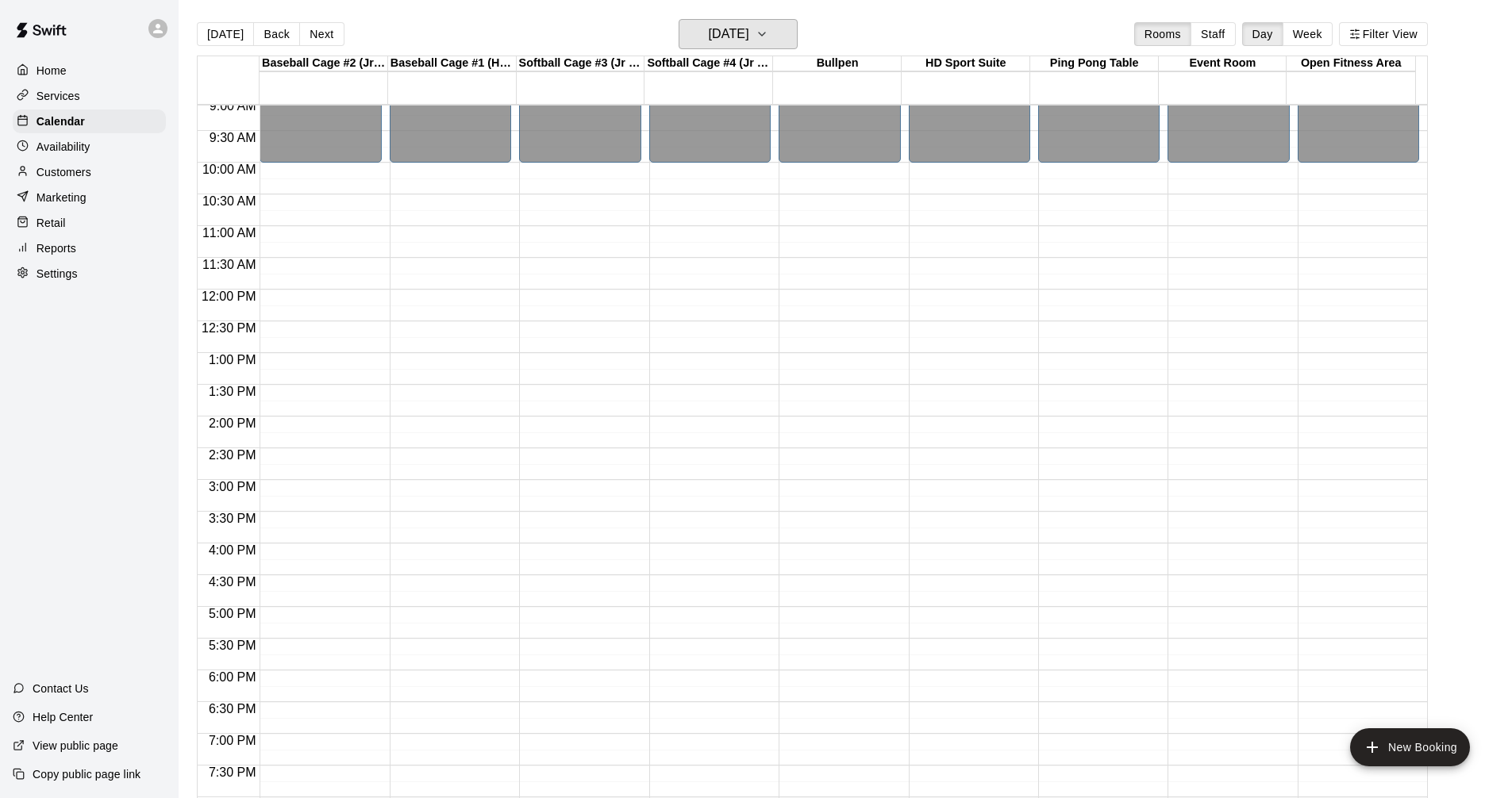
scroll to position [576, 0]
click at [731, 23] on h6 "[DATE]" at bounding box center [729, 34] width 40 height 22
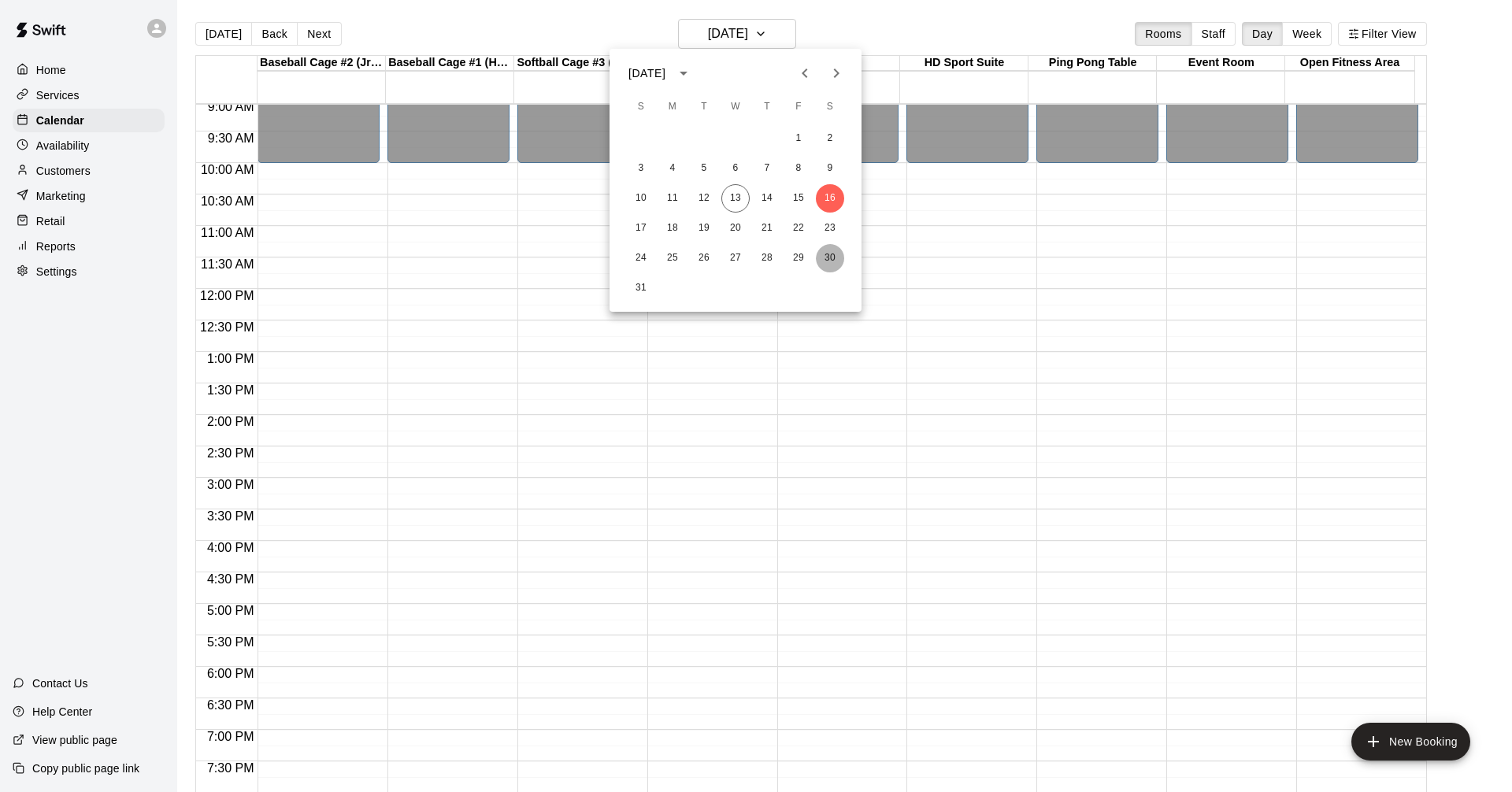
click at [823, 257] on button "30" at bounding box center [830, 258] width 28 height 28
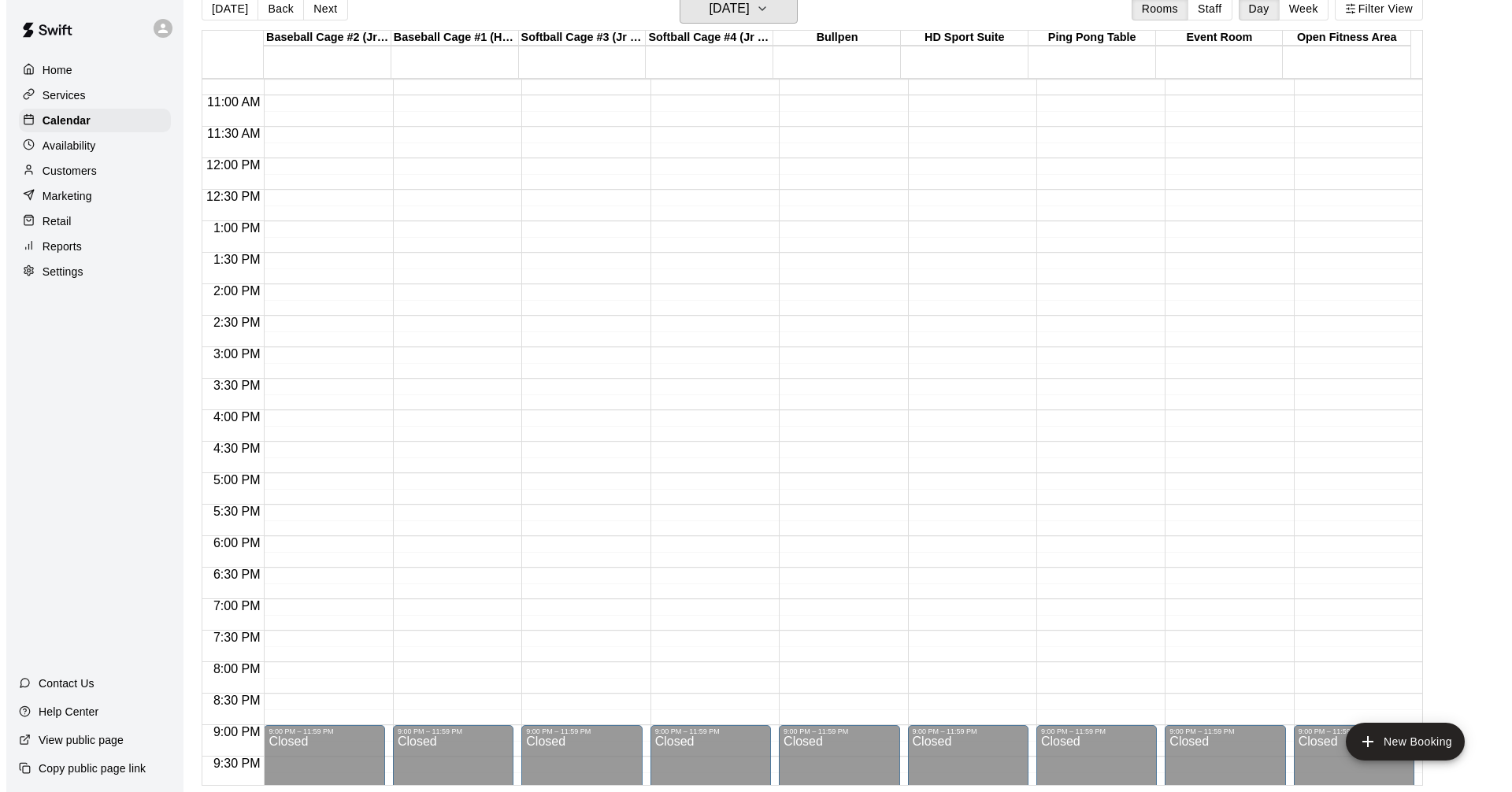
scroll to position [650, 0]
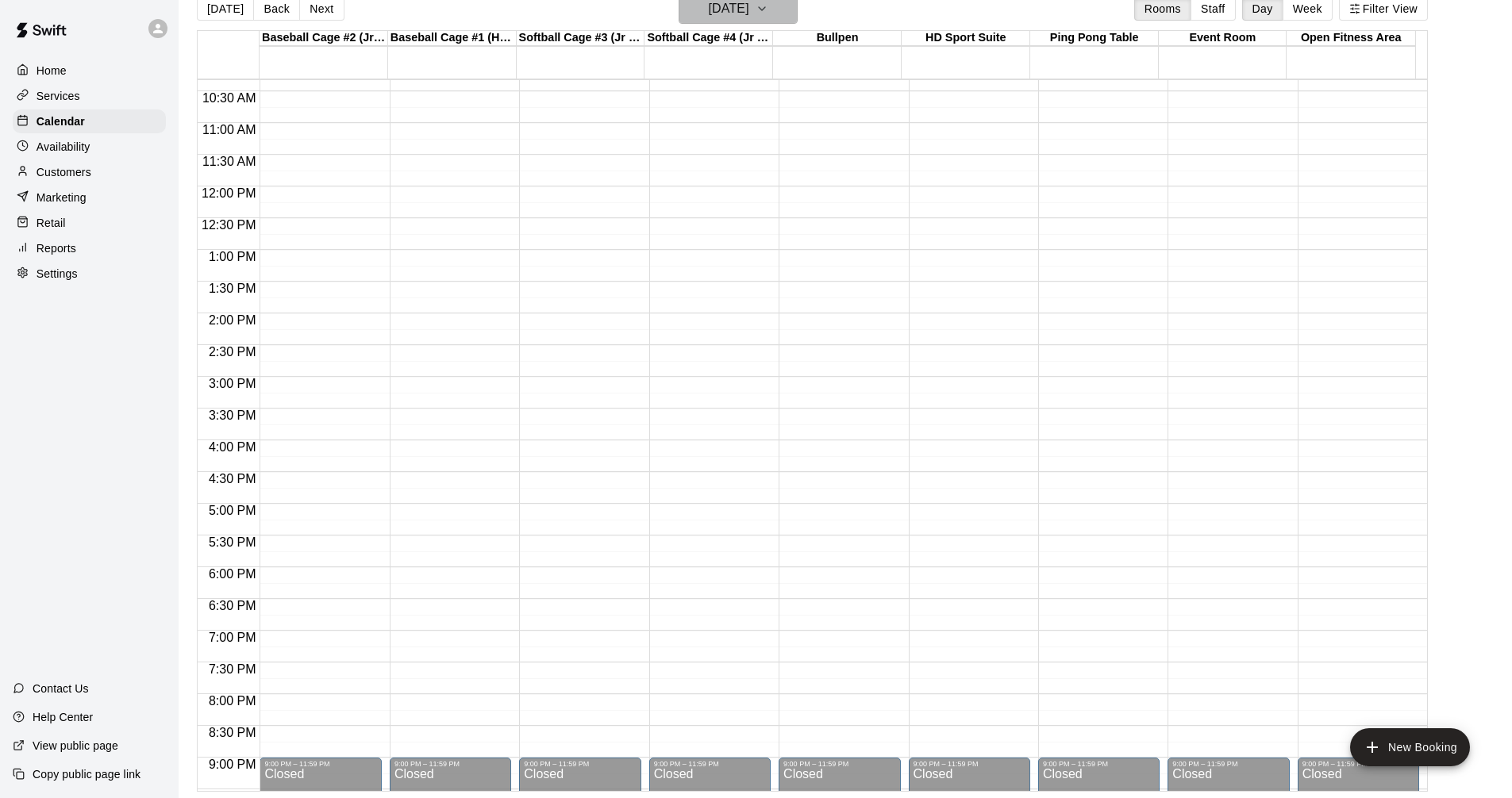
click at [711, 4] on h6 "[DATE]" at bounding box center [729, 8] width 40 height 22
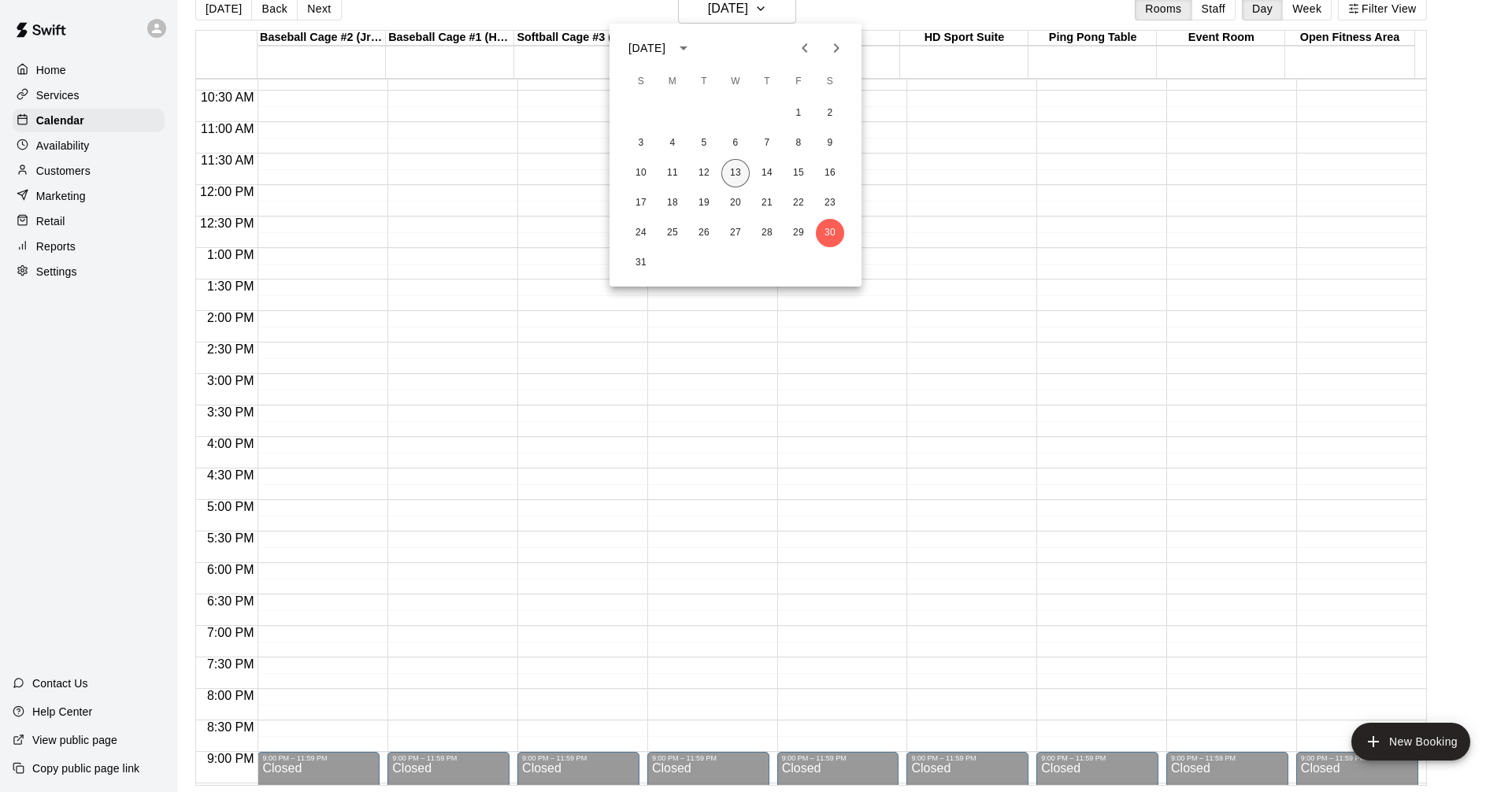
click at [740, 170] on button "13" at bounding box center [735, 173] width 28 height 28
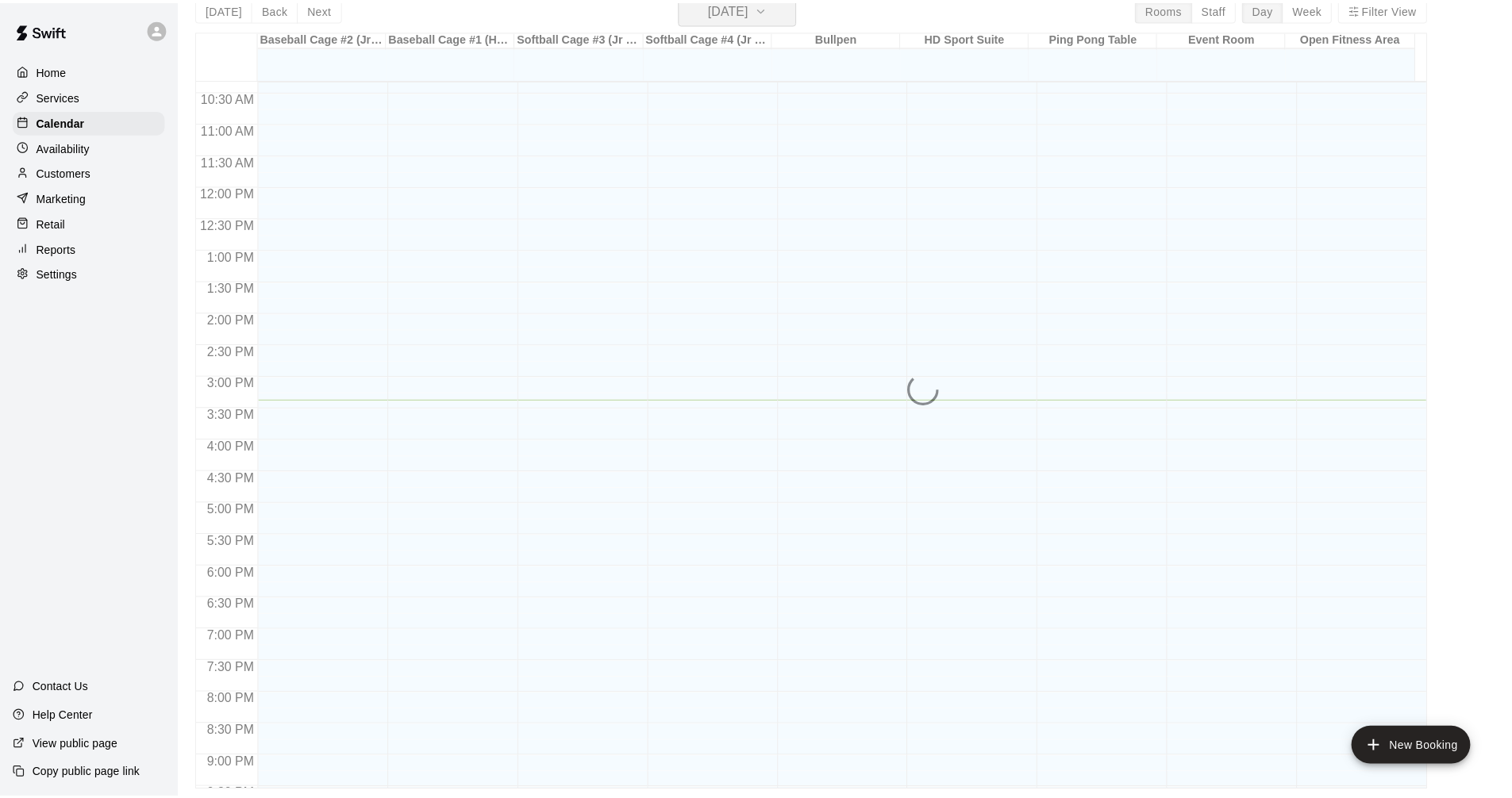
scroll to position [19, 0]
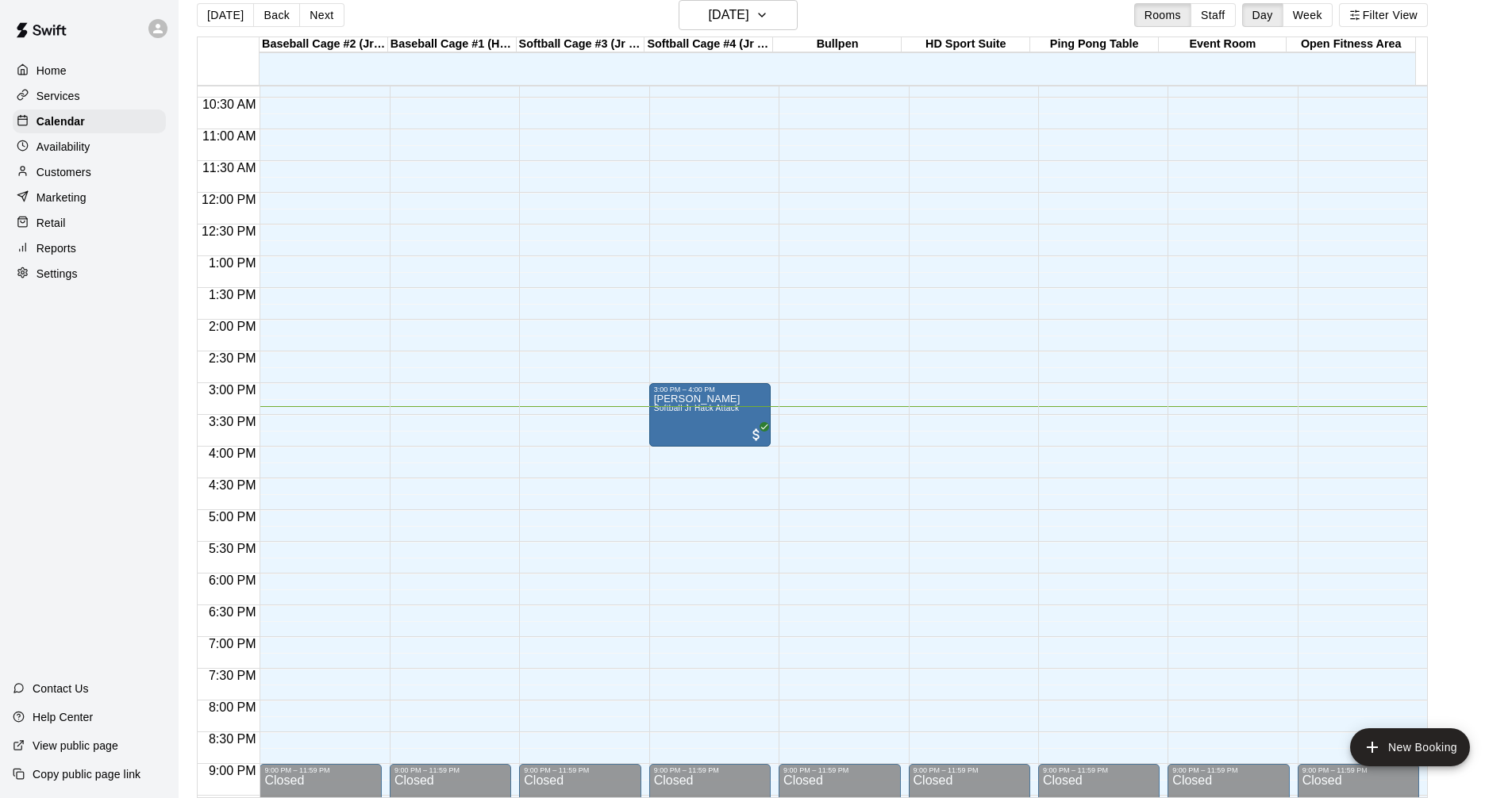
click at [114, 103] on div "Services" at bounding box center [89, 96] width 153 height 24
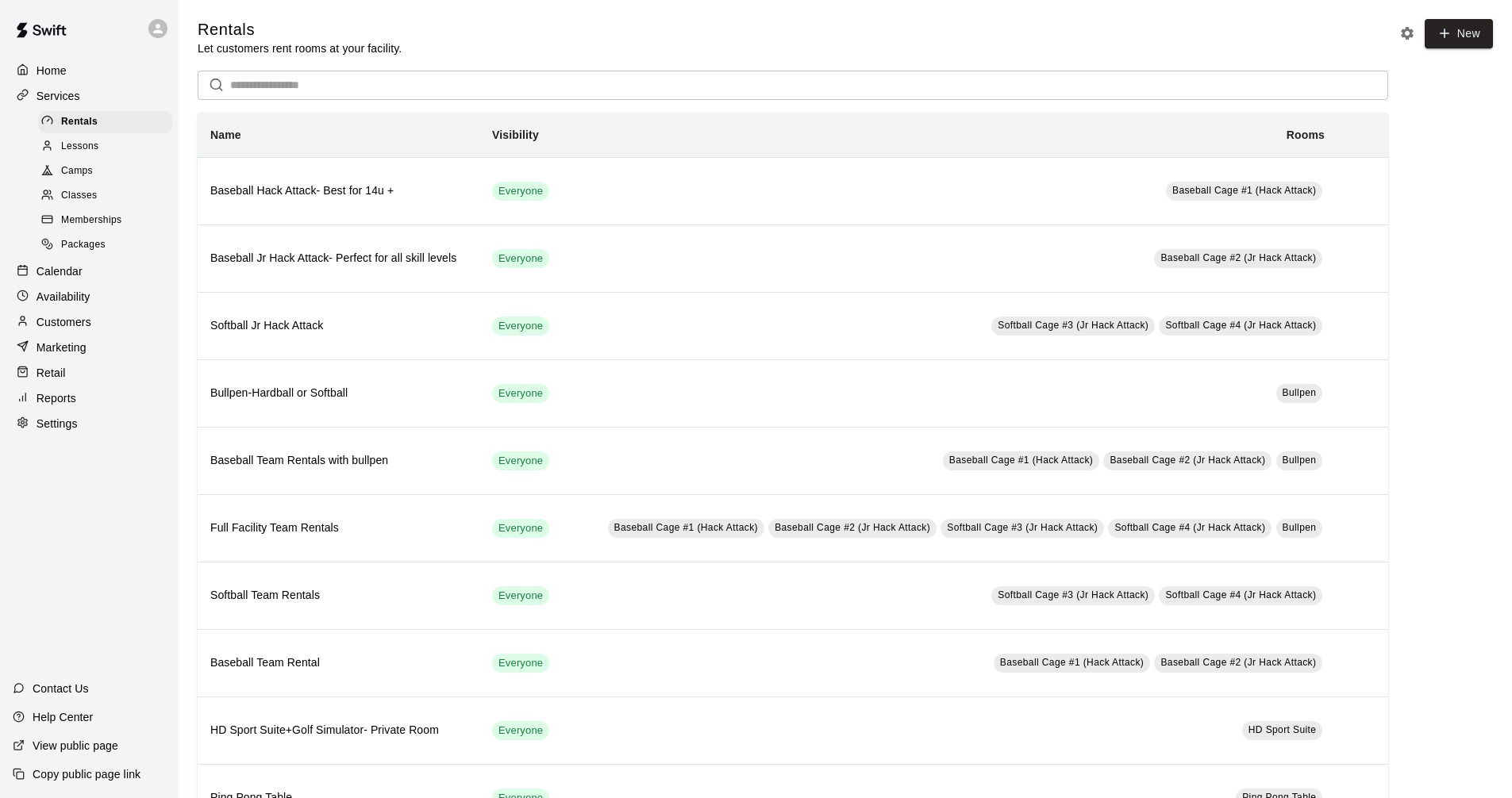
click at [117, 272] on div "Calendar" at bounding box center [89, 271] width 153 height 24
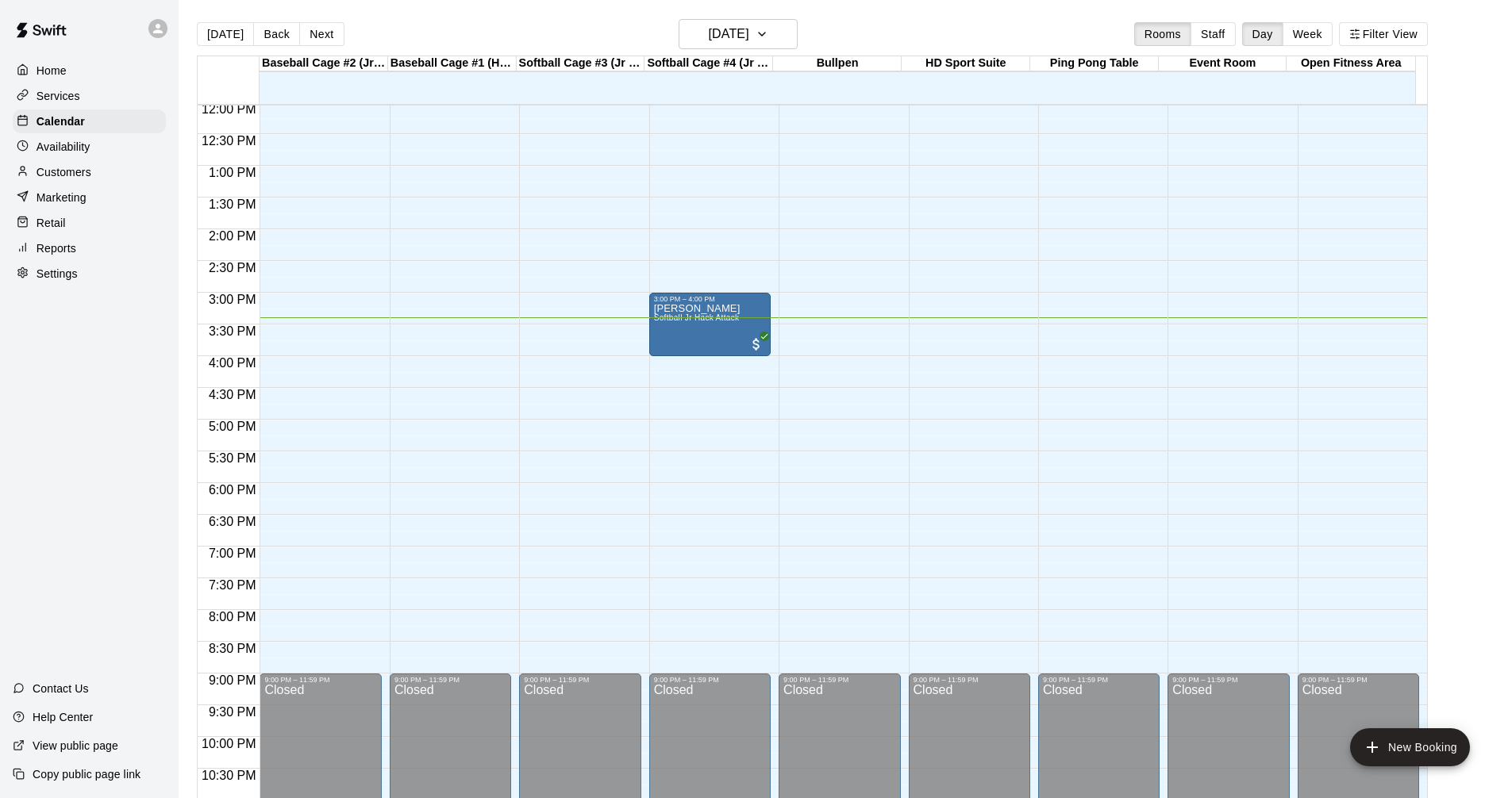
scroll to position [606, 0]
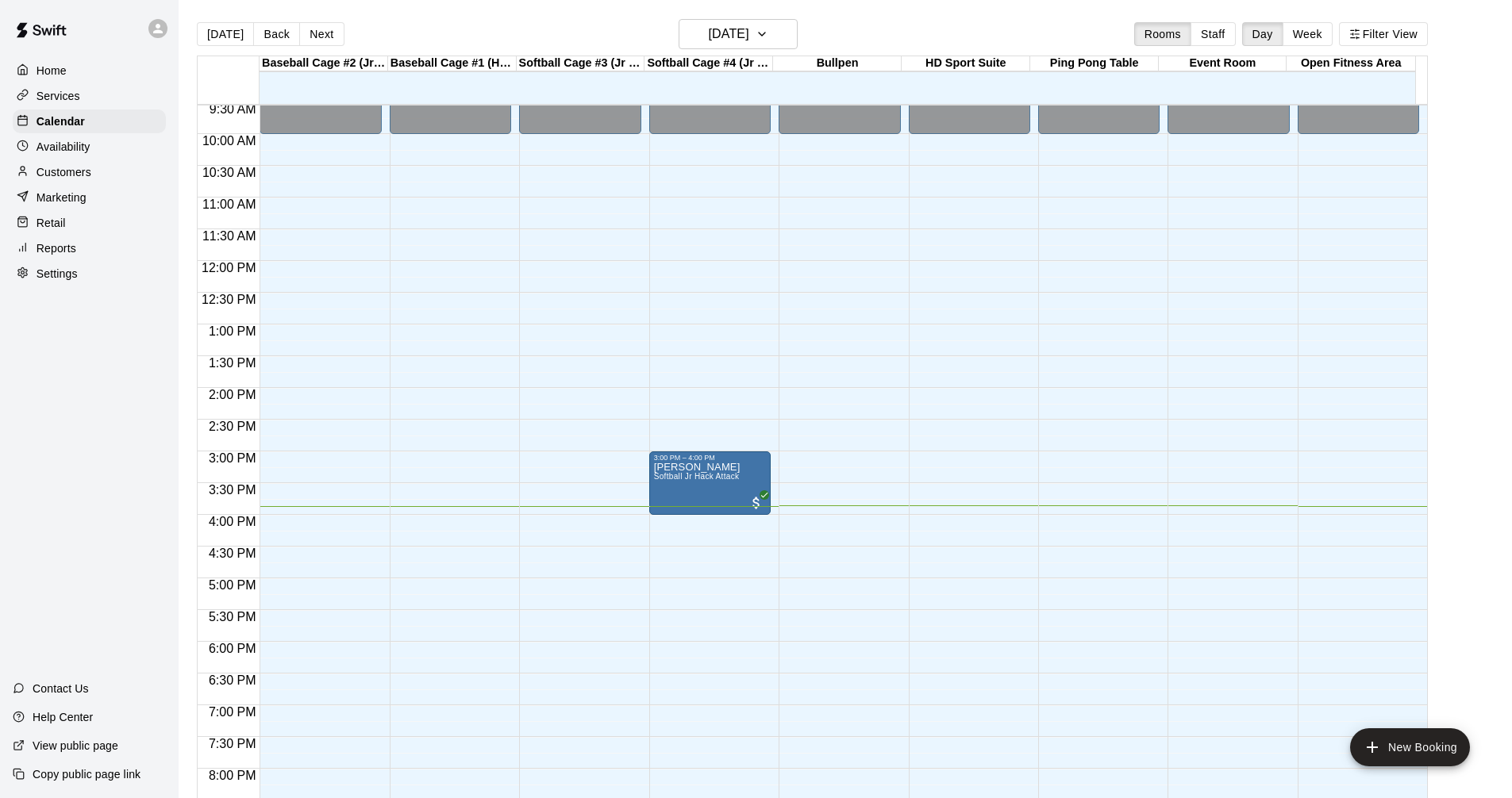
click at [103, 96] on div "Services" at bounding box center [89, 96] width 153 height 24
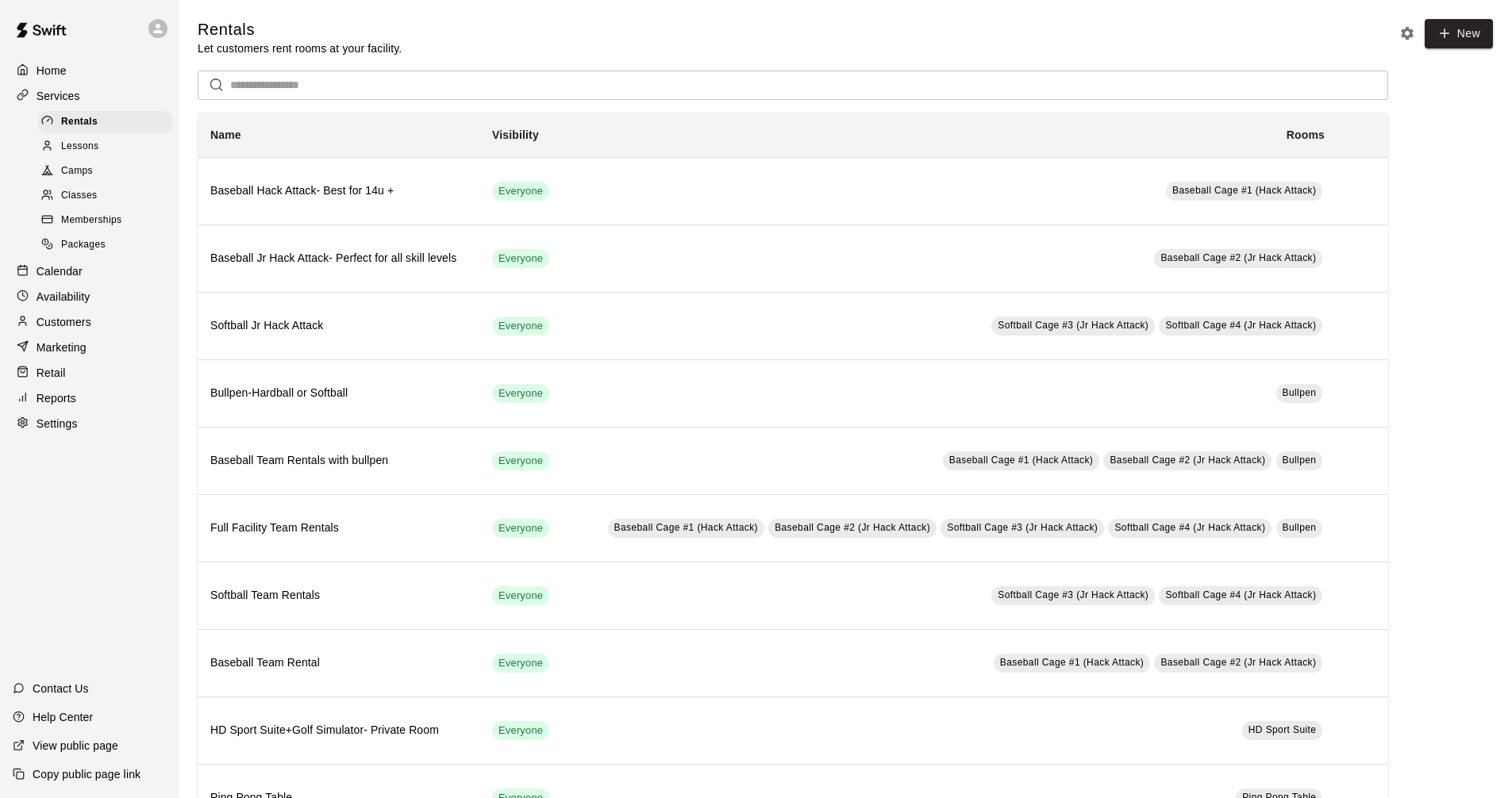
click at [81, 278] on p "Calendar" at bounding box center [59, 272] width 46 height 16
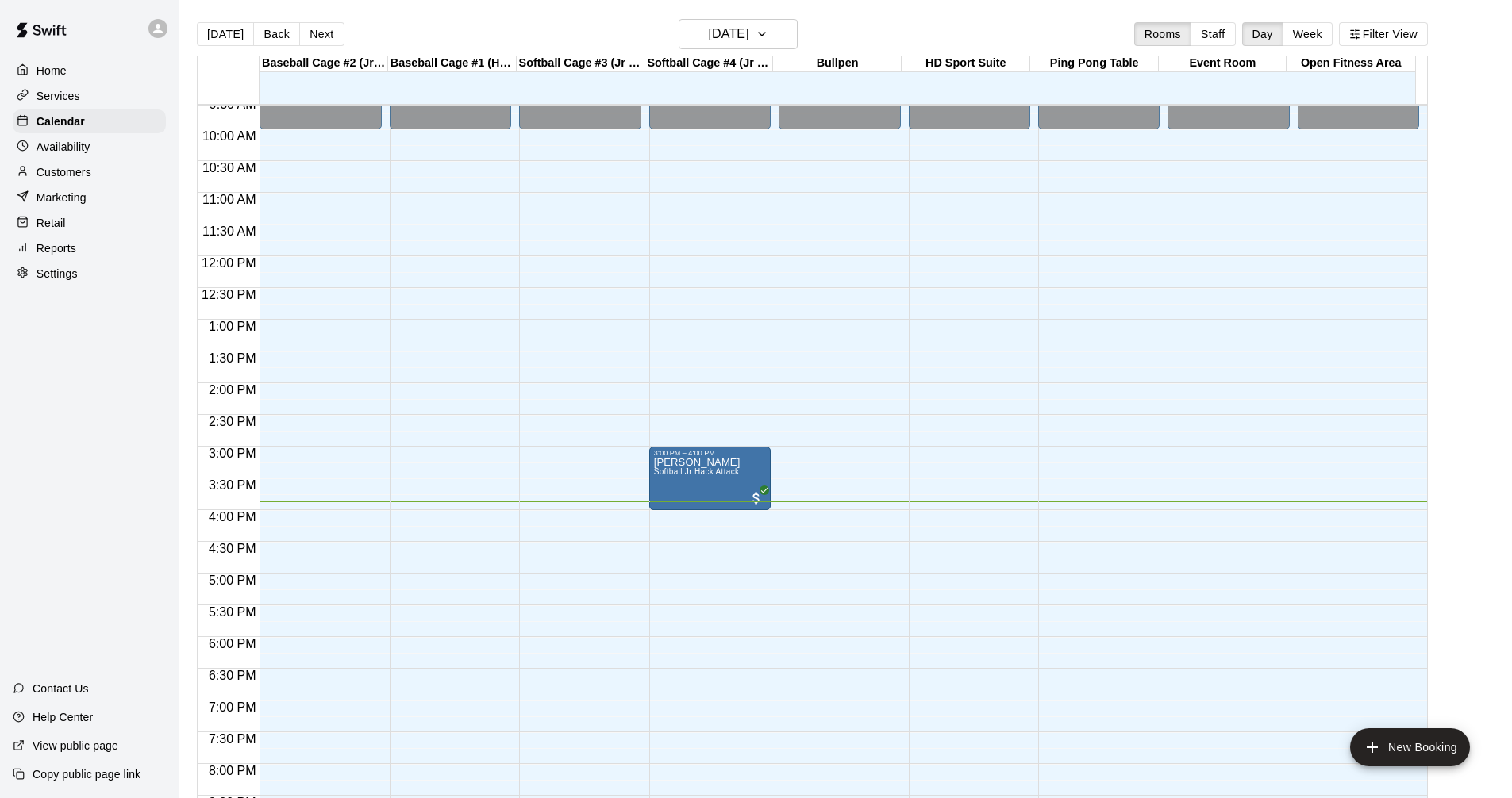
scroll to position [606, 0]
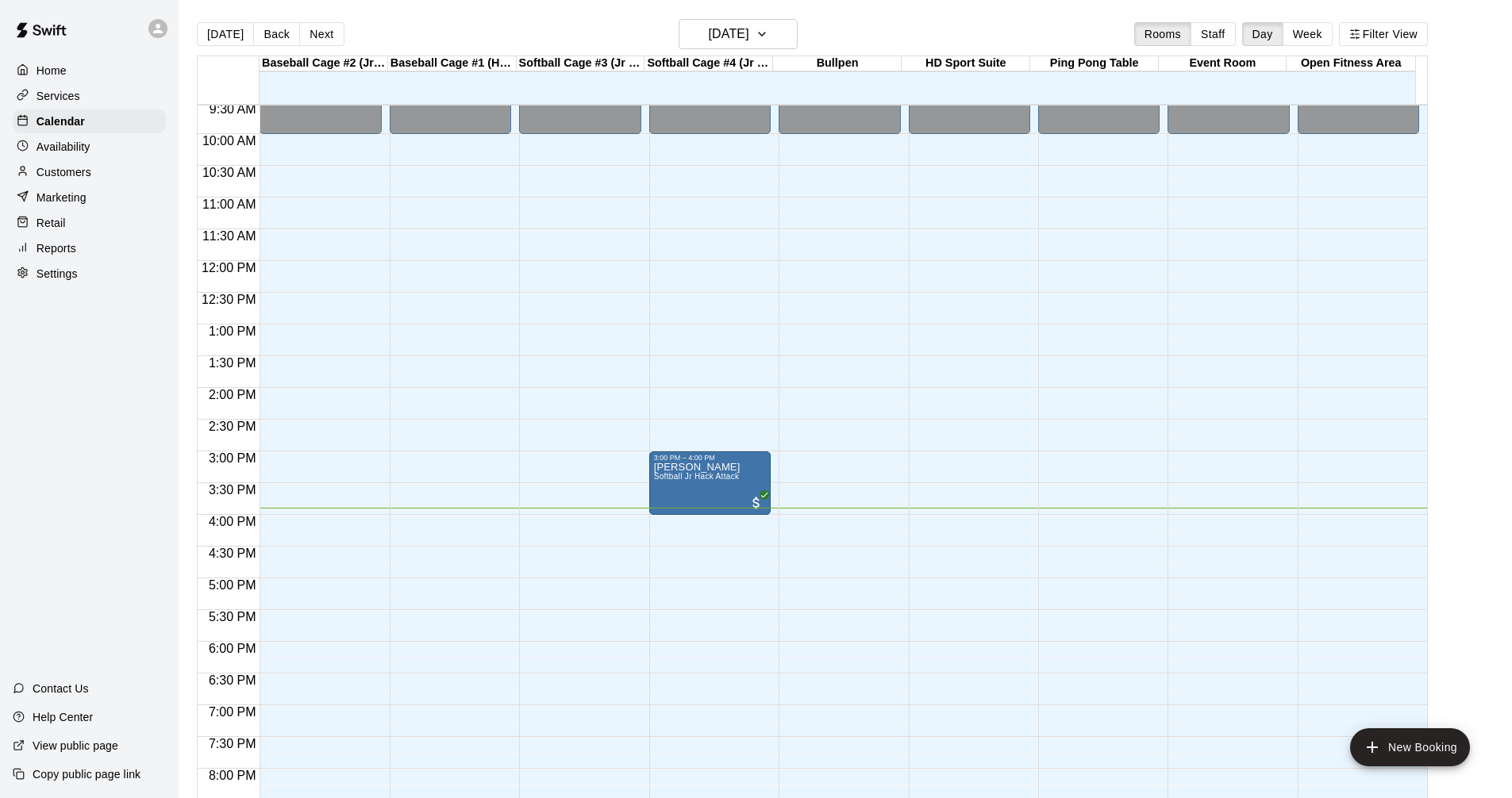
click at [60, 96] on p "Services" at bounding box center [58, 97] width 44 height 16
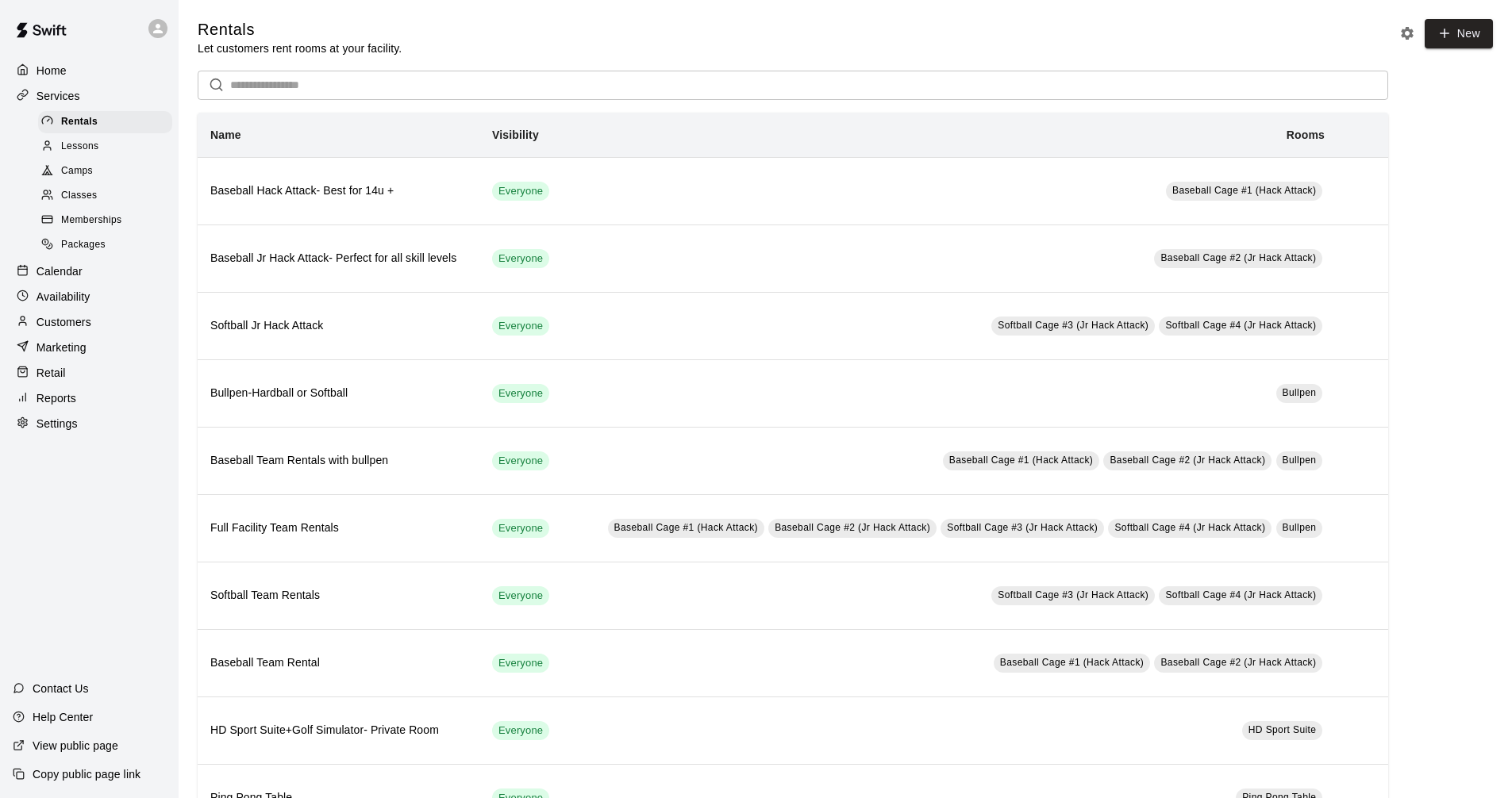
click at [103, 278] on div "Calendar" at bounding box center [89, 271] width 153 height 24
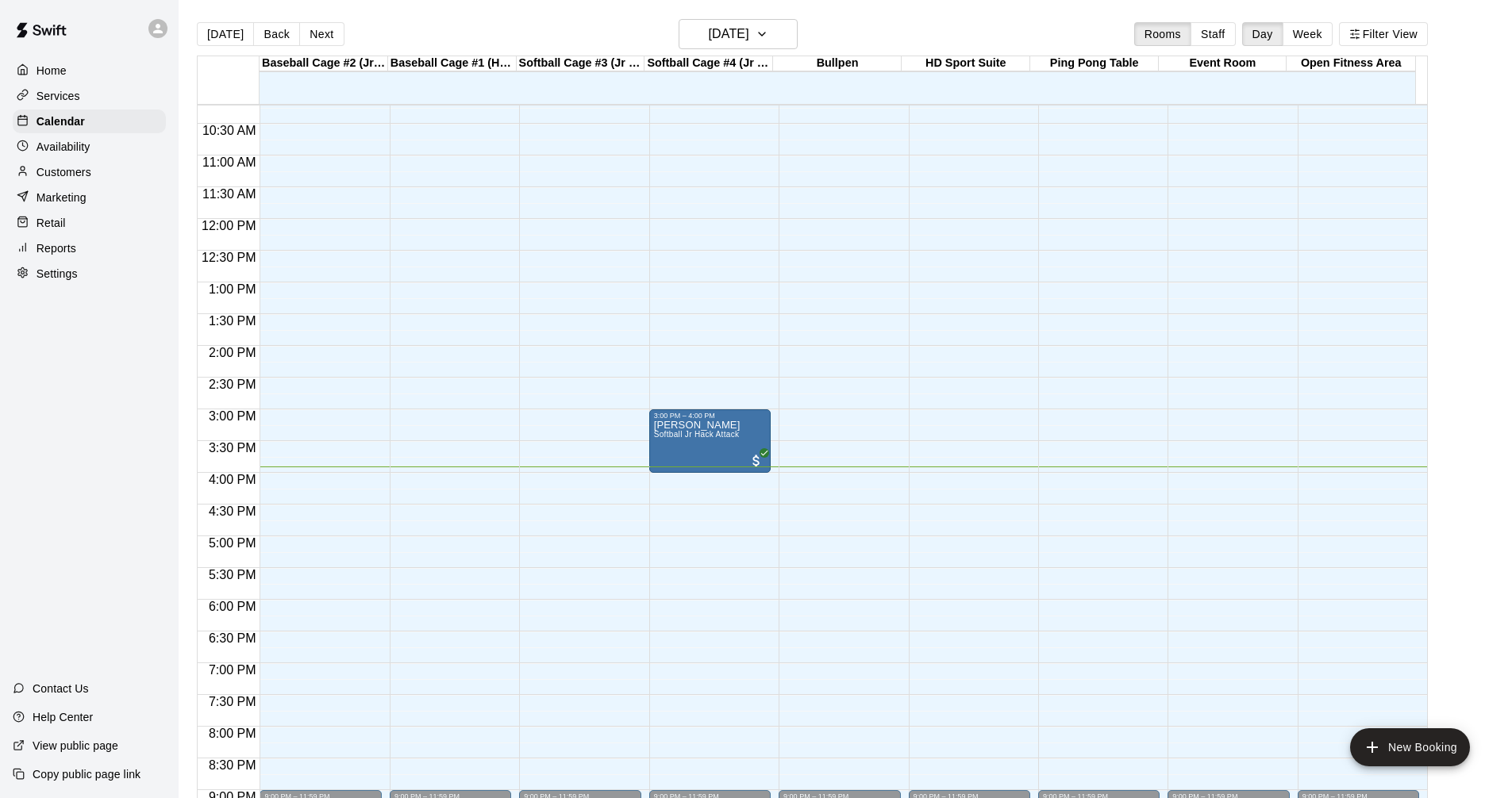
scroll to position [606, 0]
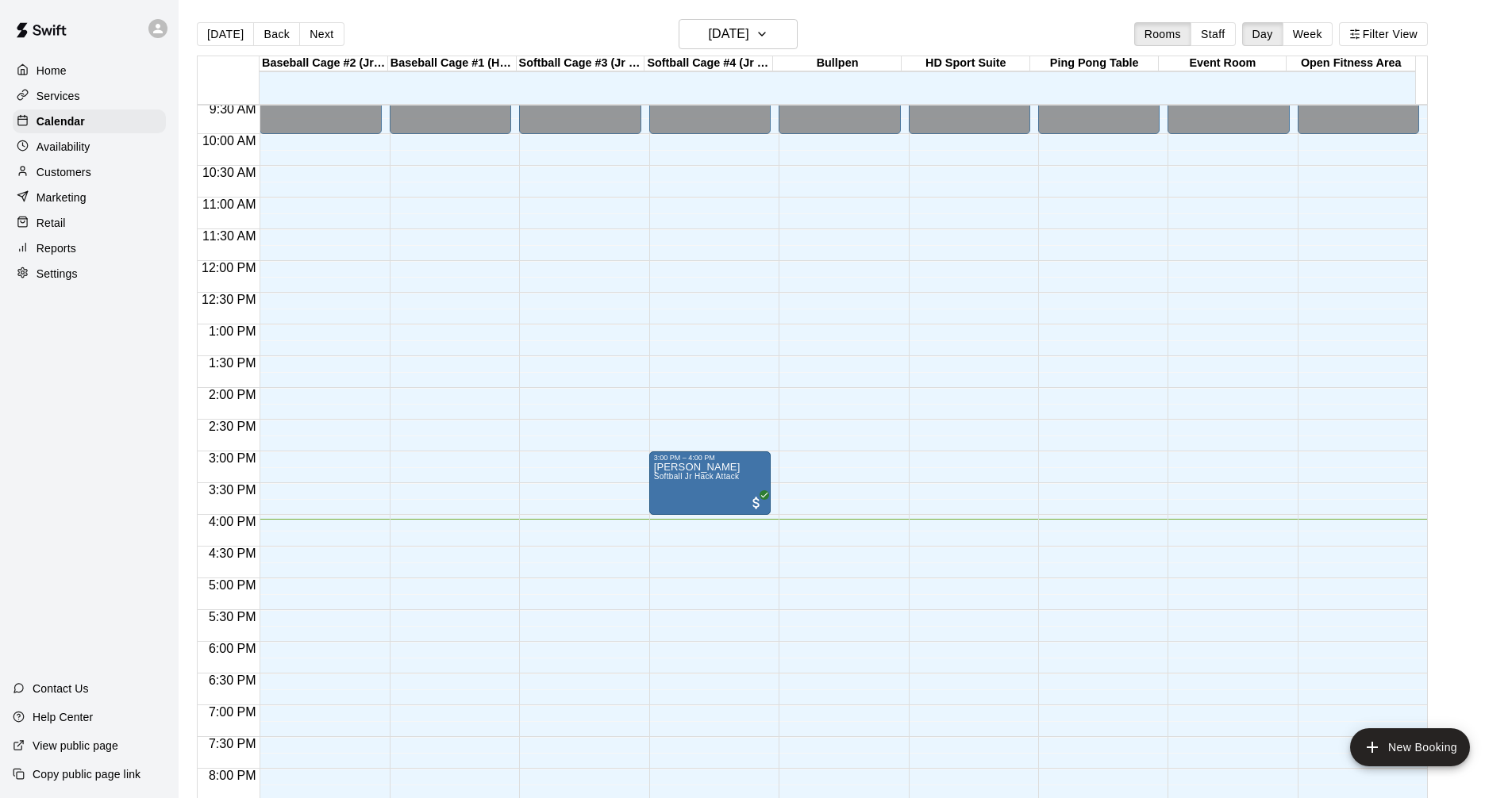
click at [58, 91] on p "Services" at bounding box center [58, 97] width 44 height 16
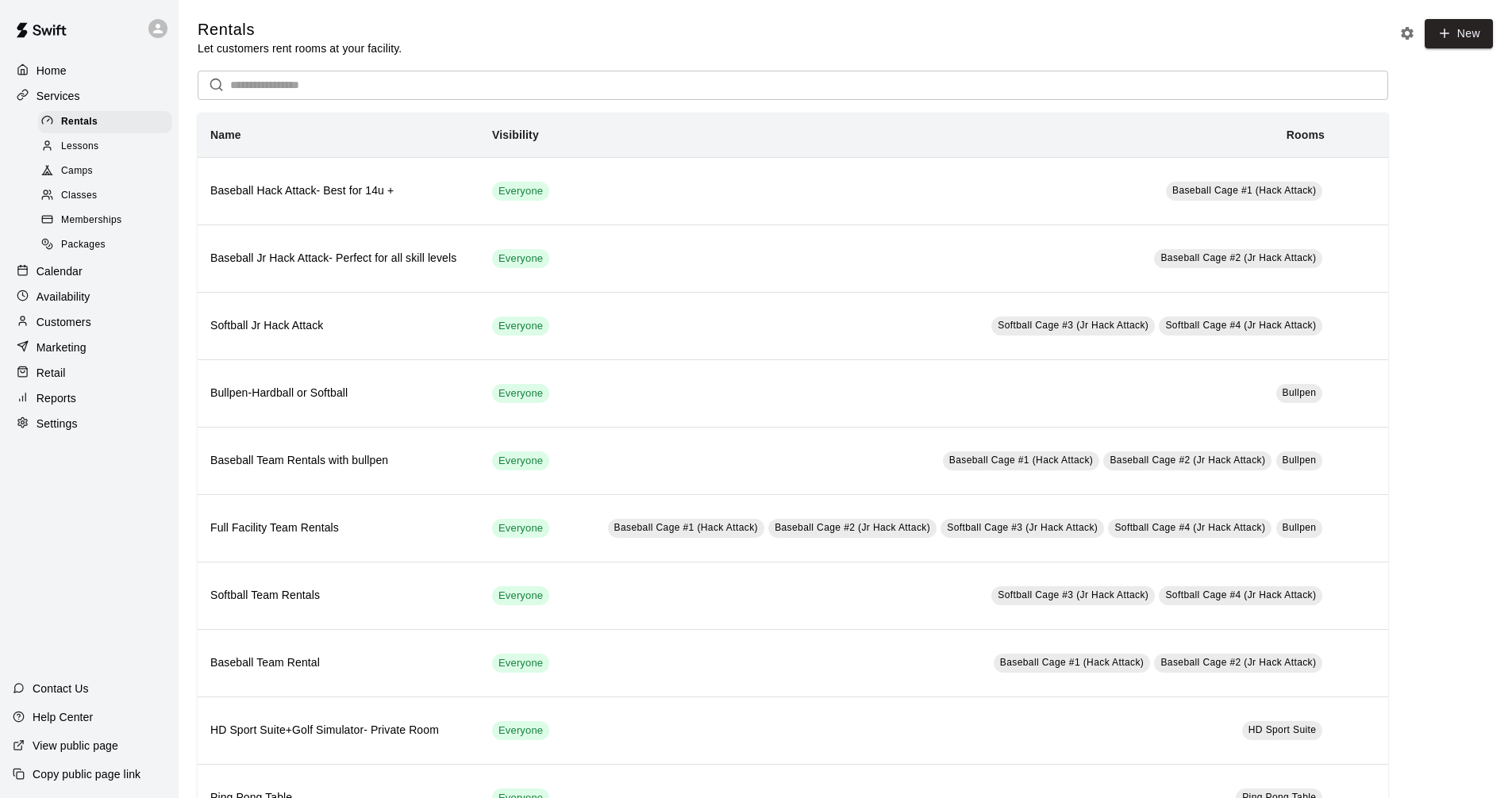
click at [75, 280] on p "Calendar" at bounding box center [59, 272] width 46 height 16
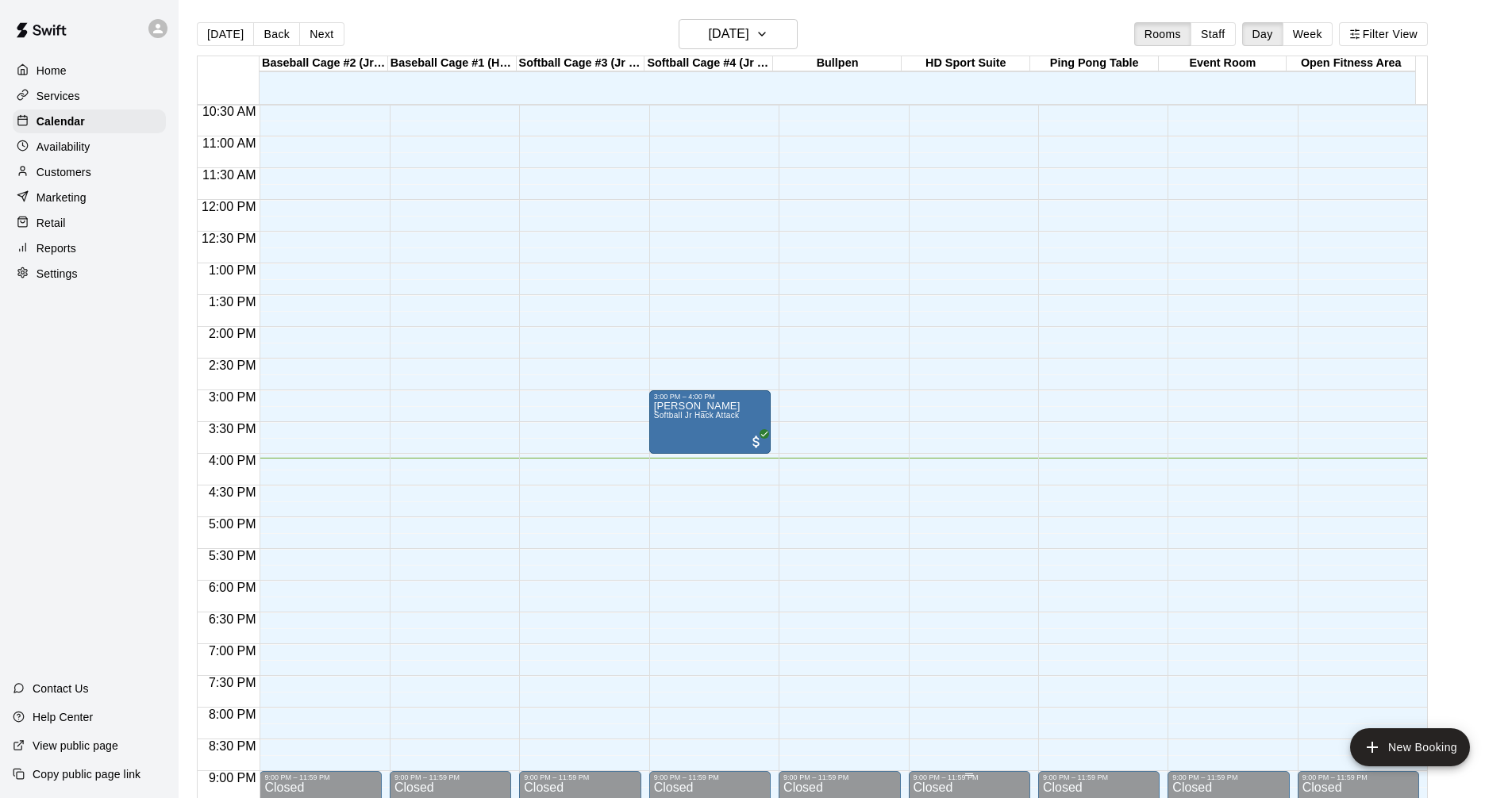
scroll to position [814, 0]
